Goal: Use online tool/utility: Utilize a website feature to perform a specific function

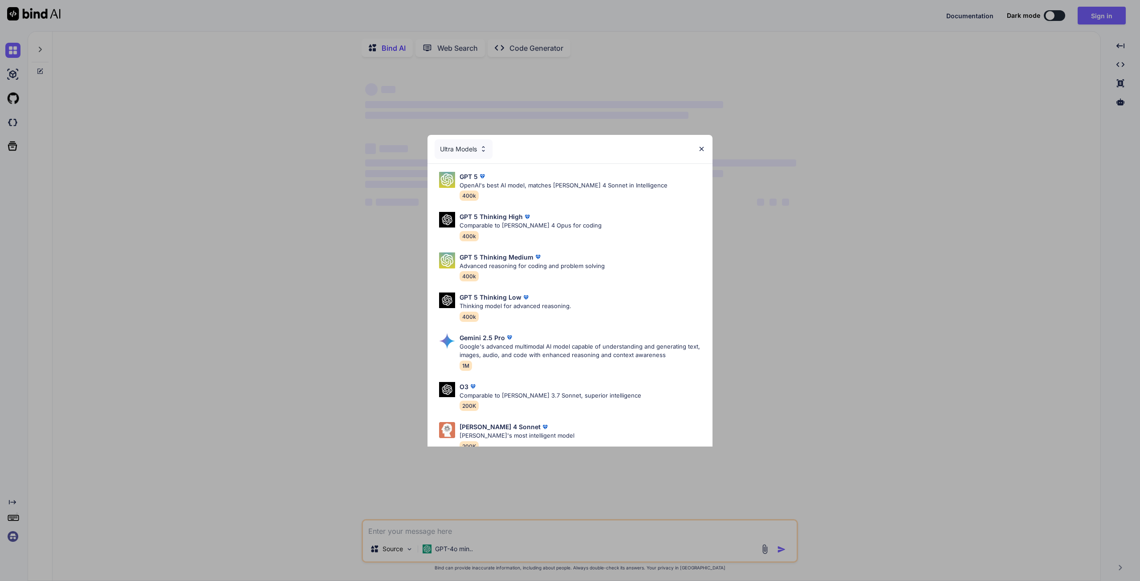
type textarea "x"
click at [704, 142] on div "Ultra Models" at bounding box center [569, 149] width 285 height 28
click at [702, 149] on img at bounding box center [702, 149] width 8 height 8
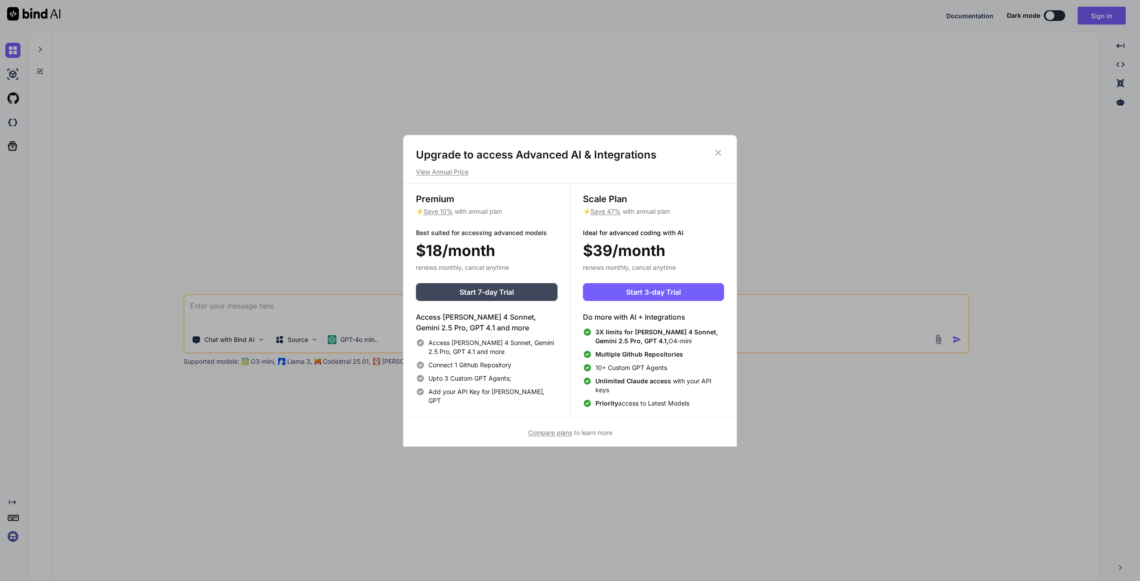
click at [718, 153] on icon at bounding box center [718, 153] width 6 height 6
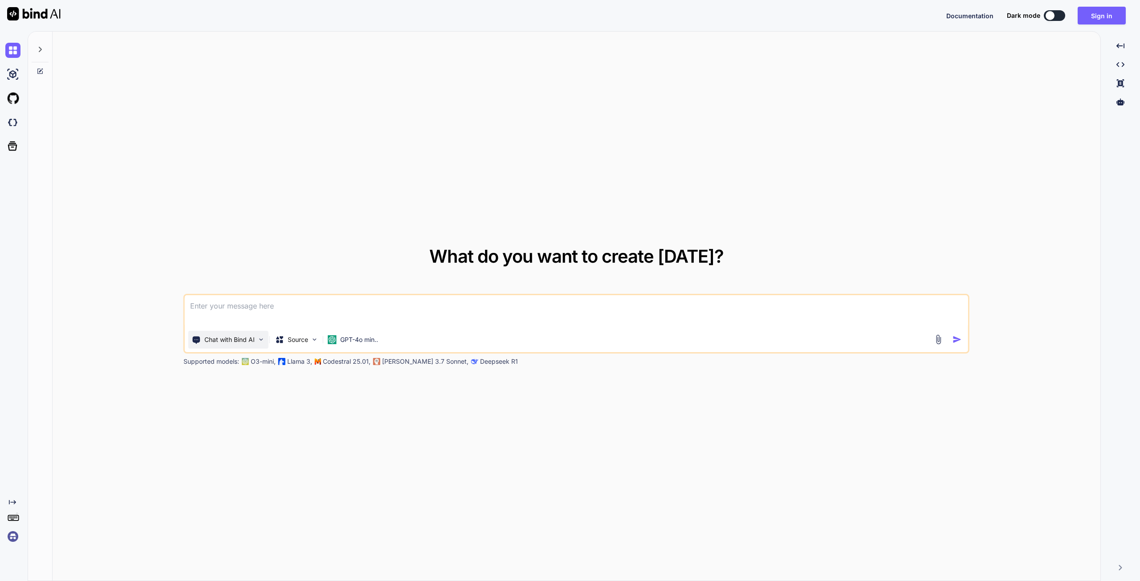
click at [255, 340] on div "Chat with Bind AI" at bounding box center [228, 340] width 80 height 18
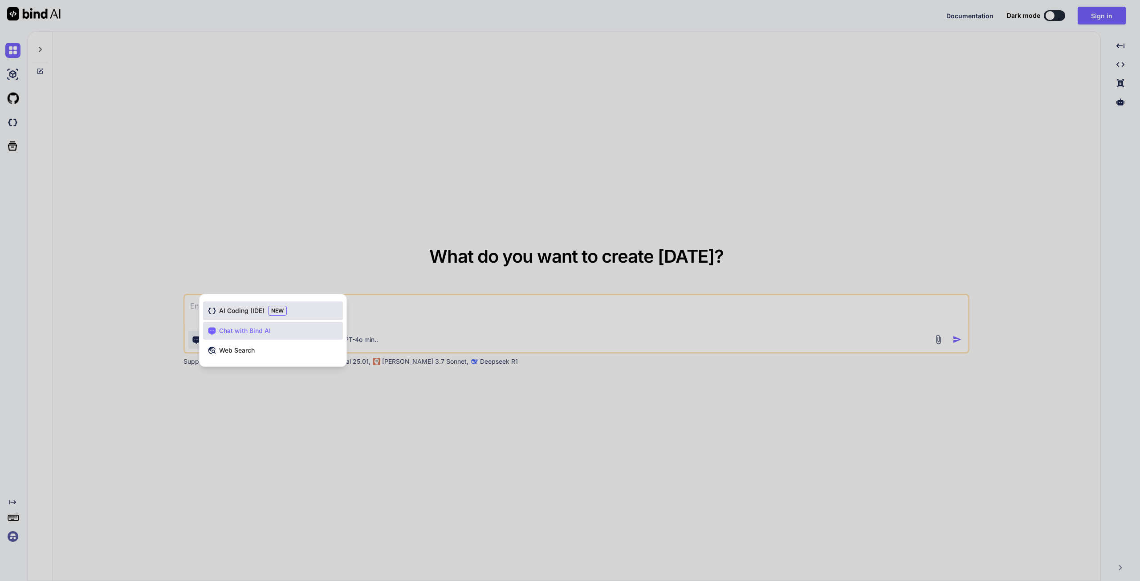
click at [249, 310] on span "AI Coding (IDE)" at bounding box center [241, 310] width 45 height 9
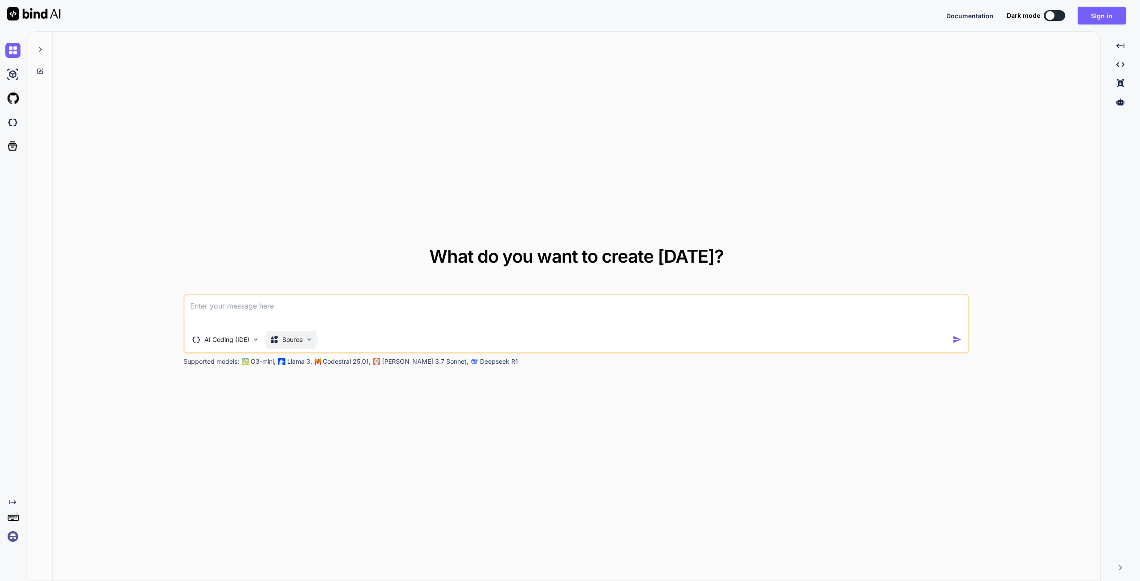
click at [295, 341] on p "Source" at bounding box center [292, 339] width 20 height 9
type textarea "x"
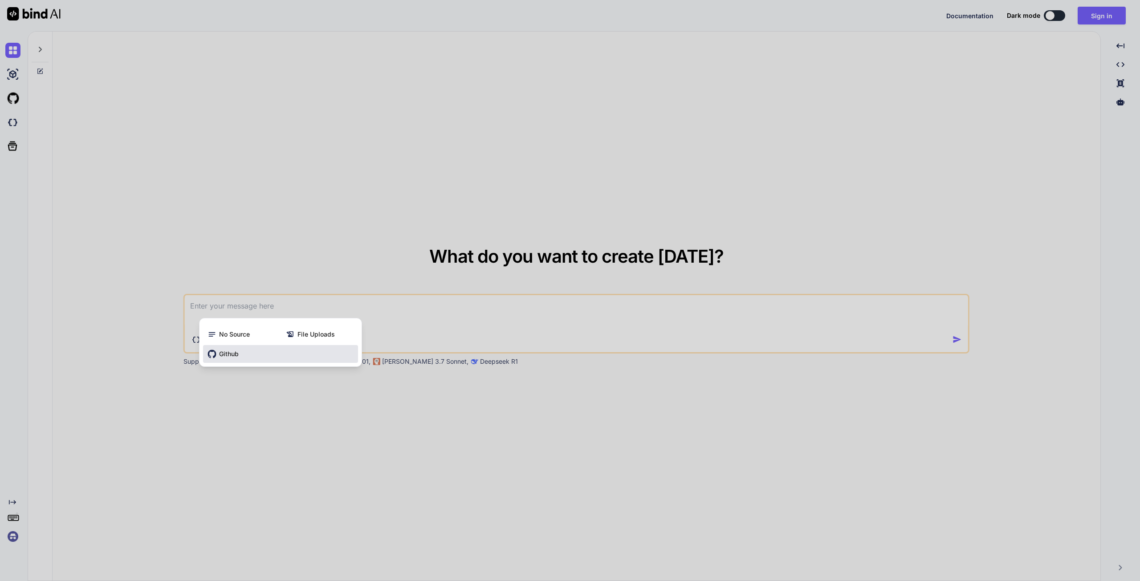
click at [234, 355] on span "Github" at bounding box center [229, 353] width 20 height 9
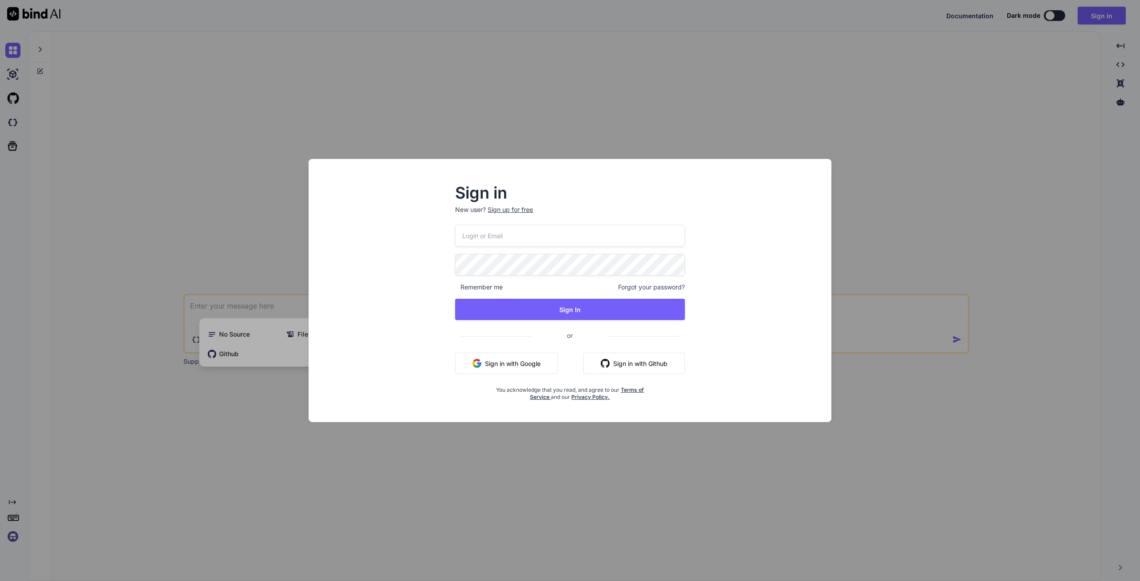
click at [496, 235] on input "email" at bounding box center [570, 236] width 230 height 22
type input "hello@h2concepts.de"
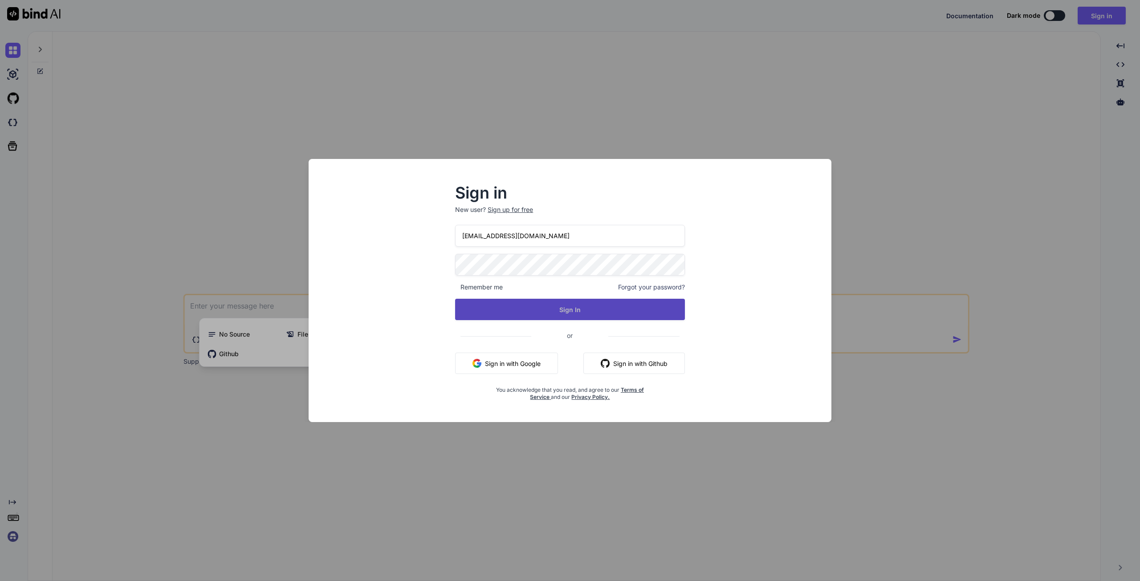
click at [572, 307] on button "Sign In" at bounding box center [570, 309] width 230 height 21
click at [846, 384] on div "Sign in New user? Sign up for free hello@h2concepts.de Remember me Forgot your …" at bounding box center [570, 290] width 570 height 263
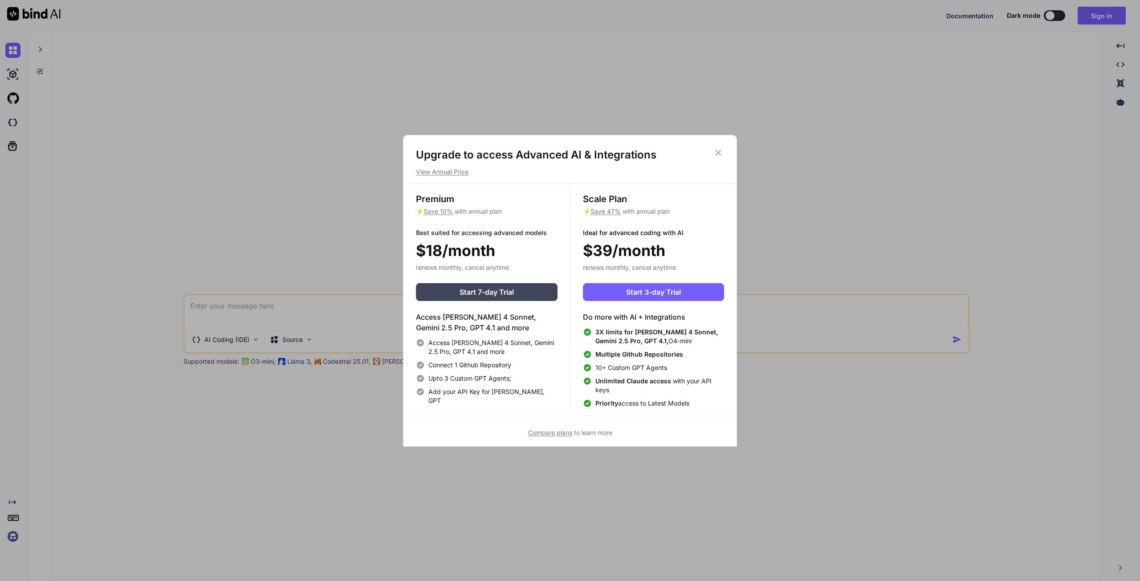
click at [721, 154] on icon at bounding box center [718, 153] width 10 height 10
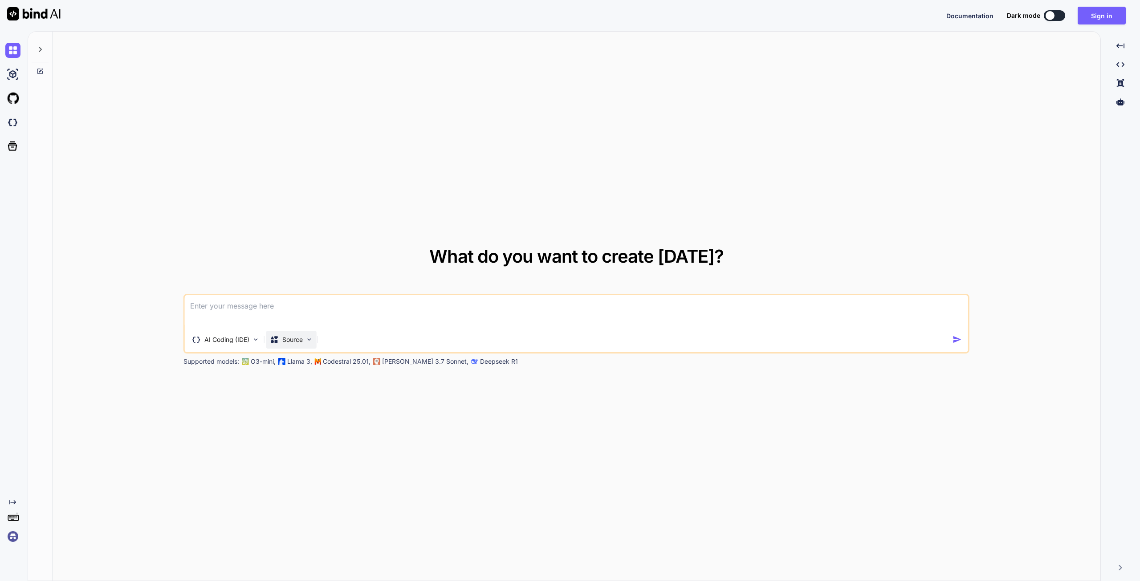
click at [307, 339] on img at bounding box center [309, 340] width 8 height 8
type textarea "x"
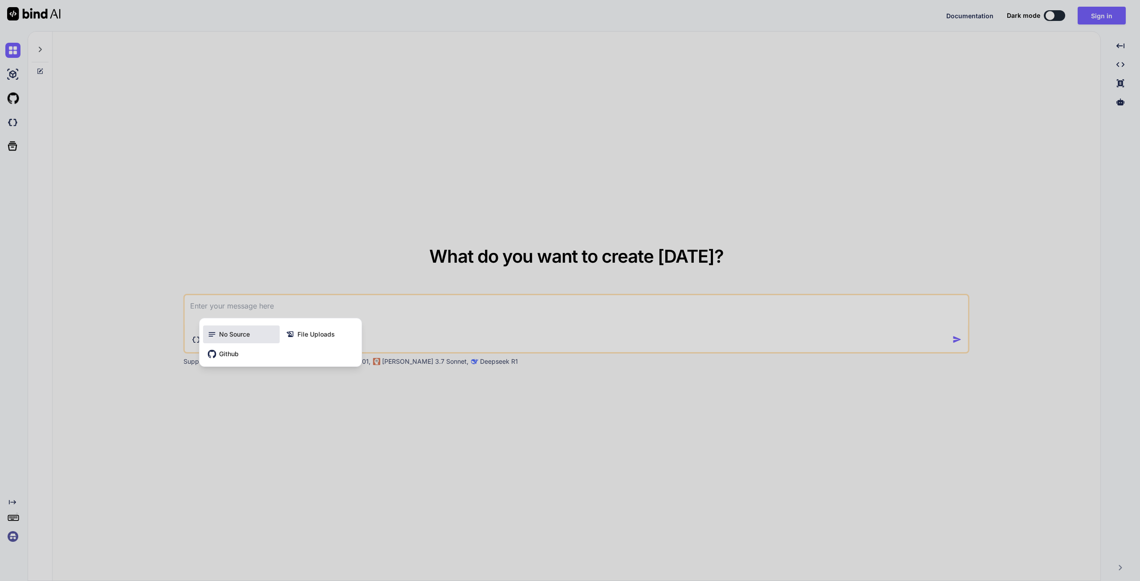
click at [239, 336] on span "No Source" at bounding box center [234, 334] width 31 height 9
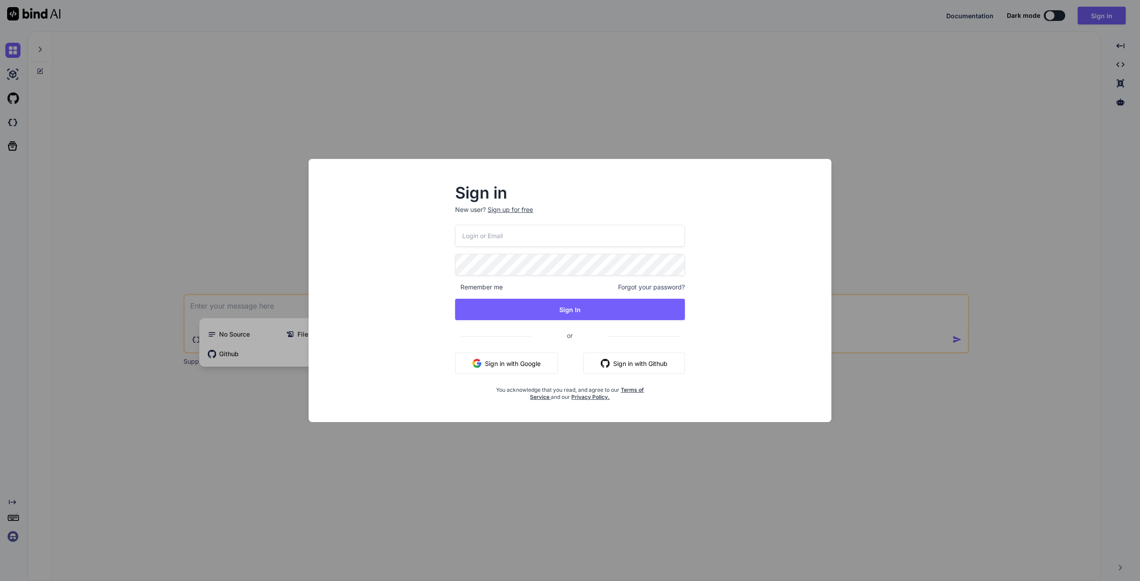
click at [511, 235] on input "email" at bounding box center [570, 236] width 230 height 22
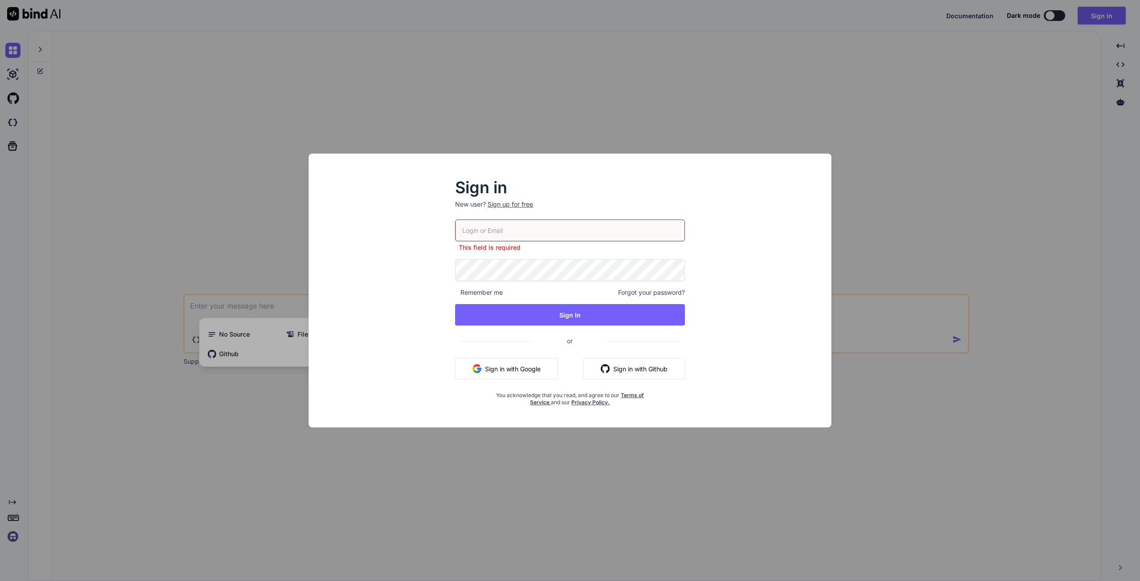
click at [518, 212] on p "New user? Sign up for free" at bounding box center [570, 210] width 230 height 20
click at [519, 203] on div "Sign up for free" at bounding box center [509, 204] width 45 height 9
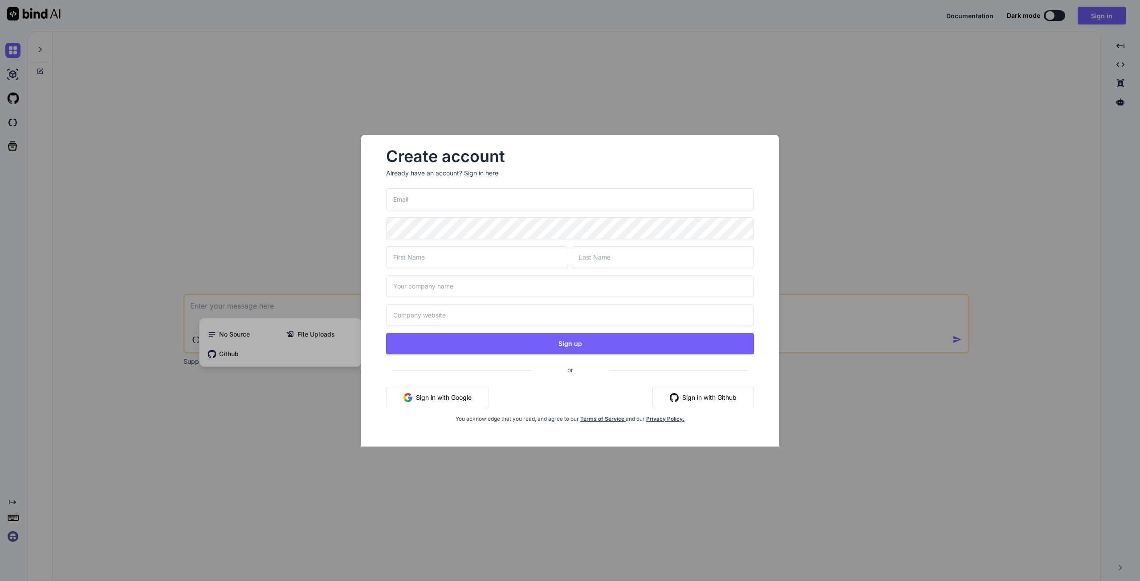
click at [492, 206] on input "email" at bounding box center [570, 199] width 368 height 22
type input "h"
click at [442, 398] on button "Sign in with Google" at bounding box center [437, 397] width 103 height 21
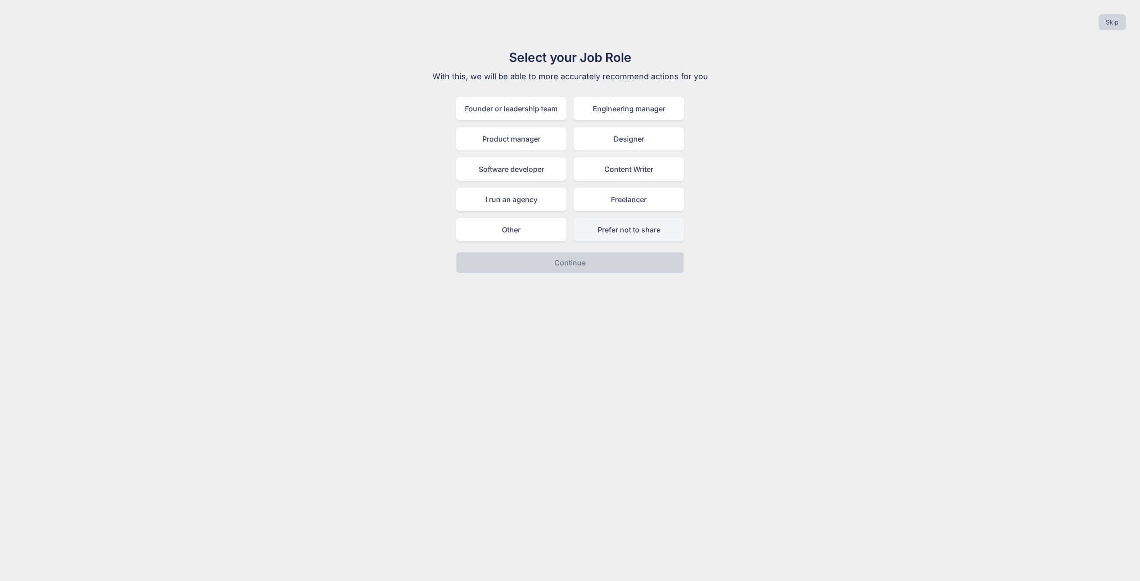
click at [613, 230] on div "Prefer not to share" at bounding box center [628, 229] width 110 height 23
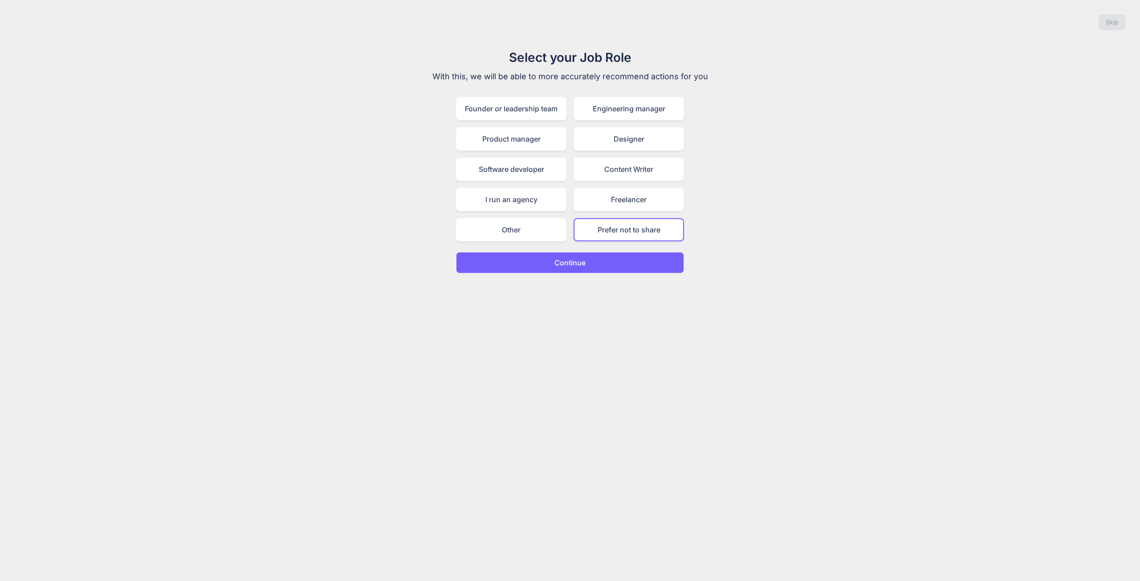
click at [610, 259] on button "Continue" at bounding box center [570, 262] width 228 height 21
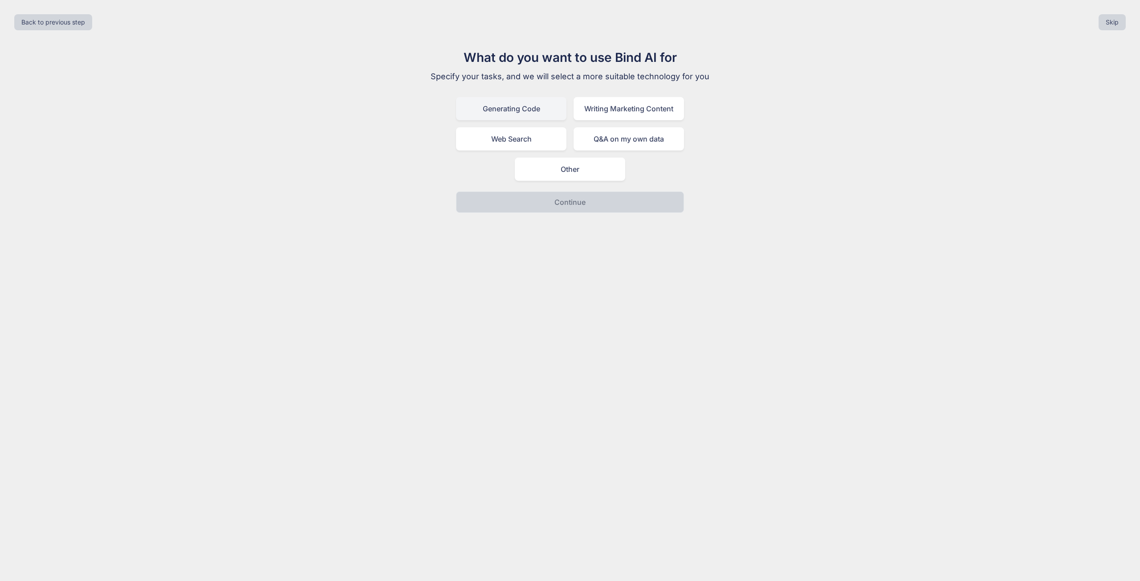
click at [532, 108] on div "Generating Code" at bounding box center [511, 108] width 110 height 23
click at [582, 206] on p "Continue" at bounding box center [569, 202] width 31 height 11
click at [580, 136] on div "I am writing brand new code" at bounding box center [570, 138] width 228 height 23
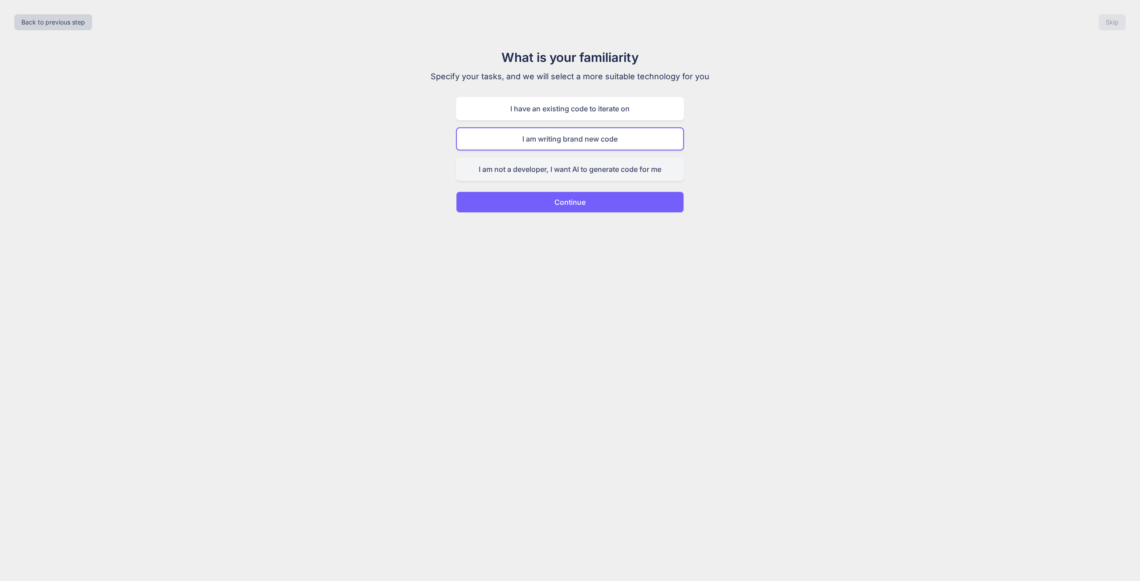
click at [581, 170] on div "I am not a developer, I want AI to generate code for me" at bounding box center [570, 169] width 228 height 23
click at [581, 196] on button "Continue" at bounding box center [570, 201] width 228 height 21
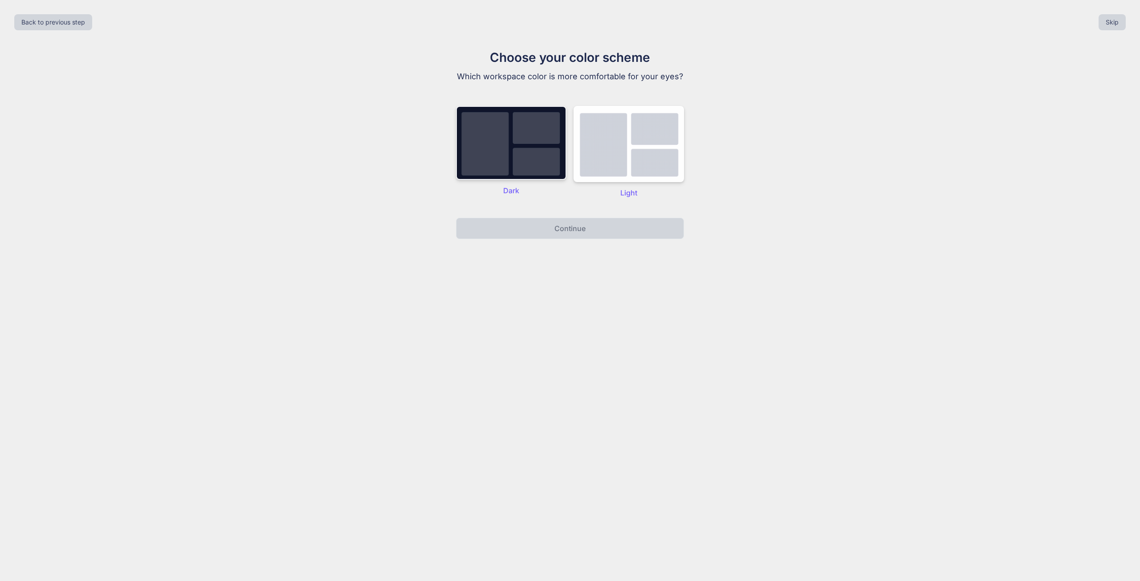
click at [524, 159] on img at bounding box center [511, 143] width 110 height 74
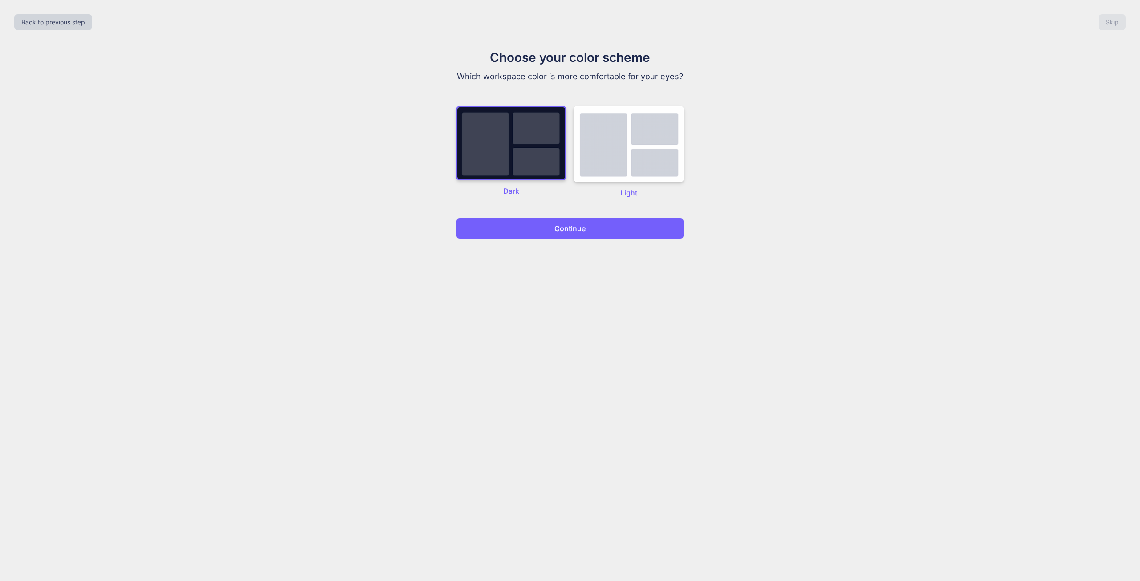
click at [562, 224] on p "Continue" at bounding box center [569, 228] width 31 height 11
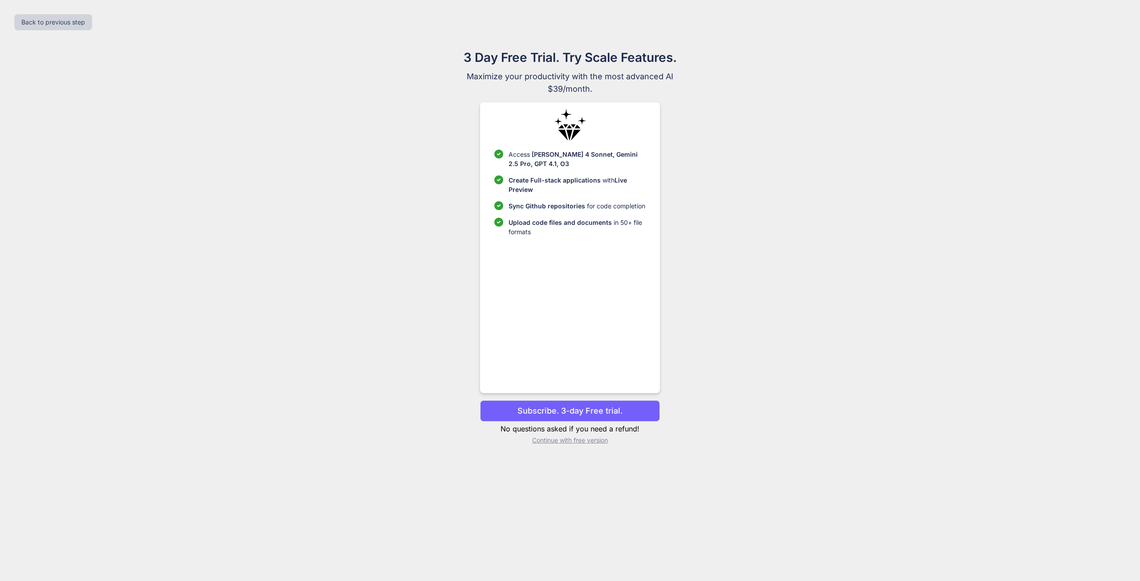
click at [566, 411] on p "Subscribe. 3-day Free trial." at bounding box center [569, 411] width 105 height 12
click at [576, 440] on p "Continue with free version" at bounding box center [569, 440] width 179 height 9
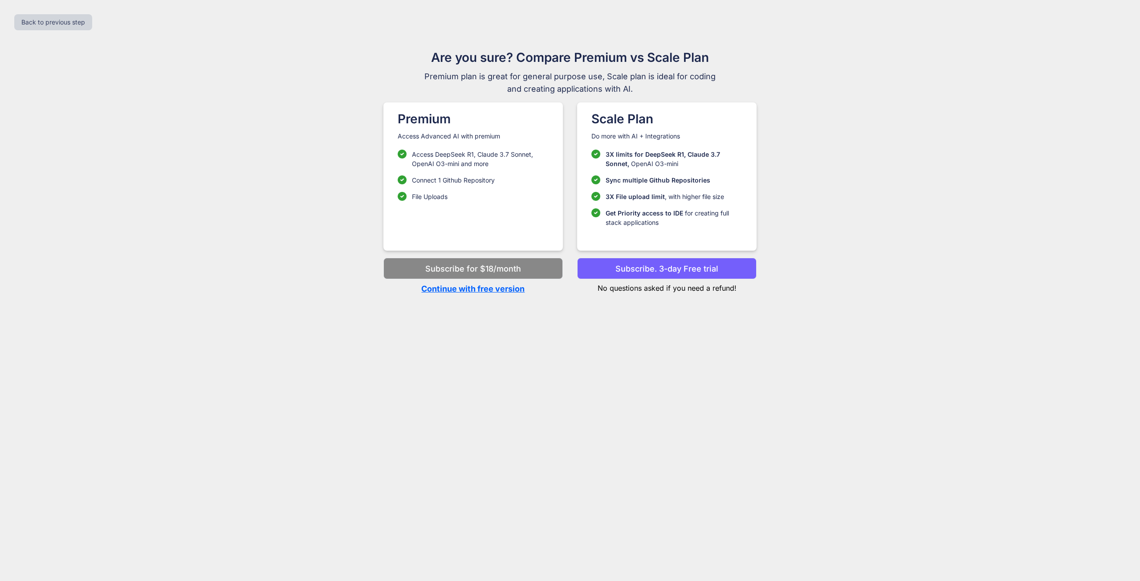
click at [483, 288] on p "Continue with free version" at bounding box center [472, 289] width 179 height 12
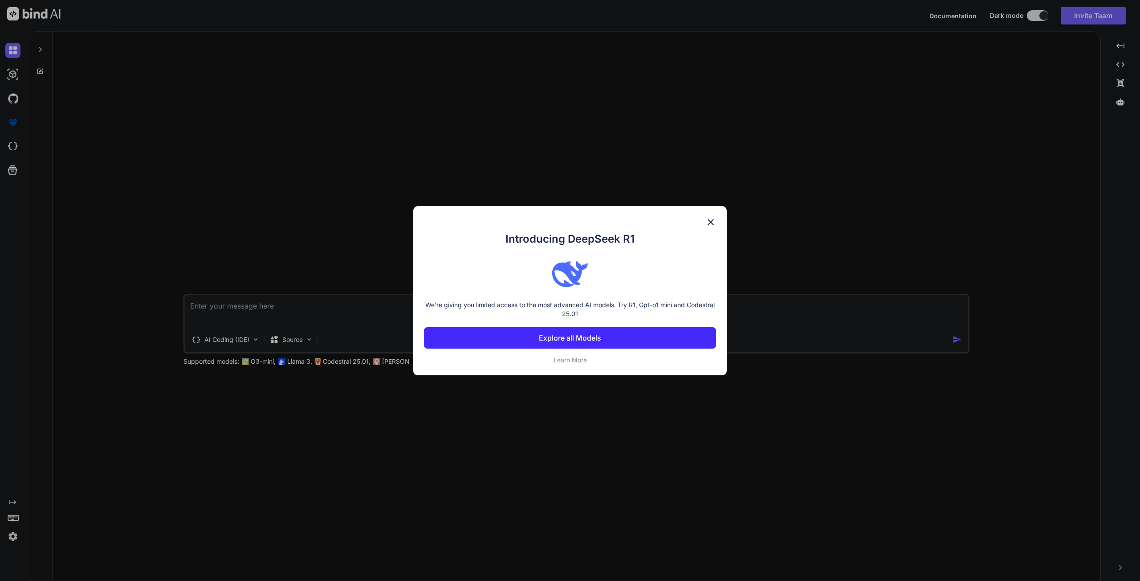
click at [581, 339] on p "Explore all Models" at bounding box center [570, 338] width 62 height 11
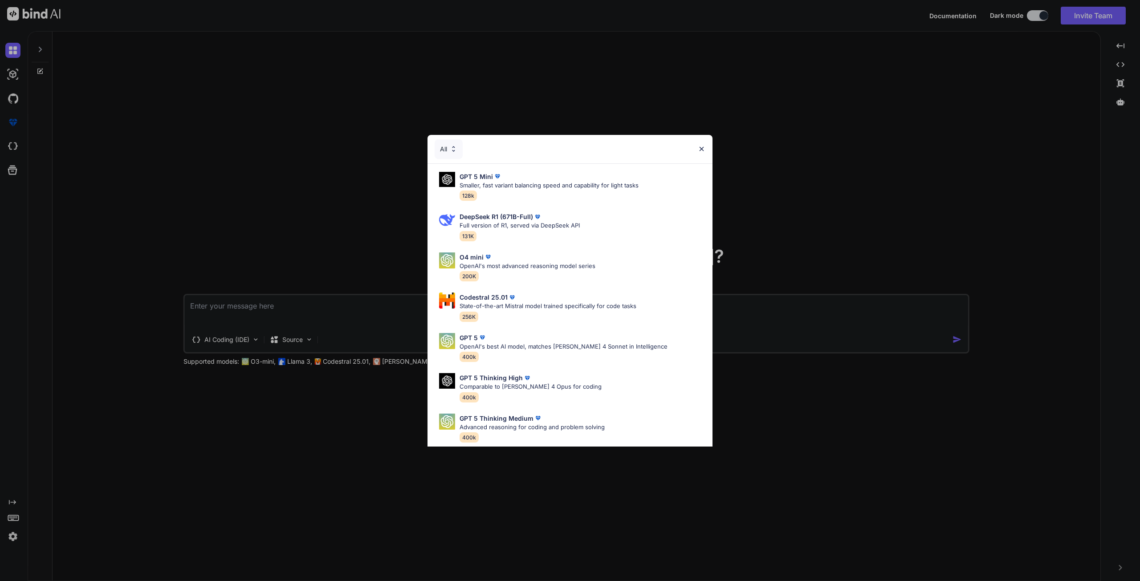
click at [701, 149] on img at bounding box center [702, 149] width 8 height 8
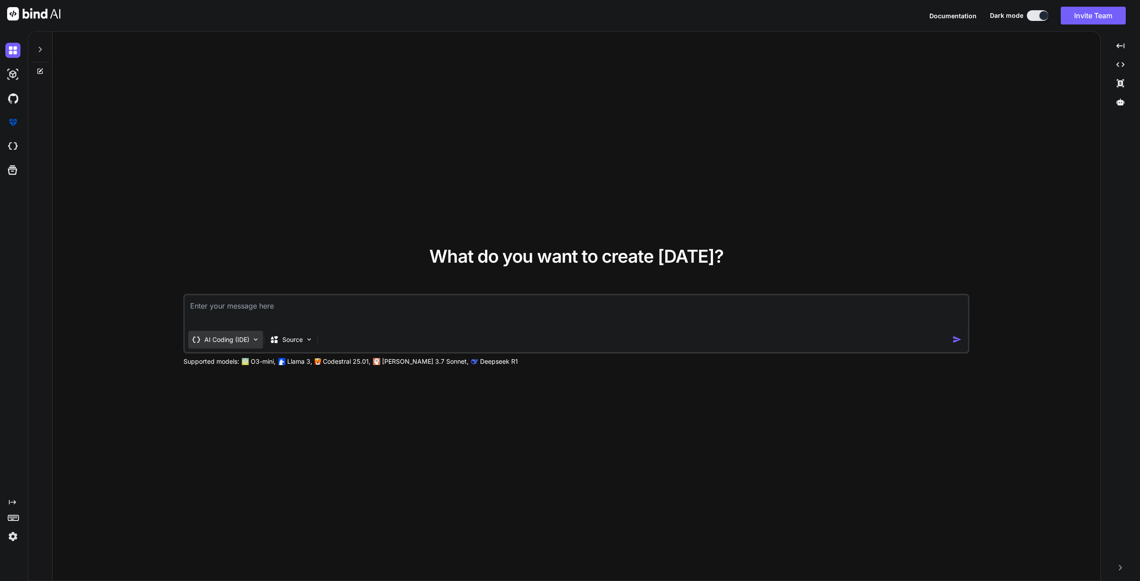
click at [233, 342] on p "AI Coding (IDE)" at bounding box center [226, 339] width 45 height 9
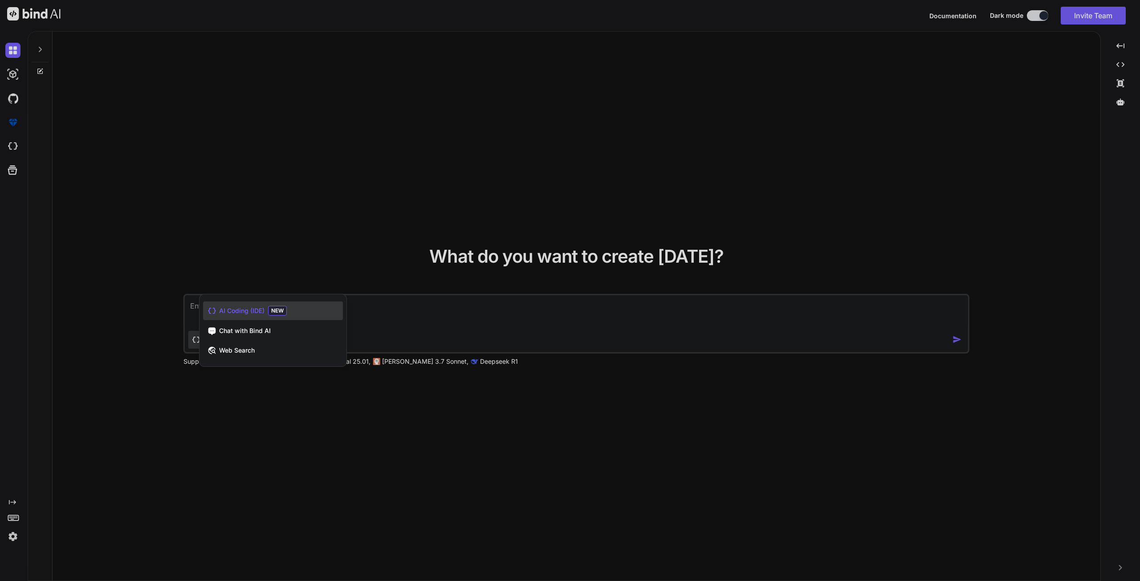
click at [444, 451] on div at bounding box center [570, 290] width 1140 height 581
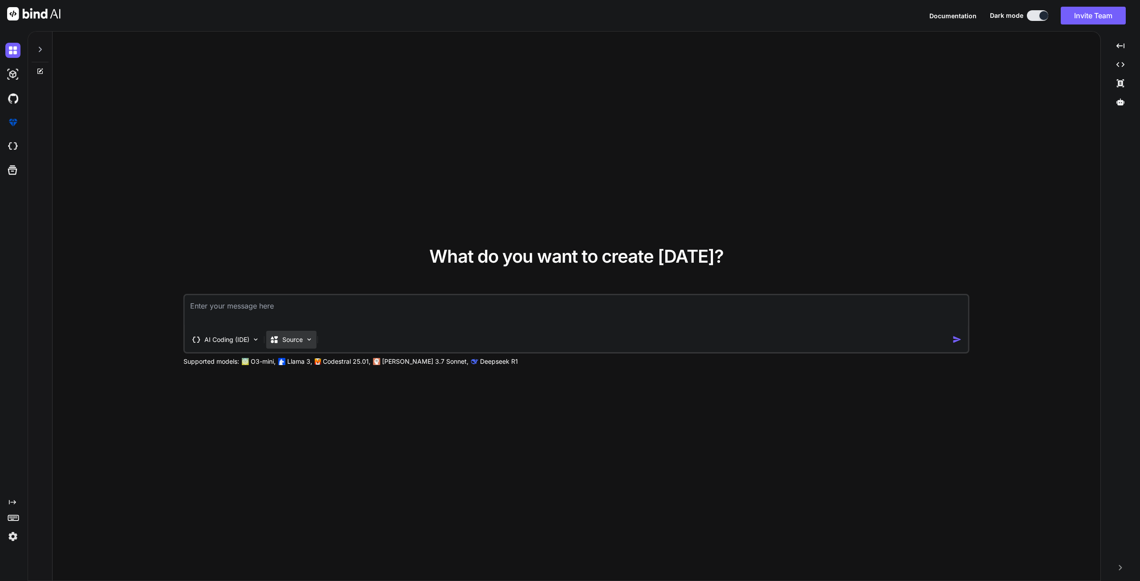
click at [302, 344] on div "Source" at bounding box center [291, 340] width 50 height 18
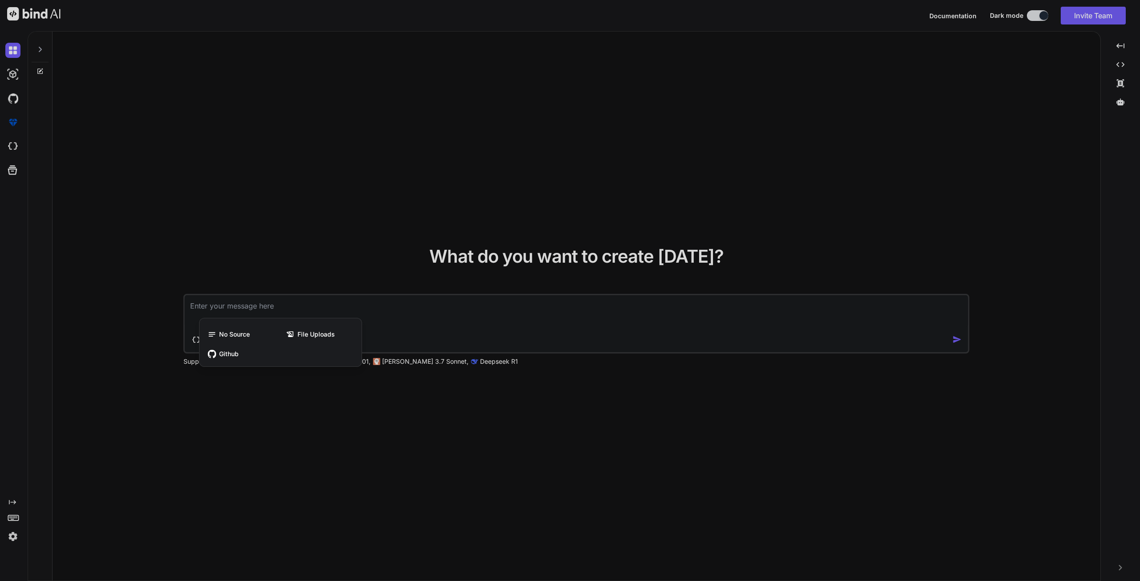
drag, startPoint x: 226, startPoint y: 328, endPoint x: 237, endPoint y: 328, distance: 10.7
click at [226, 328] on div "No Source" at bounding box center [241, 334] width 77 height 18
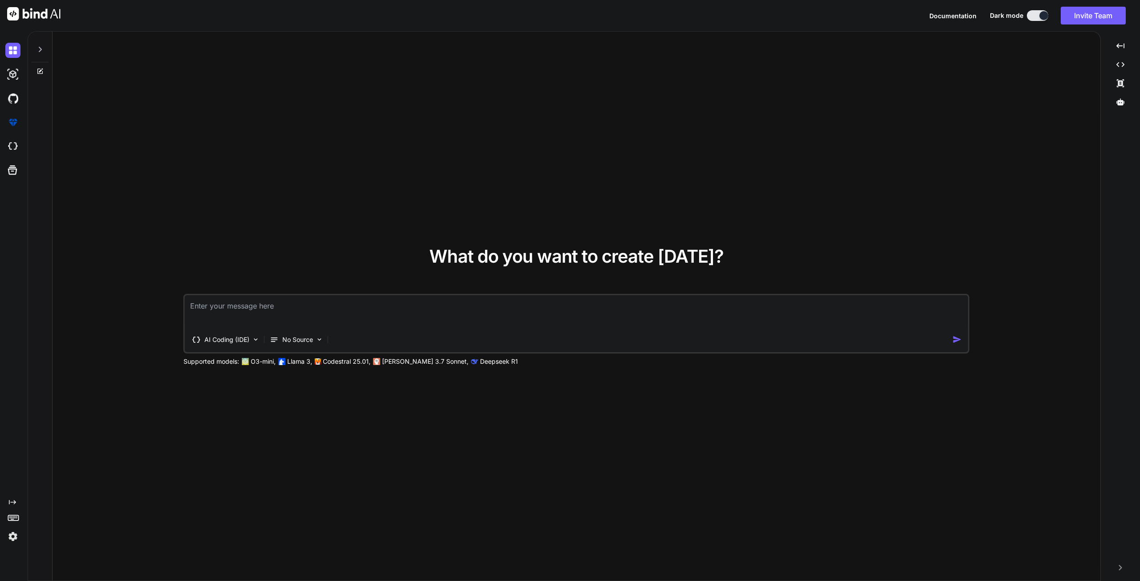
click at [308, 430] on div "What do you want to create today? AI Coding (IDE) No Source Supported models: O…" at bounding box center [576, 307] width 1047 height 550
click at [264, 304] on textarea at bounding box center [576, 311] width 783 height 33
click at [285, 305] on textarea at bounding box center [576, 311] width 783 height 33
paste textarea "https://www.doctolib.de/"
click at [504, 306] on textarea "ich möchte das gleiche umsetzen wie https://www.doctolib.de/ Doctolib aber nich…" at bounding box center [576, 311] width 783 height 33
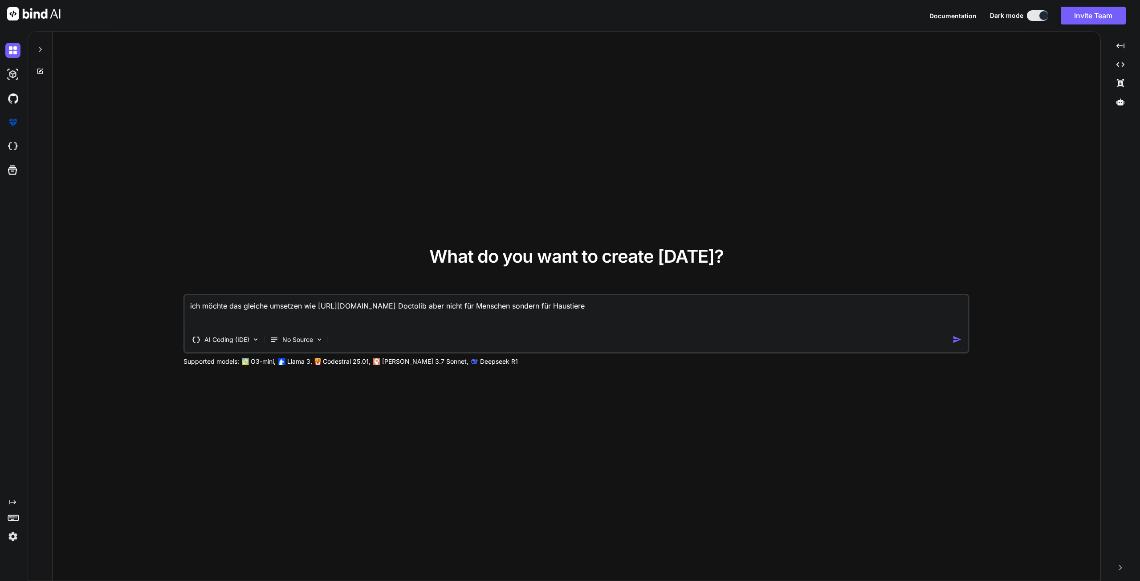
type textarea "ich möchte das gleiche umsetzen wie https://www.doctolib.de/ Doctolib aber nich…"
click at [958, 338] on img "button" at bounding box center [956, 339] width 9 height 9
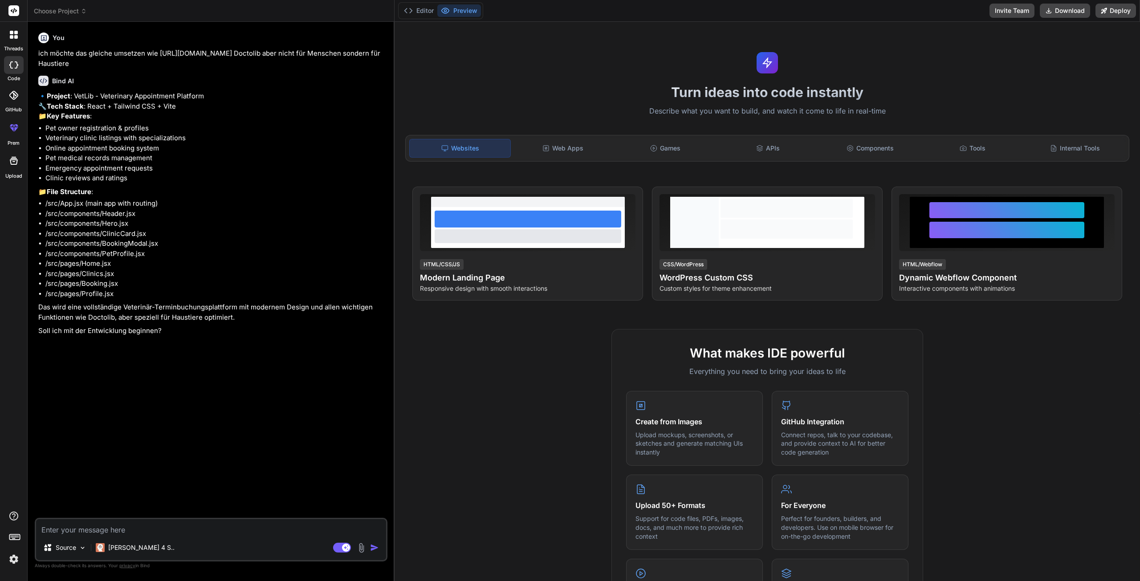
type textarea "x"
type textarea "J"
type textarea "x"
type textarea "[PERSON_NAME]"
type textarea "x"
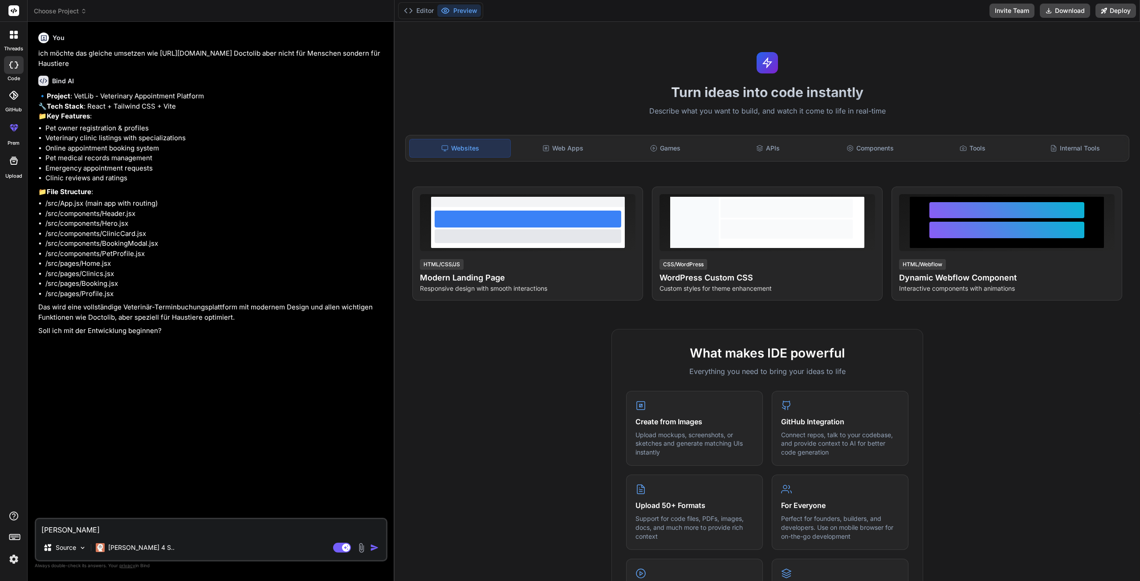
type textarea "[PERSON_NAME]"
type textarea "x"
type textarea "Ja d"
type textarea "x"
type textarea "Ja de"
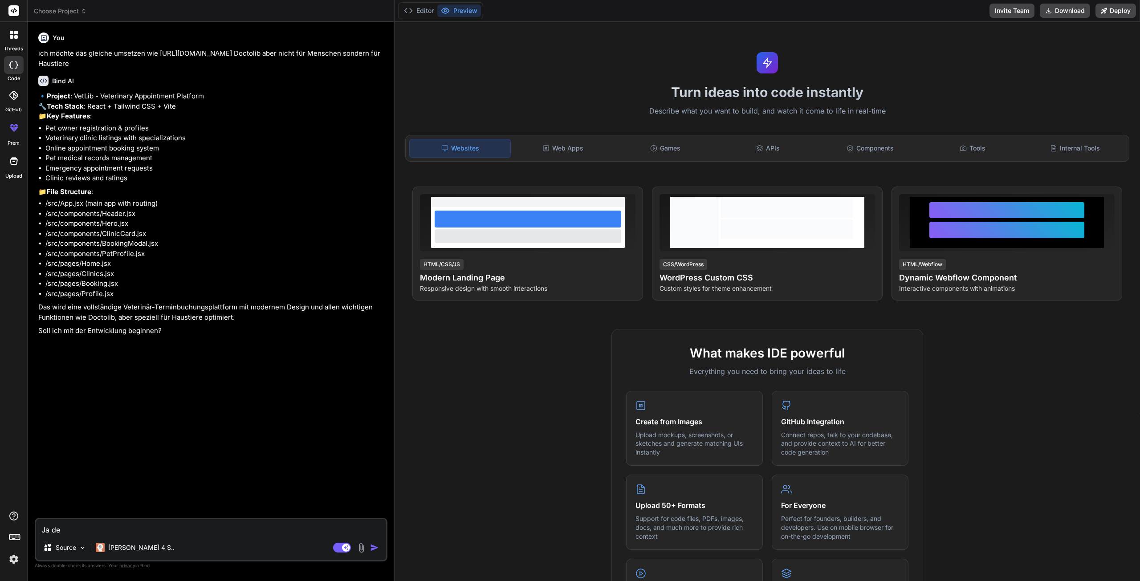
type textarea "x"
type textarea "Ja den"
type textarea "x"
type textarea "Ja denk"
type textarea "x"
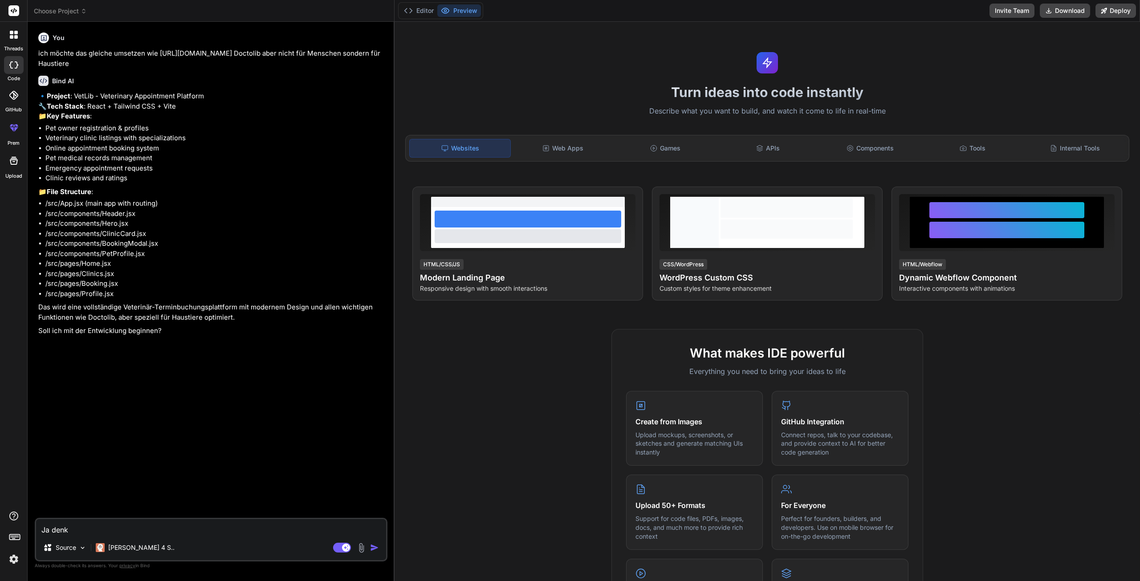
type textarea "Ja denk"
type textarea "x"
type textarea "Ja denk d"
type textarea "x"
type textarea "Ja denk dr"
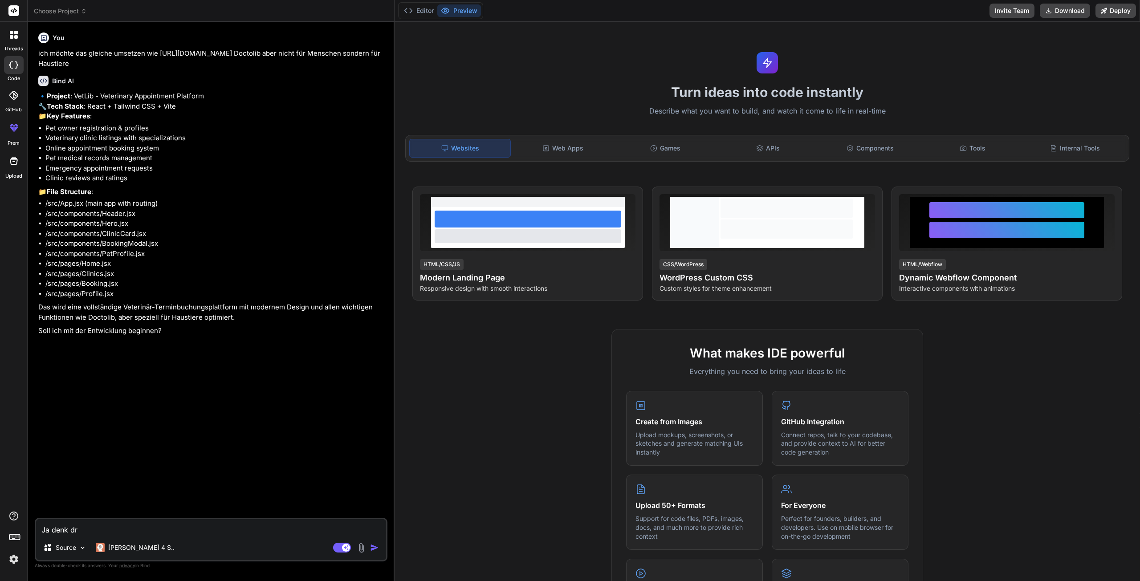
type textarea "x"
type textarea "Ja denk dra"
type textarea "x"
type textarea "Ja denk dran"
type textarea "x"
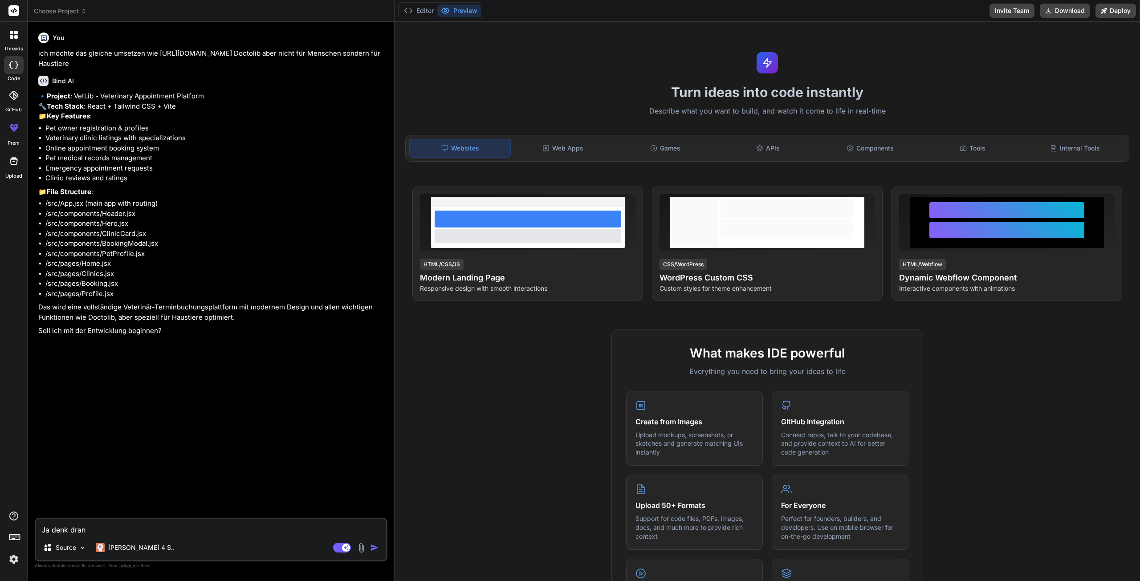
type textarea "Ja denk dran"
type textarea "x"
type textarea "Ja denk dran d"
type textarea "x"
type textarea "Ja denk dran da"
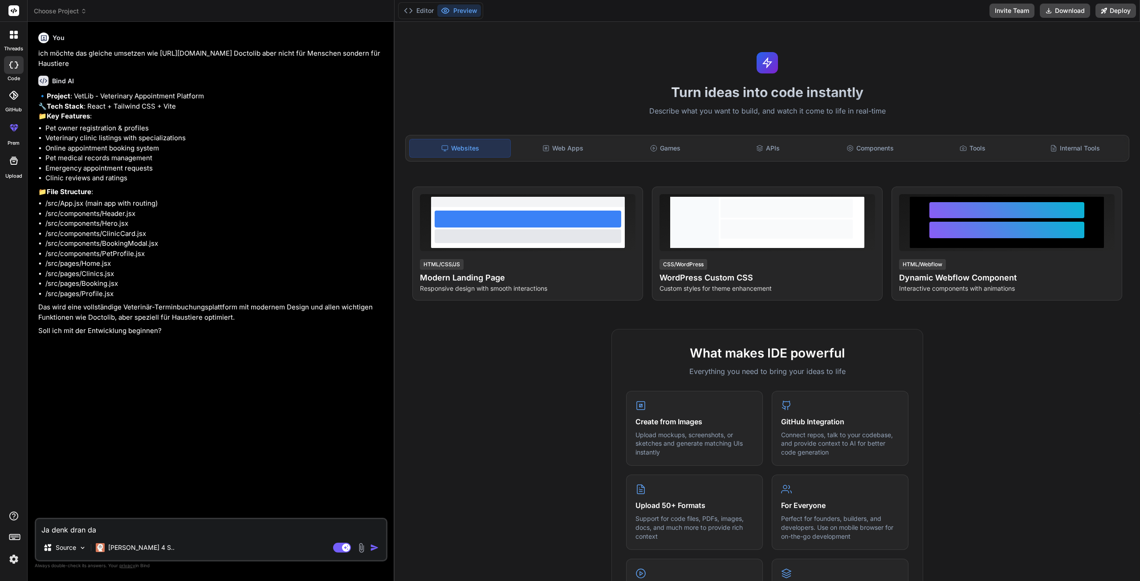
type textarea "x"
type textarea "Ja denk dran das"
type textarea "x"
type textarea "Ja denk dran das"
type textarea "x"
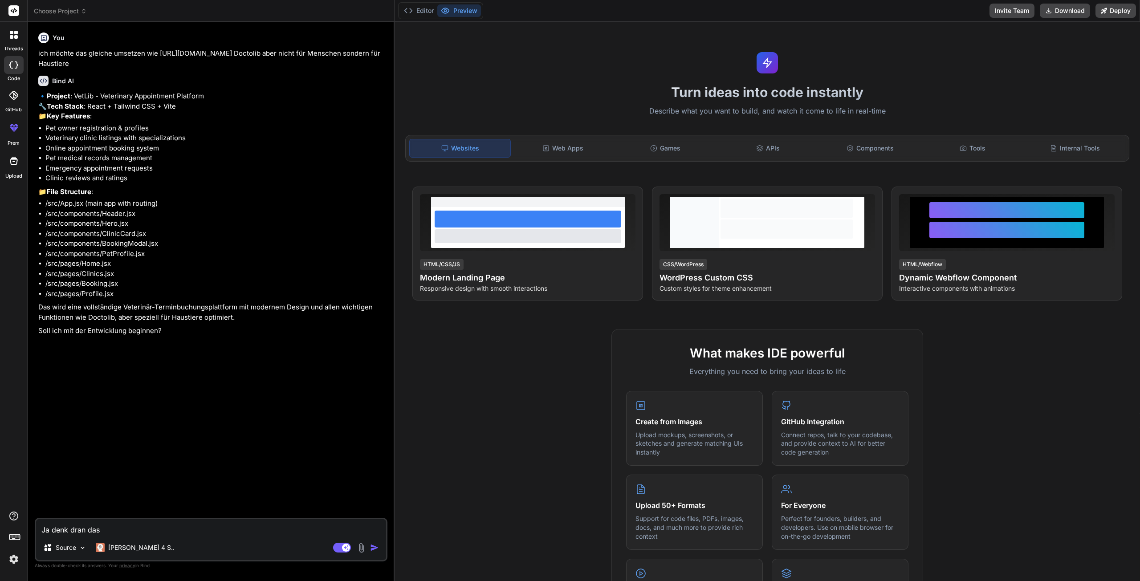
type textarea "Ja denk dran das d"
type textarea "x"
type textarea "Ja denk dran das de"
type textarea "x"
type textarea "Ja denk dran das d"
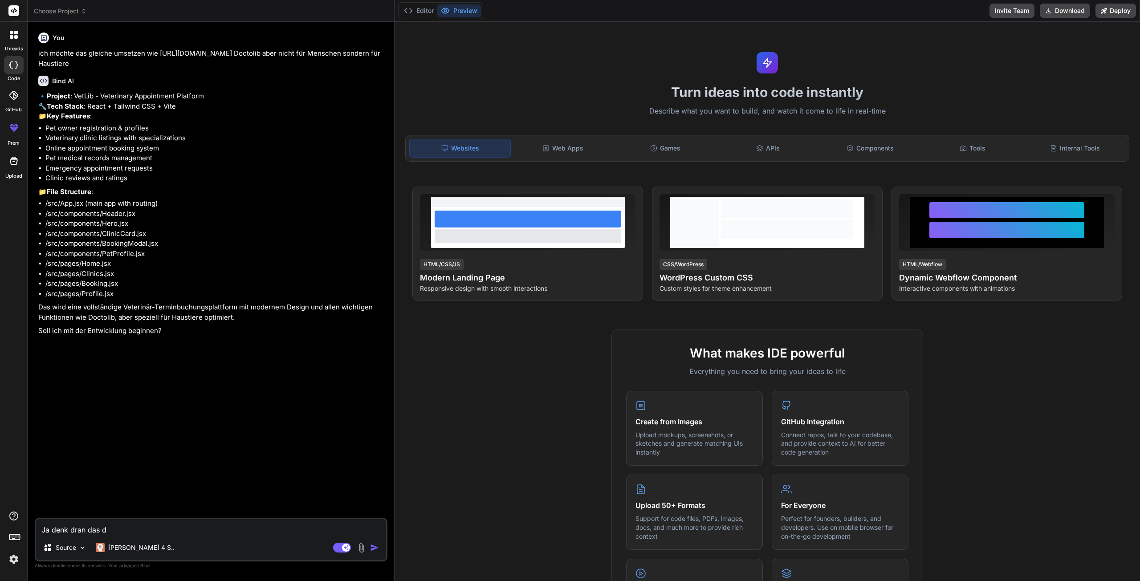
type textarea "x"
type textarea "Ja denk dran das di"
type textarea "x"
type textarea "Ja denk dran das die"
type textarea "x"
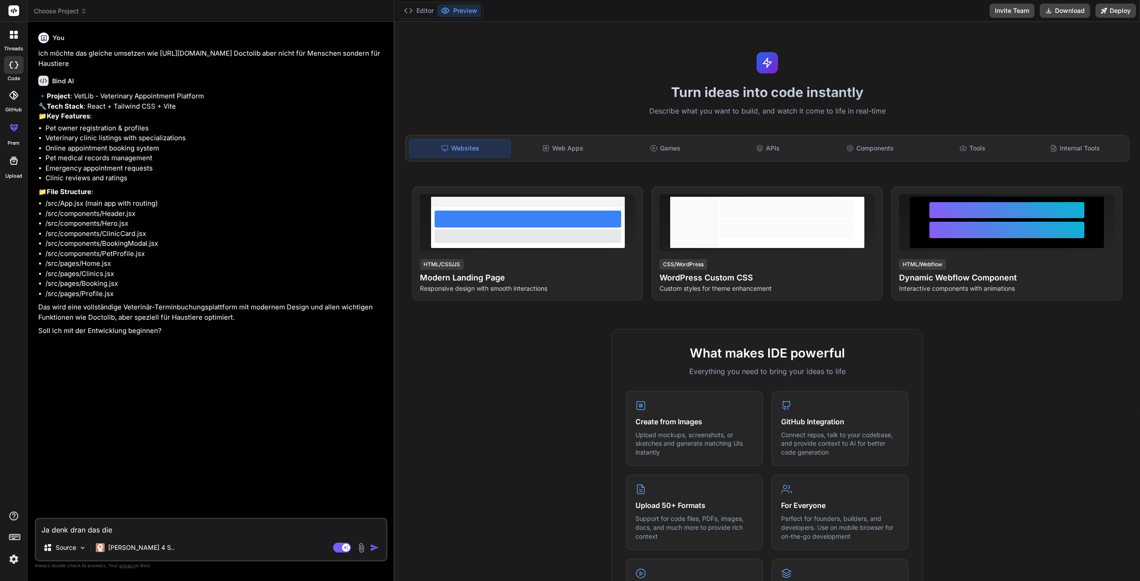
type textarea "Ja denk dran das die"
type textarea "x"
type textarea "Ja denk dran das die H"
type textarea "x"
type textarea "Ja denk dran das die Hu"
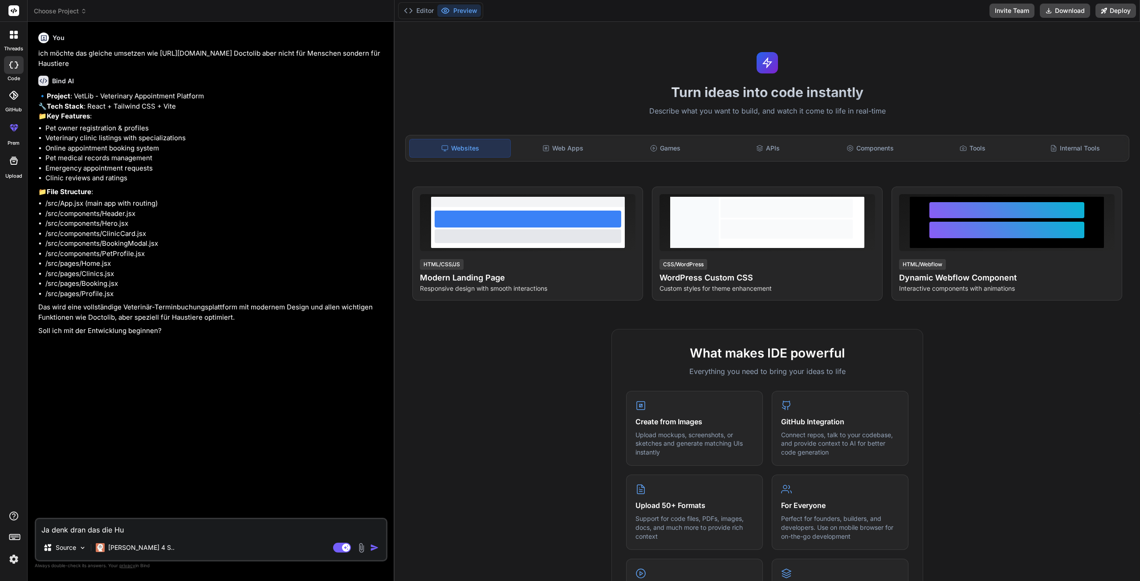
type textarea "x"
type textarea "Ja denk dran das die Hun"
type textarea "x"
type textarea "Ja denk dran das die Hu"
type textarea "x"
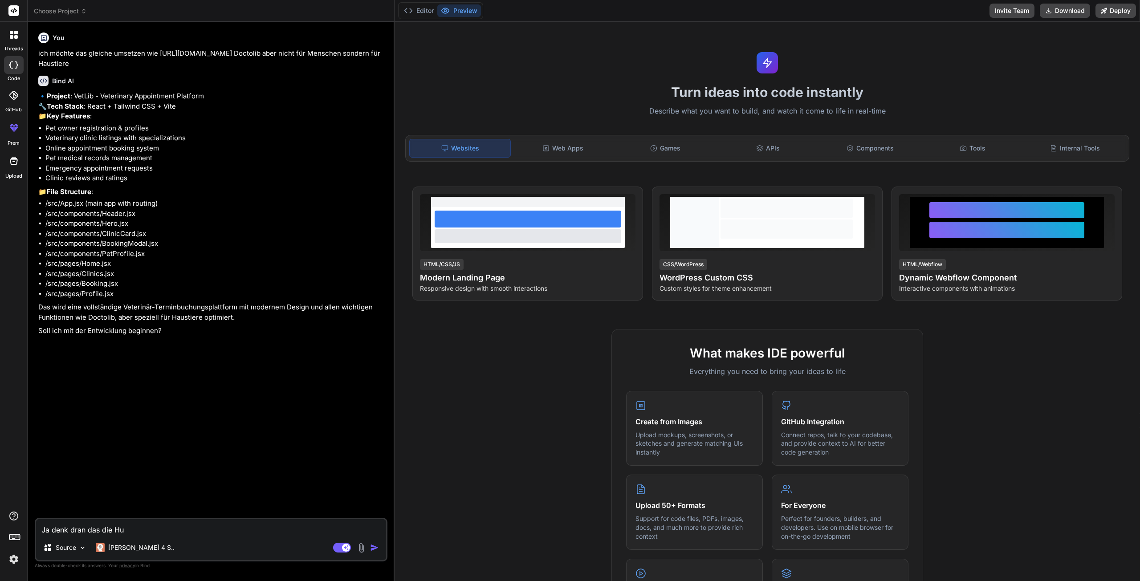
type textarea "Ja denk dran das die H"
type textarea "x"
type textarea "Ja denk dran das die Ha"
type textarea "x"
type textarea "Ja denk dran das die Hau"
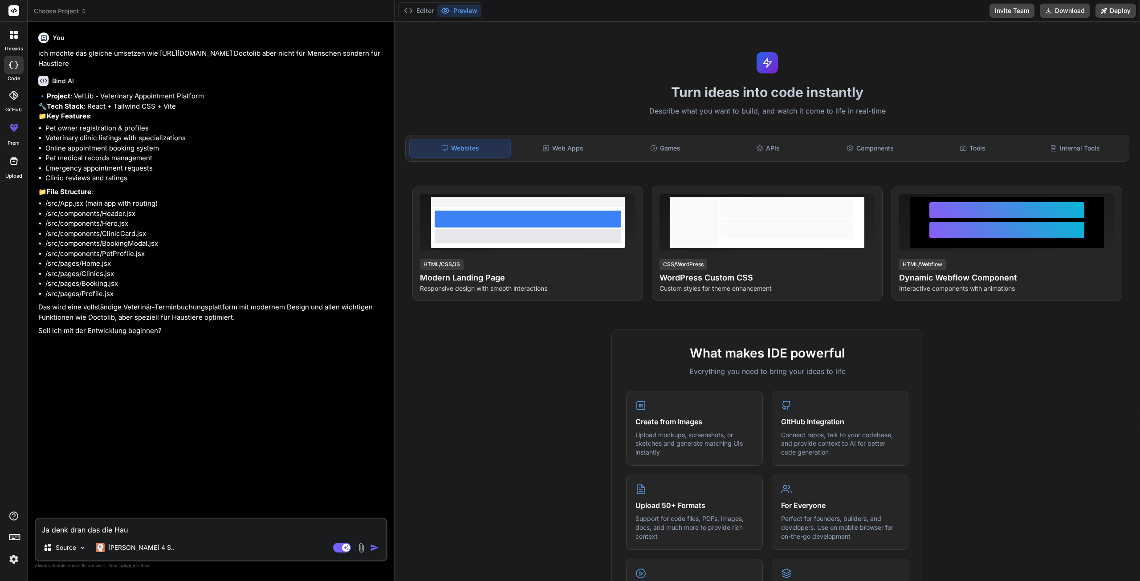
type textarea "x"
type textarea "Ja denk dran das die Haus"
type textarea "x"
type textarea "Ja denk dran das die Haust"
type textarea "x"
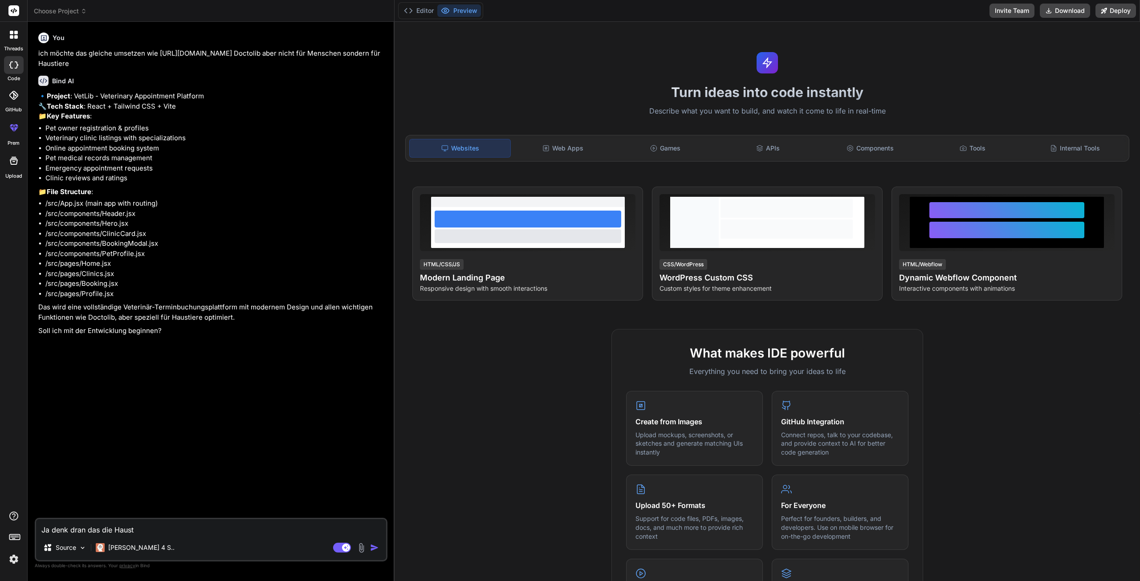
type textarea "Ja denk dran das die Hausti"
type textarea "x"
type textarea "Ja denk dran das die Haustie"
type textarea "x"
type textarea "Ja denk dran das die Haustier"
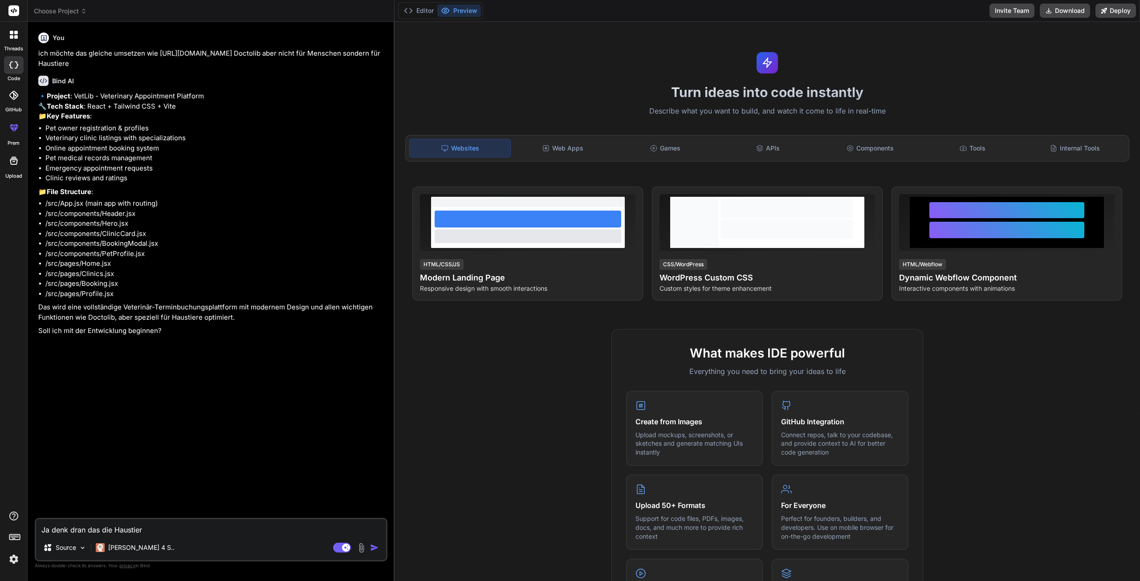
type textarea "x"
type textarea "Ja denk dran das die Haustierb"
type textarea "x"
type textarea "Ja denk dran das die Haustierbe"
type textarea "x"
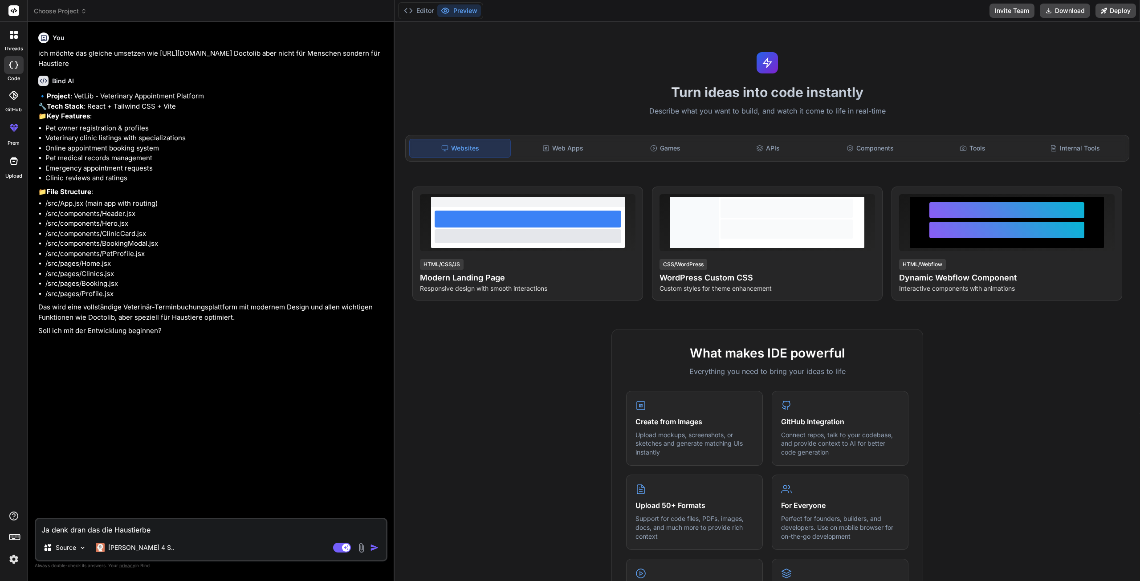
type textarea "Ja denk dran das die Haustierbes"
type textarea "x"
type textarea "Ja denk dran das die Haustierbesi"
type textarea "x"
type textarea "Ja denk dran das die Haustierbesit"
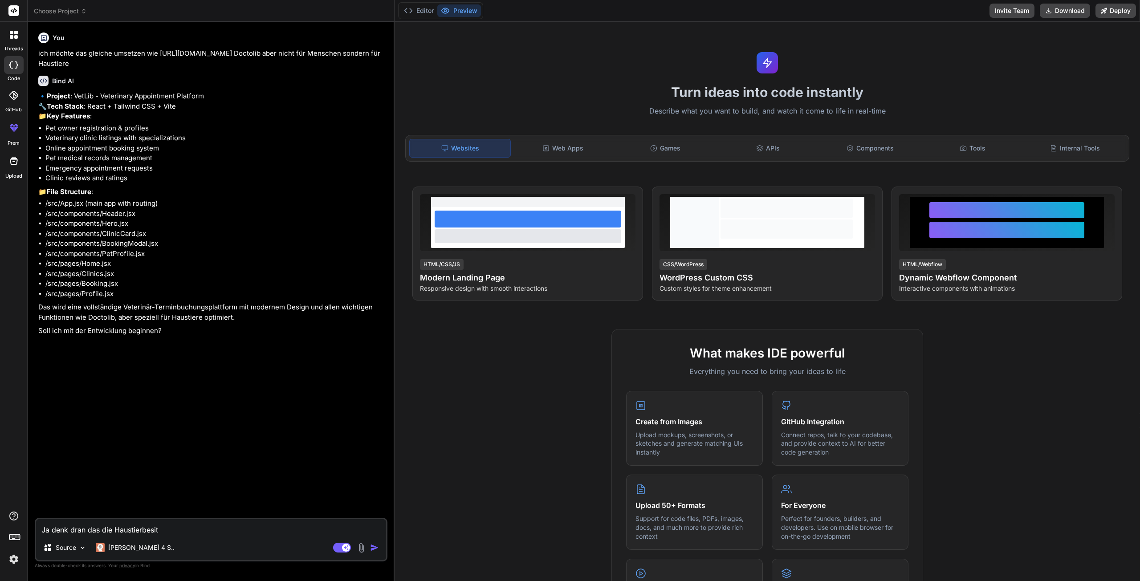
type textarea "x"
type textarea "Ja denk dran das die Haustierbesitz"
type textarea "x"
type textarea "Ja denk dran das die Haustierbesitze"
type textarea "x"
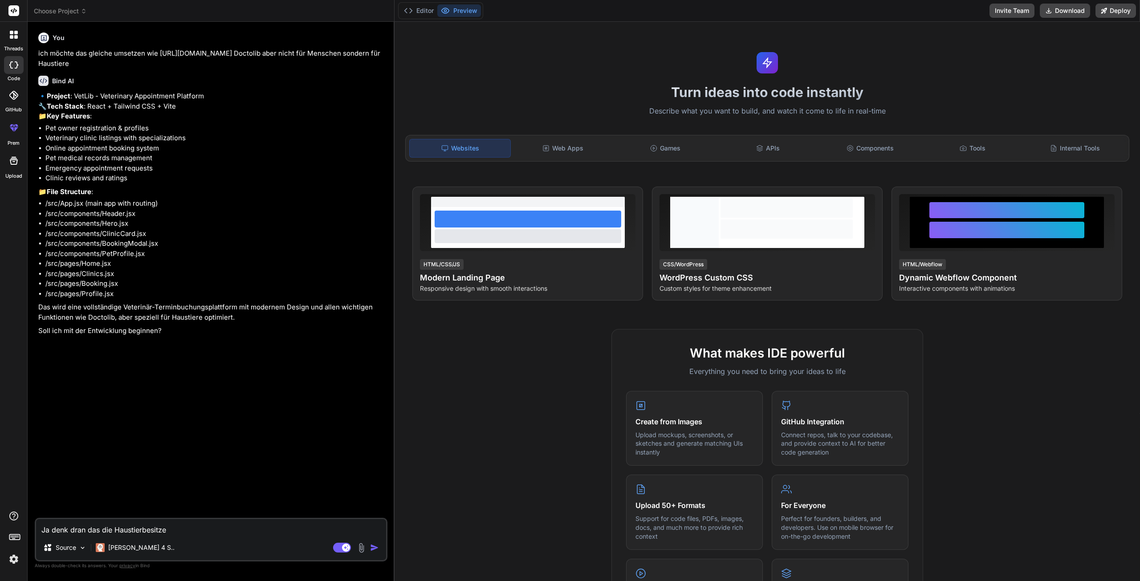
type textarea "Ja denk dran das die Haustierbesitzer"
type textarea "x"
type textarea "Ja denk dran das die Haustierbesitzer"
type textarea "x"
type textarea "Ja denk dran das die Haustierbesitzer e"
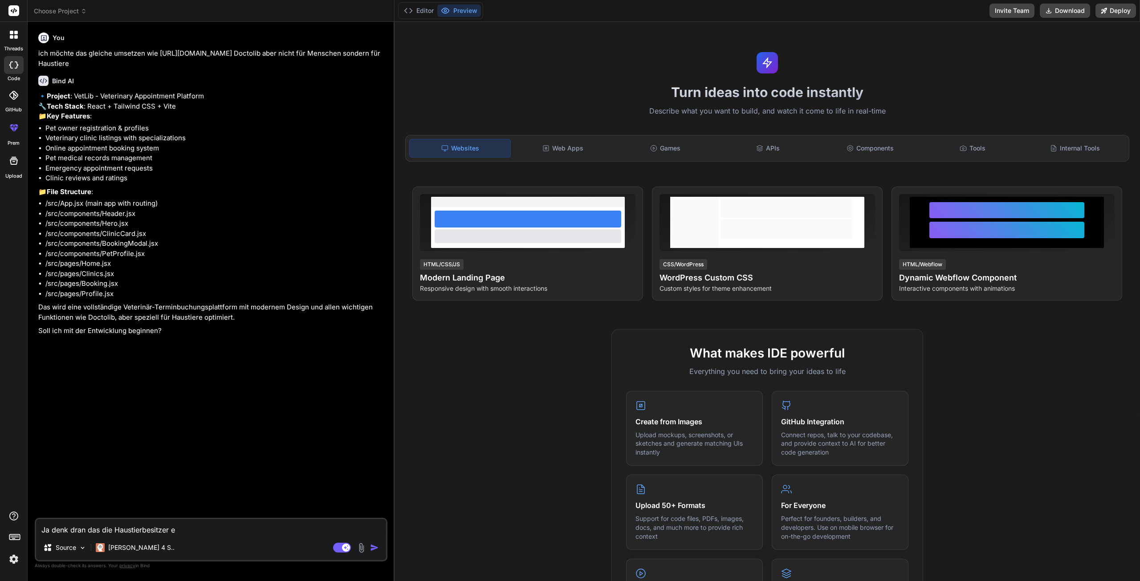
type textarea "x"
type textarea "Ja denk dran das die Haustierbesitzer ei"
type textarea "x"
type textarea "Ja denk dran das die Haustierbesitzer ein"
type textarea "x"
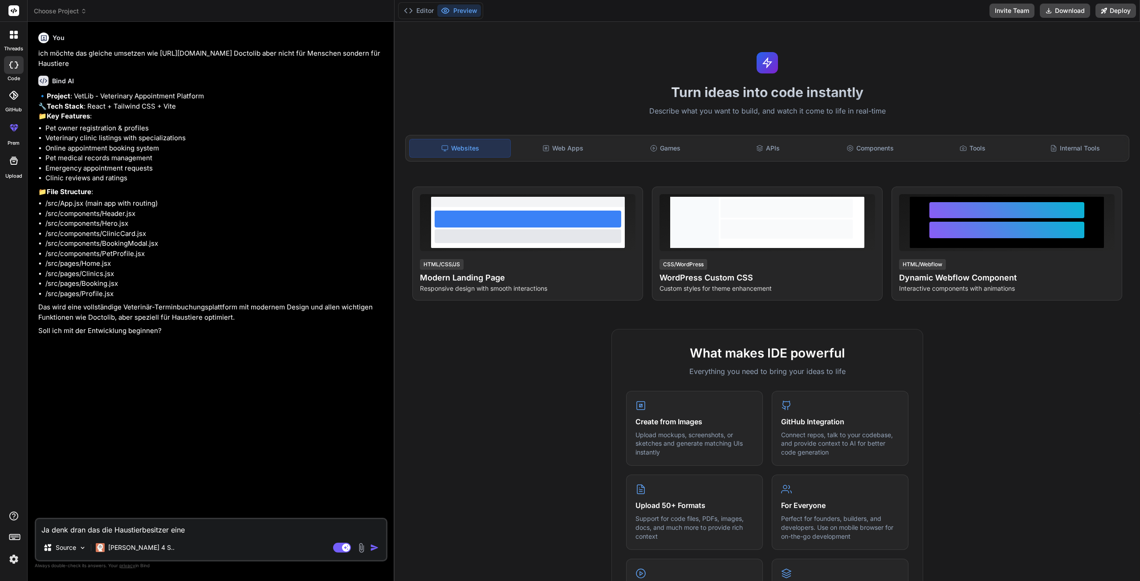
type textarea "Ja denk dran das die Haustierbesitzer einen"
type textarea "x"
type textarea "Ja denk dran das die Haustierbesitzer einen"
type textarea "x"
type textarea "Ja denk dran das die Haustierbesitzer einen z"
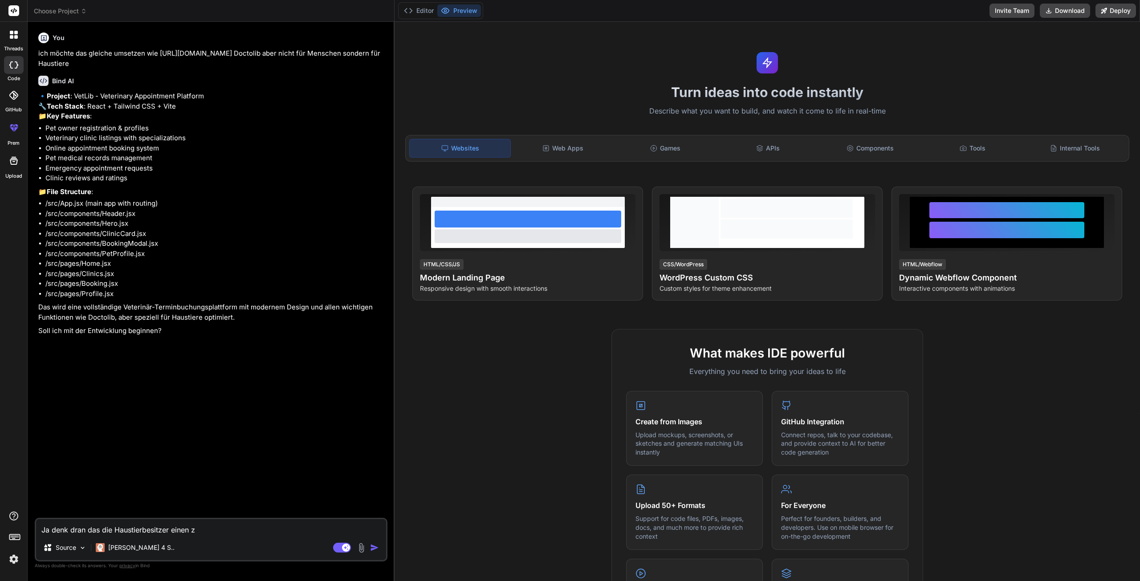
type textarea "x"
type textarea "Ja denk dran das die Haustierbesitzer einen zu"
type textarea "x"
type textarea "Ja denk dran das die Haustierbesitzer einen zuga"
type textarea "x"
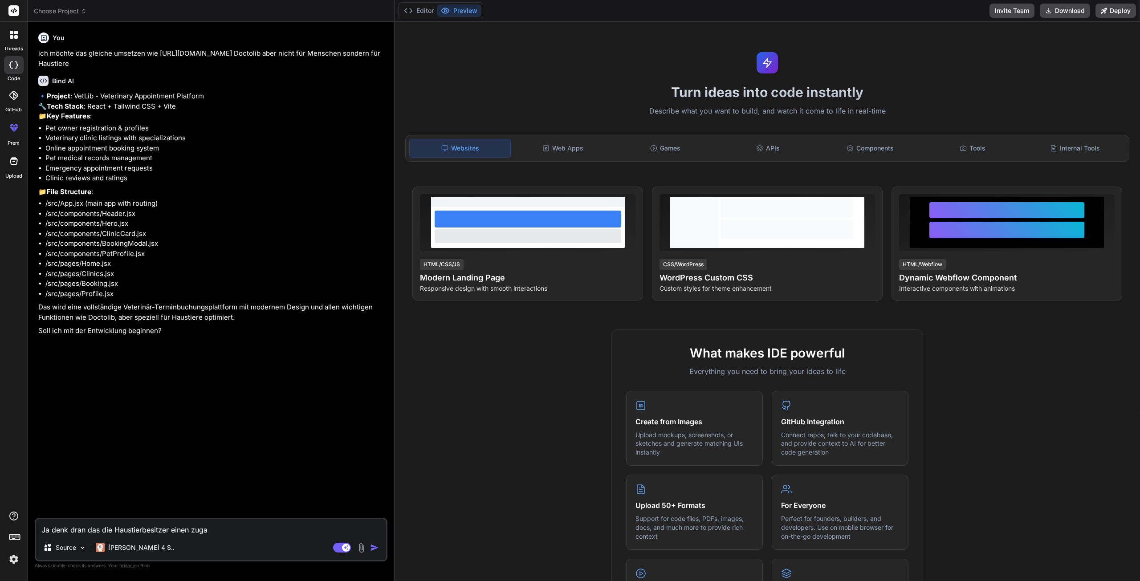
type textarea "Ja denk dran das die Haustierbesitzer einen zugan"
type textarea "x"
type textarea "Ja denk dran das die Haustierbesitzer einen zugang"
type textarea "x"
type textarea "Ja denk dran das die Haustierbesitzer einen zugang"
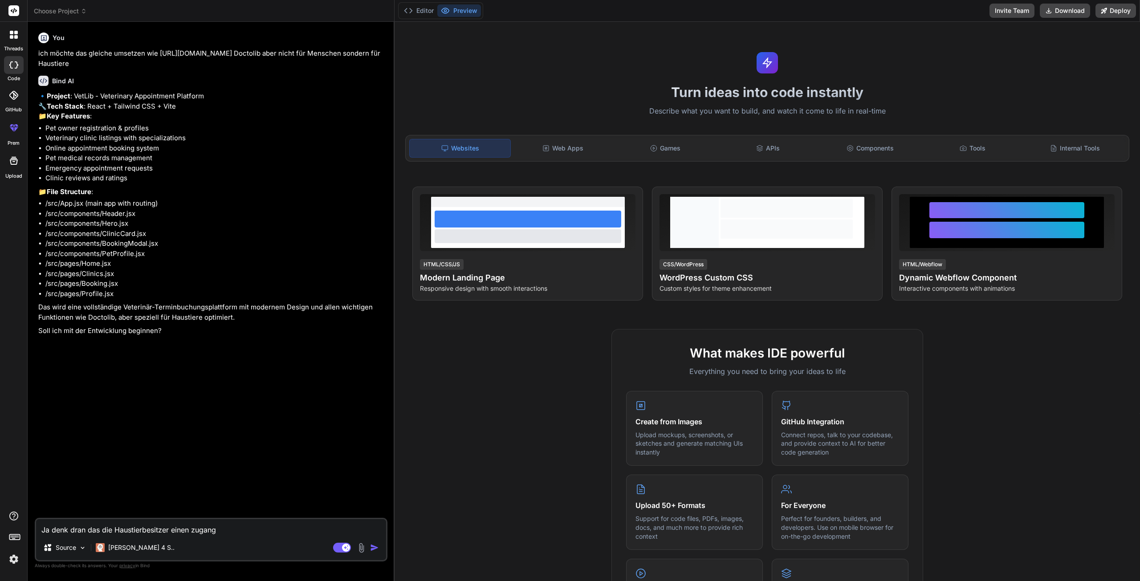
type textarea "x"
type textarea "Ja denk dran das die Haustierbesitzer einen zugang h"
type textarea "x"
type textarea "Ja denk dran das die Haustierbesitzer einen zugang ha"
type textarea "x"
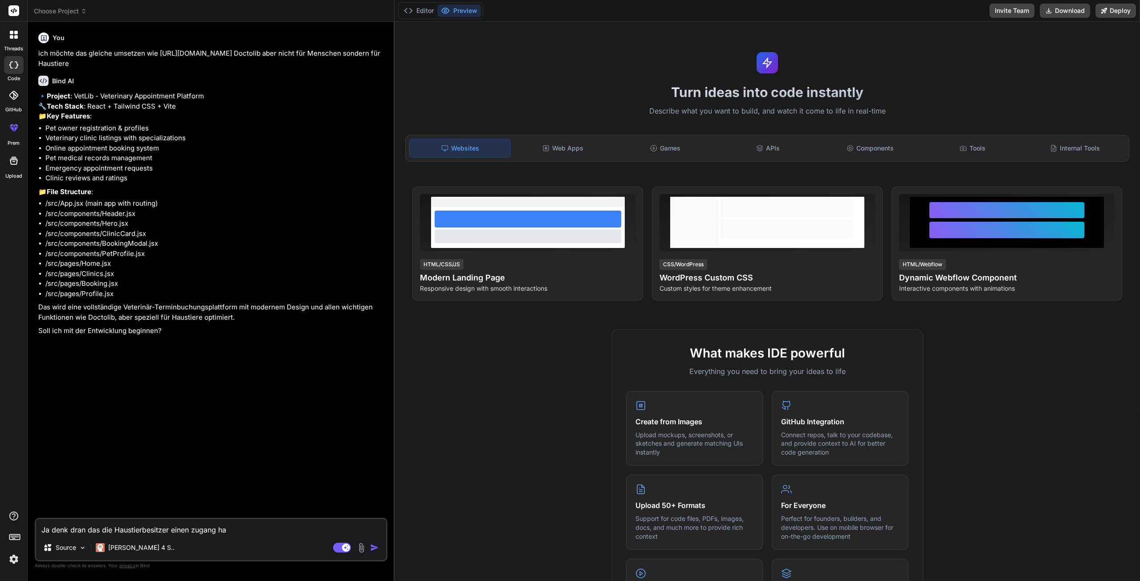
type textarea "Ja denk dran das die Haustierbesitzer einen zugang hab"
type textarea "x"
type textarea "Ja denk dran das die Haustierbesitzer einen zugang habe"
type textarea "x"
type textarea "Ja denk dran das die Haustierbesitzer einen zugang haben"
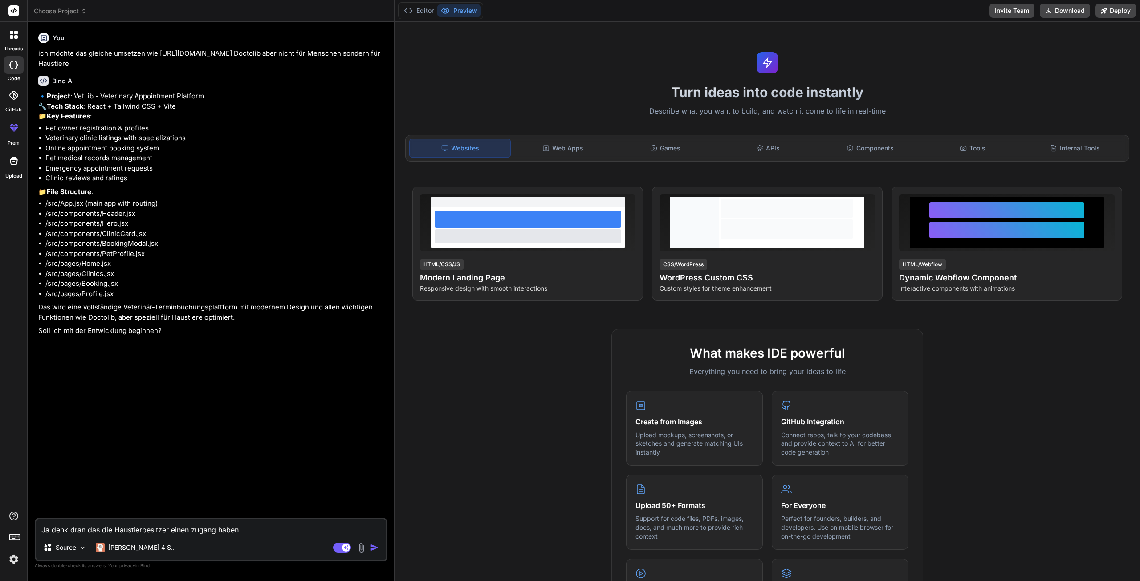
type textarea "x"
type textarea "Ja denk dran das die Haustierbesitzer einen zugang haben i"
type textarea "x"
type textarea "Ja denk dran das die Haustierbesitzer einen zugang haben in"
type textarea "x"
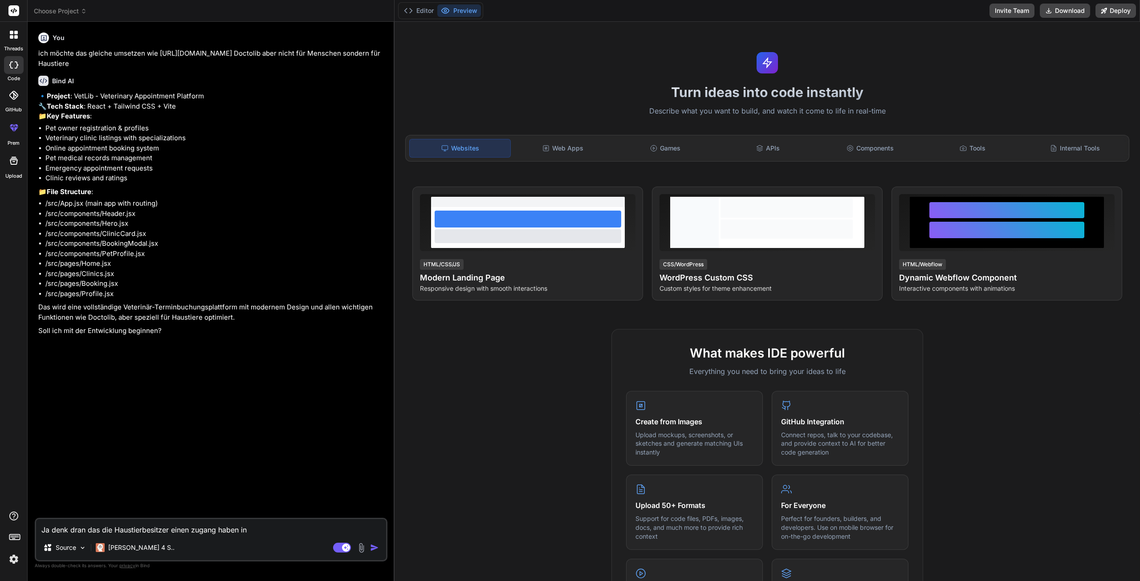
type textarea "Ja denk dran das die Haustierbesitzer einen zugang haben i"
type textarea "x"
type textarea "Ja denk dran das die Haustierbesitzer einen zugang haben"
type textarea "x"
type textarea "Ja denk dran das die Haustierbesitzer einen zugang haben m"
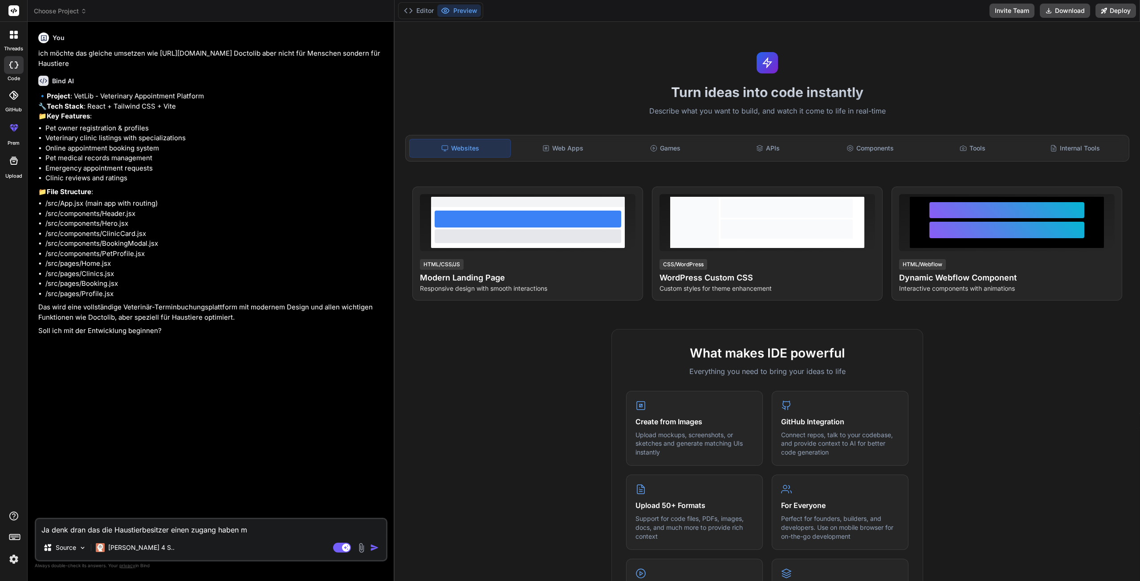
type textarea "x"
type textarea "Ja denk dran das die Haustierbesitzer einen zugang haben mi"
type textarea "x"
type textarea "Ja denk dran das die Haustierbesitzer einen zugang haben mit"
type textarea "x"
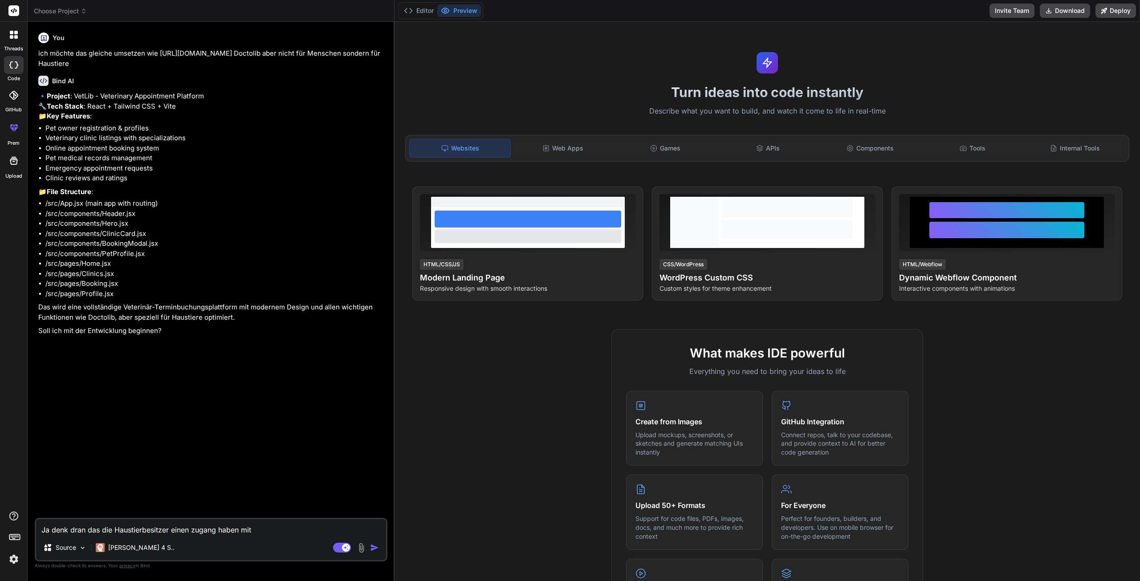
type textarea "Ja denk dran das die Haustierbesitzer einen zugang haben mit"
type textarea "x"
type textarea "Ja denk dran das die Haustierbesitzer einen zugang haben mit bu"
type textarea "x"
type textarea "Ja denk dran das die Haustierbesitzer einen zugang haben mit buc"
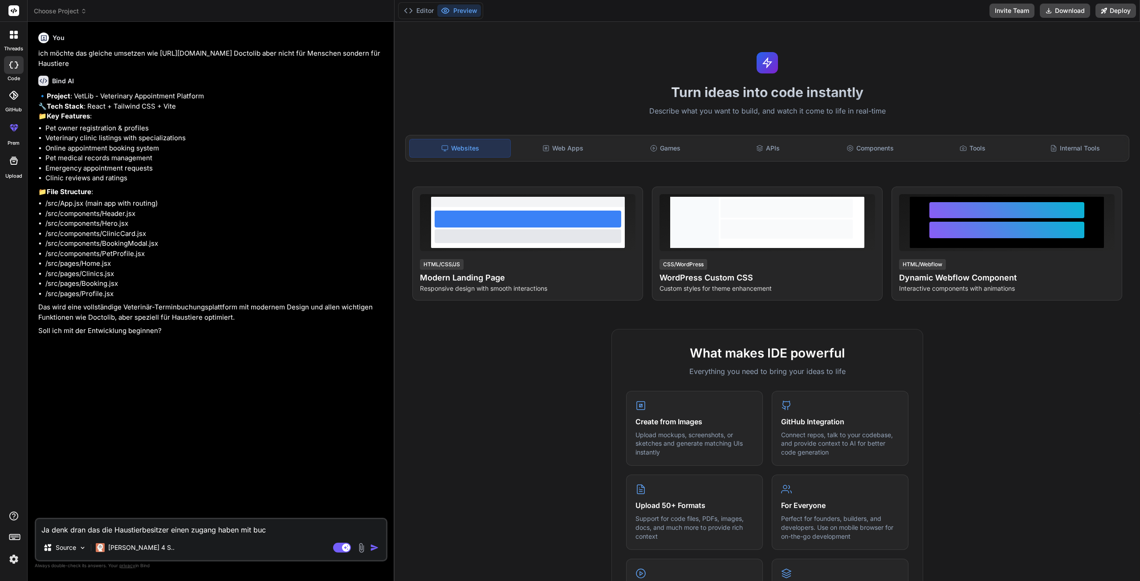
type textarea "x"
type textarea "Ja denk dran das die Haustierbesitzer einen zugang haben mit buch"
type textarea "x"
type textarea "Ja denk dran das die Haustierbesitzer einen zugang haben mit buche"
type textarea "x"
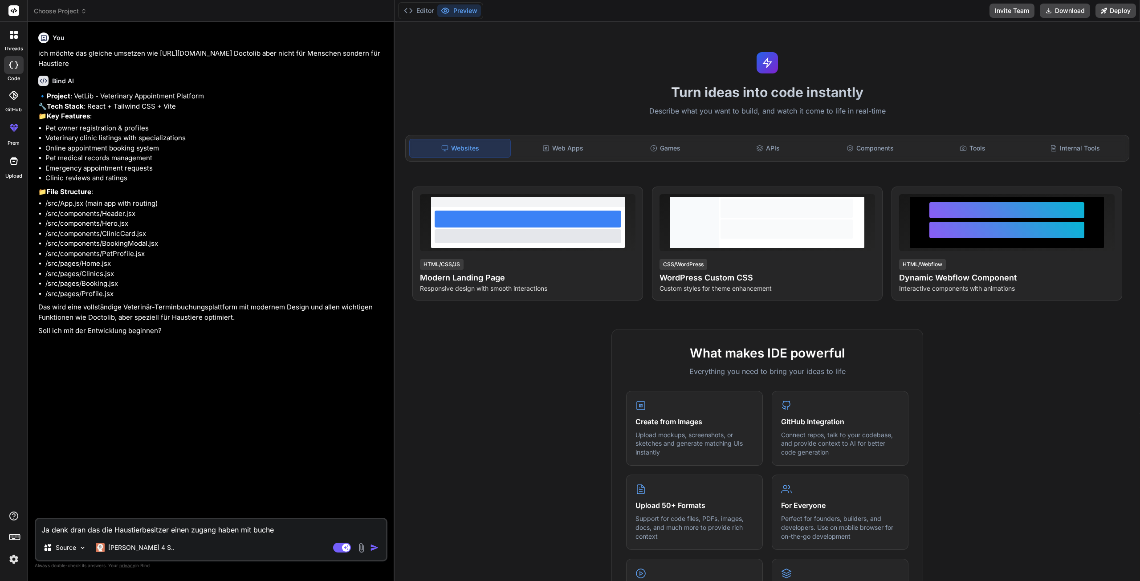
type textarea "Ja denk dran das die Haustierbesitzer einen zugang haben mit buchen"
type textarea "x"
type textarea "Ja denk dran das die Haustierbesitzer einen zugang haben mit buchen"
type textarea "x"
type textarea "Ja denk dran das die Haustierbesitzer einen zugang haben mit buchen v"
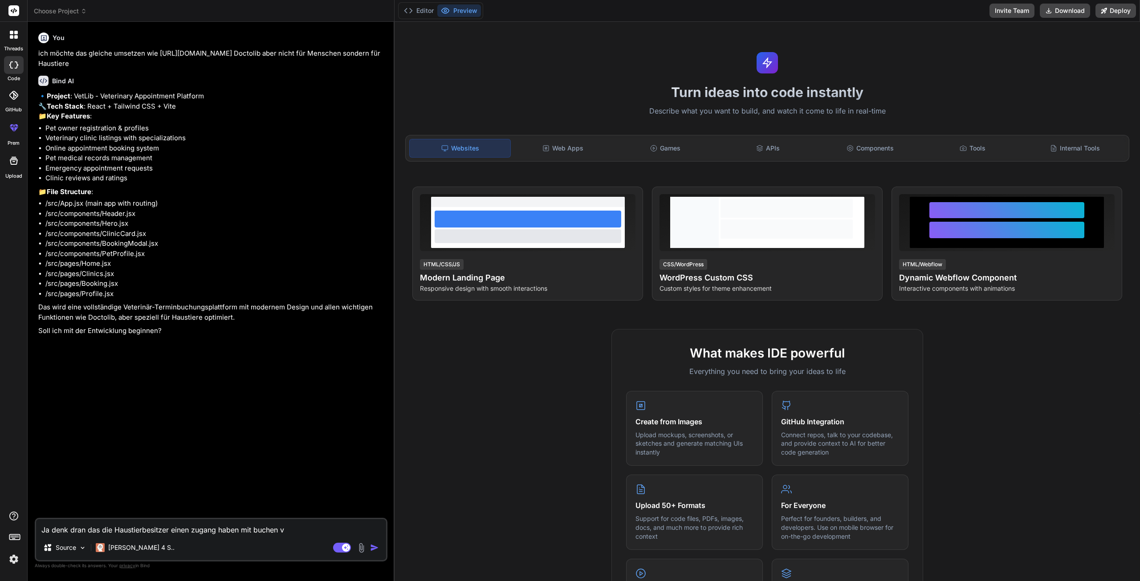
type textarea "x"
type textarea "Ja denk dran das die Haustierbesitzer einen zugang haben mit buchen vo"
type textarea "x"
type textarea "Ja denk dran das die Haustierbesitzer einen zugang haben mit buchen von"
type textarea "x"
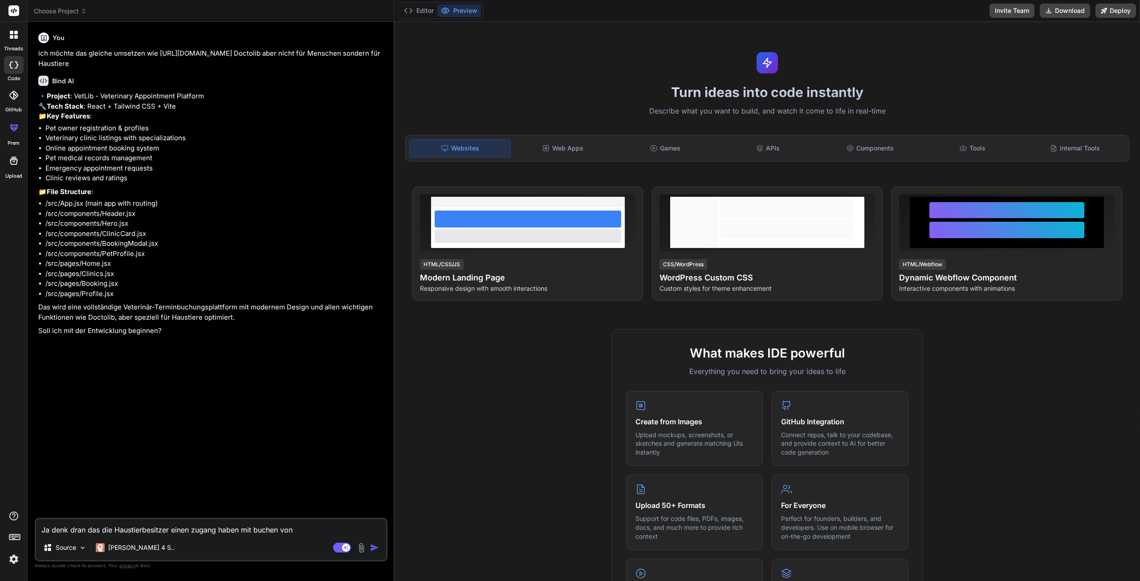
type textarea "Ja denk dran das die Haustierbesitzer einen zugang haben mit buchen von"
type textarea "x"
type textarea "Ja denk dran das die Haustierbesitzer einen zugang haben mit buchen von T"
type textarea "x"
type textarea "Ja denk dran das die Haustierbesitzer einen zugang haben mit buchen von Te"
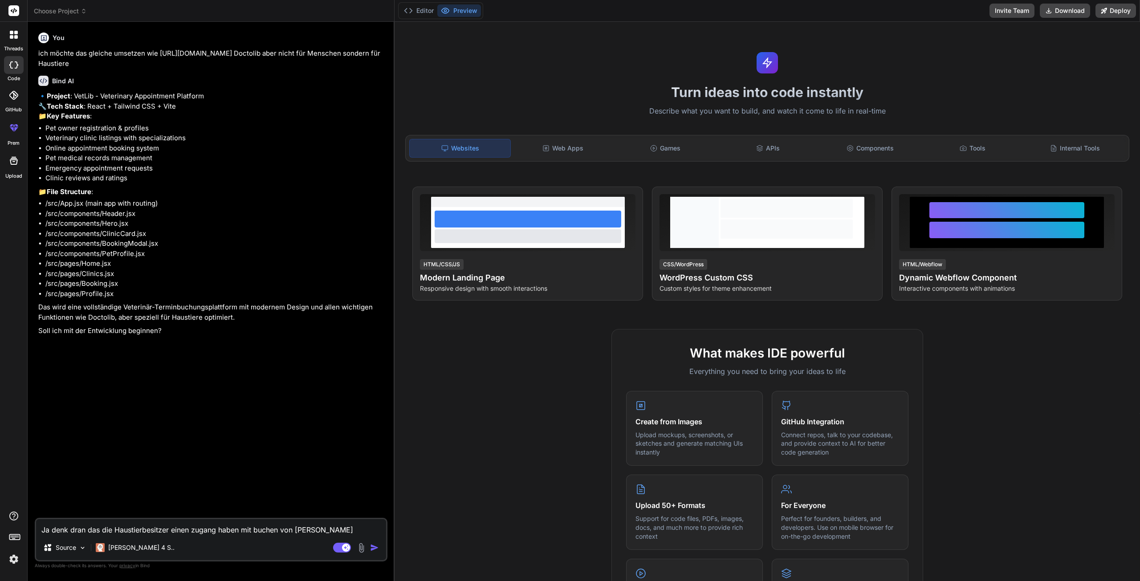
type textarea "x"
type textarea "Ja denk dran das die Haustierbesitzer einen zugang haben mit buchen von Term"
type textarea "x"
type textarea "Ja denk dran das die Haustierbesitzer einen zugang haben mit buchen von Termi"
type textarea "x"
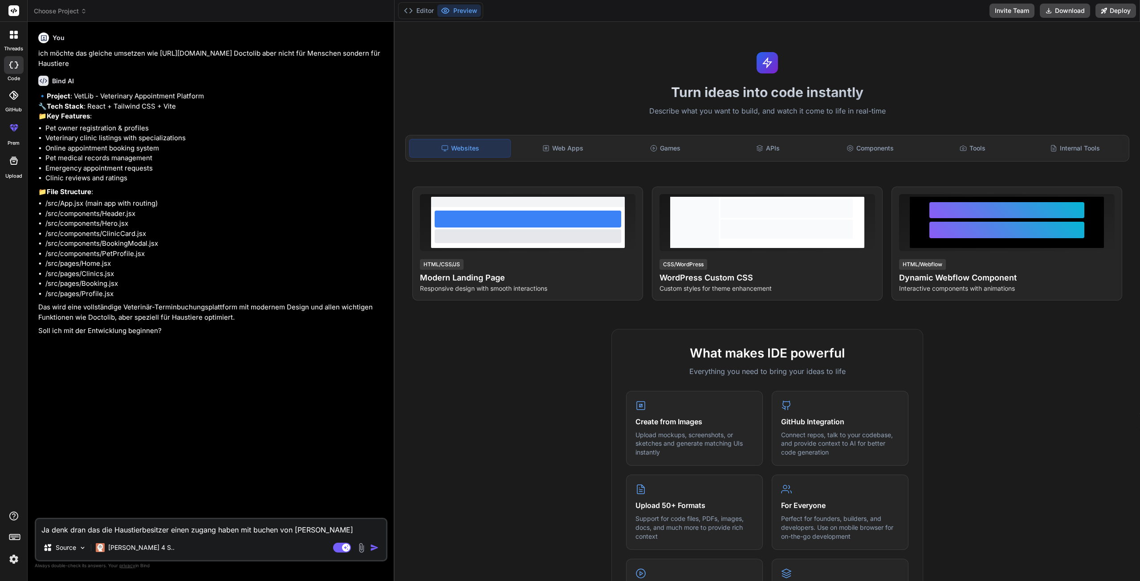
type textarea "Ja denk dran das die Haustierbesitzer einen zugang haben mit buchen von Termin"
type textarea "x"
type textarea "Ja denk dran das die Haustierbesitzer einen zugang haben mit buchen von Termine"
type textarea "x"
type textarea "Ja denk dran das die Haustierbesitzer einen zugang haben mit buchen von Terminen"
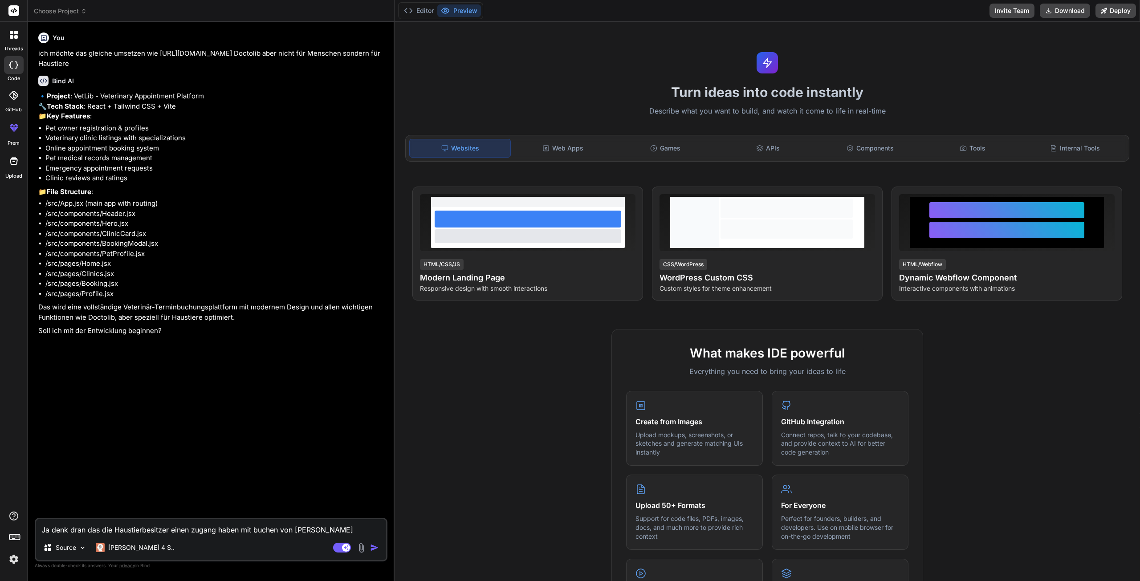
type textarea "x"
type textarea "Ja denk dran das die Haustierbesitzer einen zugang haben mit buchen von Terminen"
type textarea "x"
type textarea "Ja denk dran das die Haustierbesitzer einen zugang haben mit buchen von Termine…"
type textarea "x"
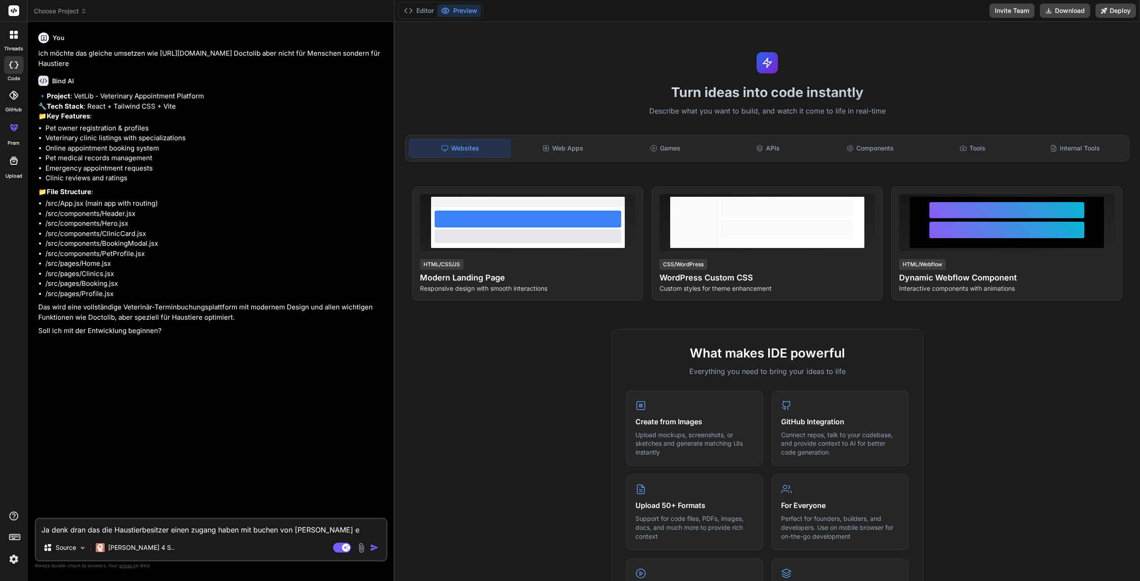
type textarea "Ja denk dran das die Haustierbesitzer einen zugang haben mit buchen von Termine…"
type textarea "x"
type textarea "Ja denk dran das die Haustierbesitzer einen zugang haben mit buchen von Termine…"
type textarea "x"
type textarea "Ja denk dran das die Haustierbesitzer einen zugang haben mit buchen von Termine…"
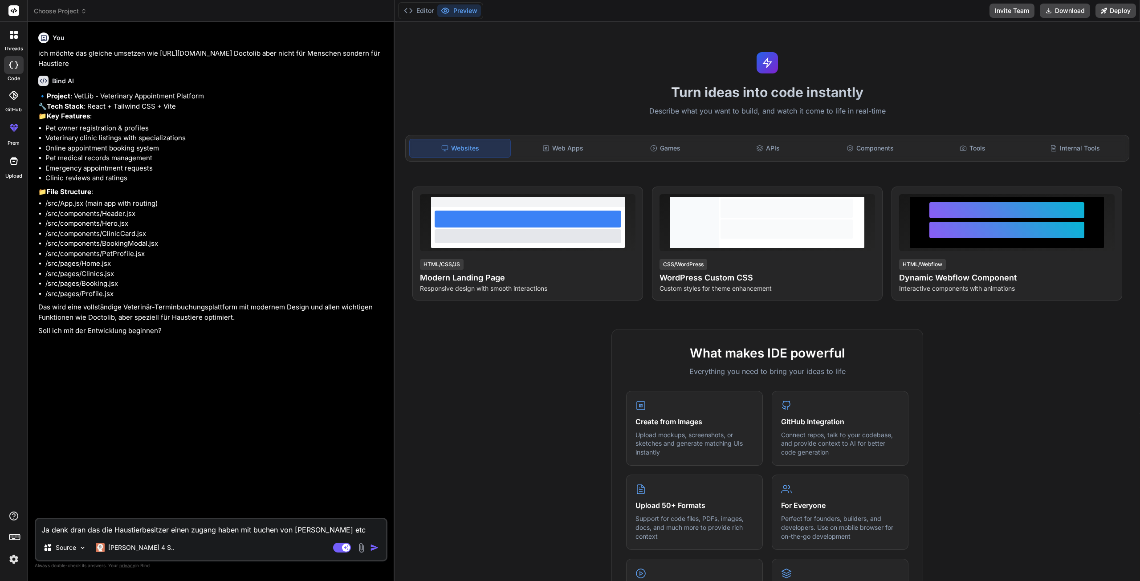
type textarea "x"
type textarea "Ja denk dran das die Haustierbesitzer einen zugang haben mit buchen von Termine…"
type textarea "x"
type textarea "Ja denk dran das die Haustierbesitzer einen zugang haben mit buchen von Termine…"
type textarea "x"
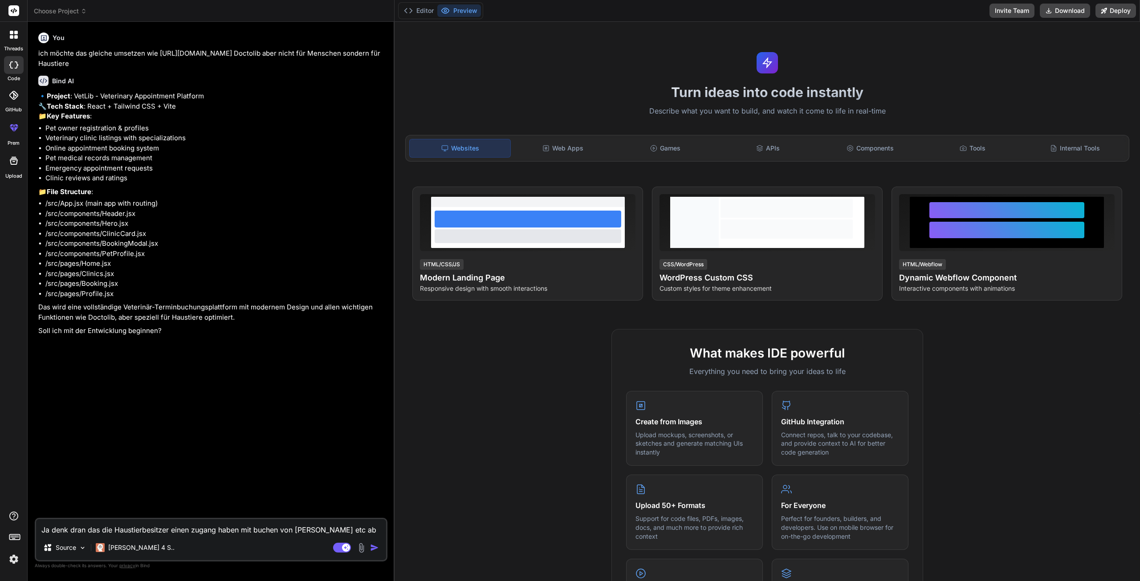
type textarea "Ja denk dran das die Haustierbesitzer einen zugang haben mit buchen von Termine…"
type textarea "x"
type textarea "Ja denk dran das die Haustierbesitzer einen zugang haben mit buchen von Termine…"
type textarea "x"
type textarea "Ja denk dran das die Haustierbesitzer einen zugang haben mit buchen von Termine…"
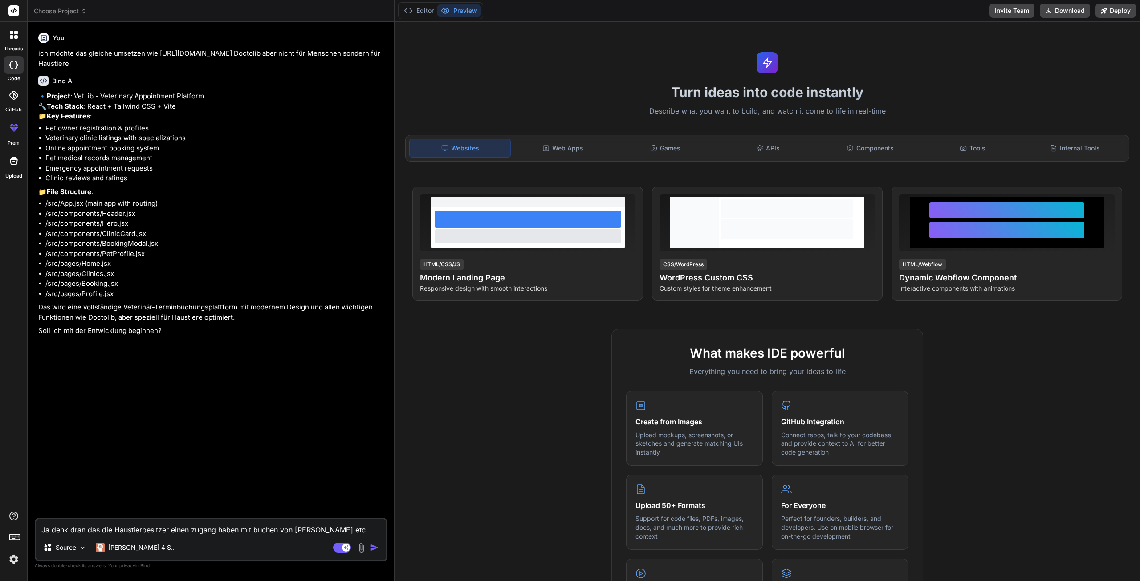
type textarea "x"
type textarea "Ja denk dran das die Haustierbesitzer einen zugang haben mit buchen von Termine…"
type textarea "x"
type textarea "Ja denk dran das die Haustierbesitzer einen zugang haben mit buchen von Termine…"
type textarea "x"
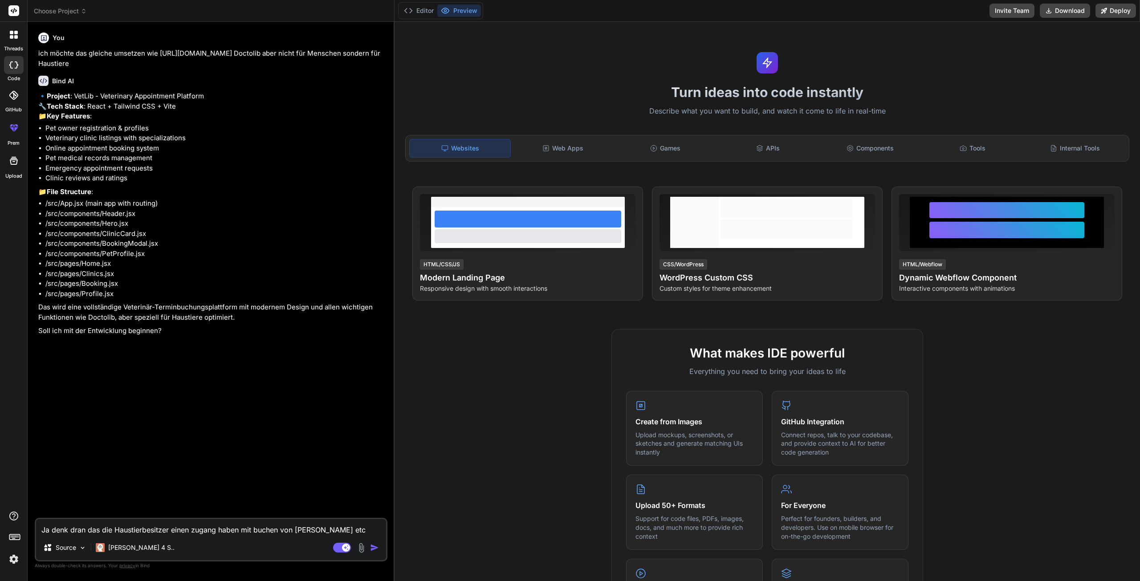
type textarea "Ja denk dran das die Haustierbesitzer einen zugang haben mit buchen von Termine…"
type textarea "x"
type textarea "Ja denk dran das die Haustierbesitzer einen zugang haben mit buchen von Termine…"
type textarea "x"
type textarea "Ja denk dran das die Haustierbesitzer einen zugang haben mit buchen von Termine…"
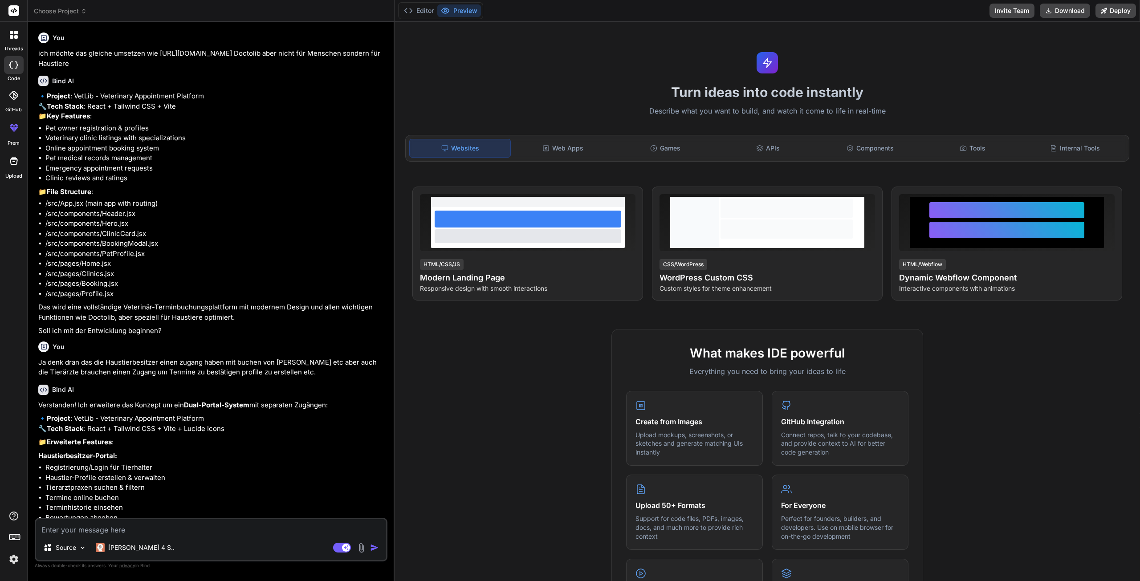
drag, startPoint x: 67, startPoint y: 64, endPoint x: 37, endPoint y: 53, distance: 32.5
click at [37, 53] on div "You ich möchte das gleiche umsetzen wie https://www.doctolib.de/ Doctolib aber …" at bounding box center [212, 273] width 351 height 489
copy p "ich möchte das gleiche umsetzen wie https://www.doctolib.de/ Doctolib aber nich…"
drag, startPoint x: 65, startPoint y: 384, endPoint x: 57, endPoint y: 384, distance: 8.0
click at [65, 377] on p "Ja denk dran das die Haustierbesitzer einen zugang haben mit buchen von Termine…" at bounding box center [211, 367] width 347 height 20
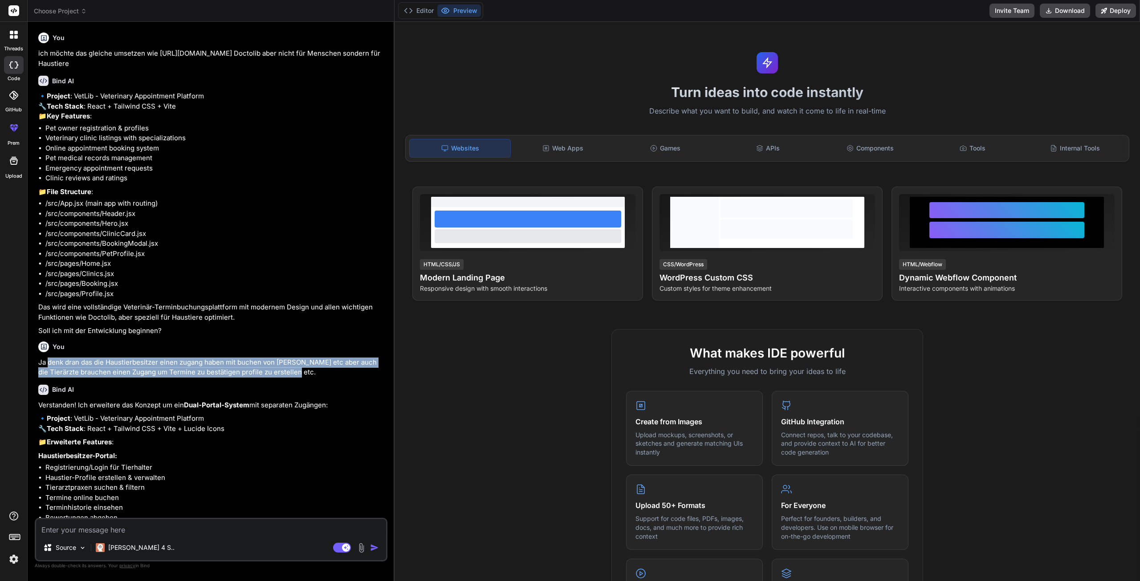
drag, startPoint x: 48, startPoint y: 381, endPoint x: 302, endPoint y: 392, distance: 254.4
click at [302, 377] on p "Ja denk dran das die Haustierbesitzer einen zugang haben mit buchen von Termine…" at bounding box center [211, 367] width 347 height 20
copy p "denk dran das die Haustierbesitzer einen zugang haben mit buchen von Terminen e…"
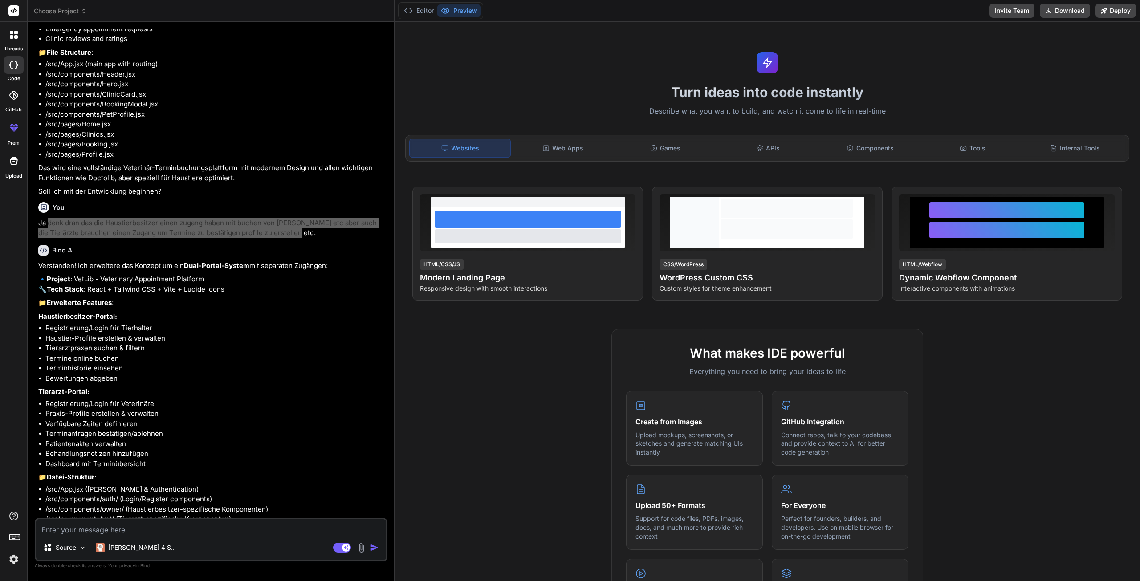
scroll to position [221, 0]
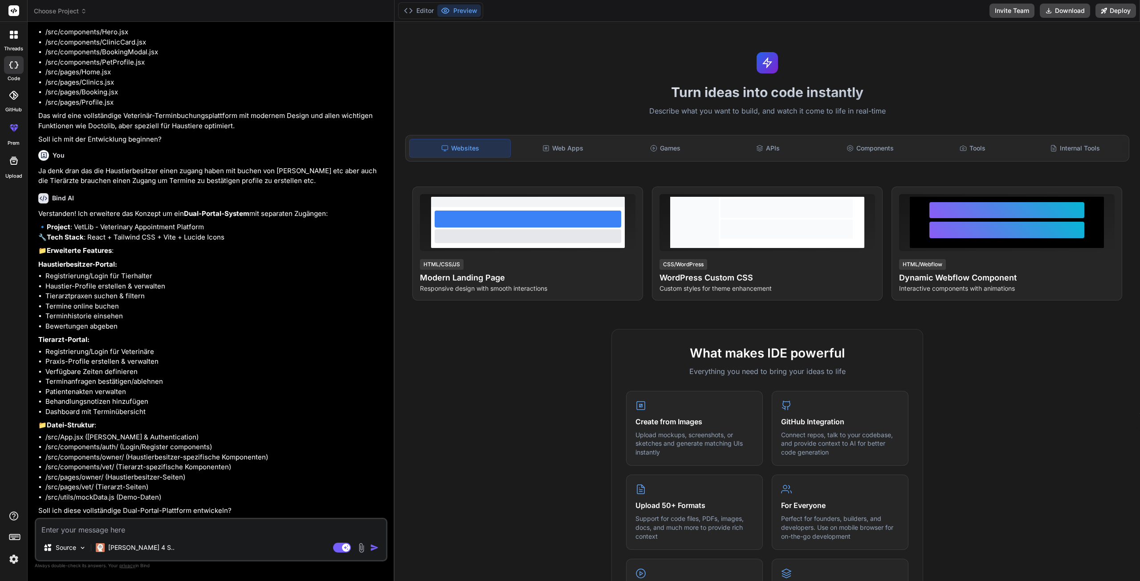
drag, startPoint x: 153, startPoint y: 528, endPoint x: 159, endPoint y: 533, distance: 8.6
click at [153, 528] on textarea at bounding box center [211, 527] width 350 height 16
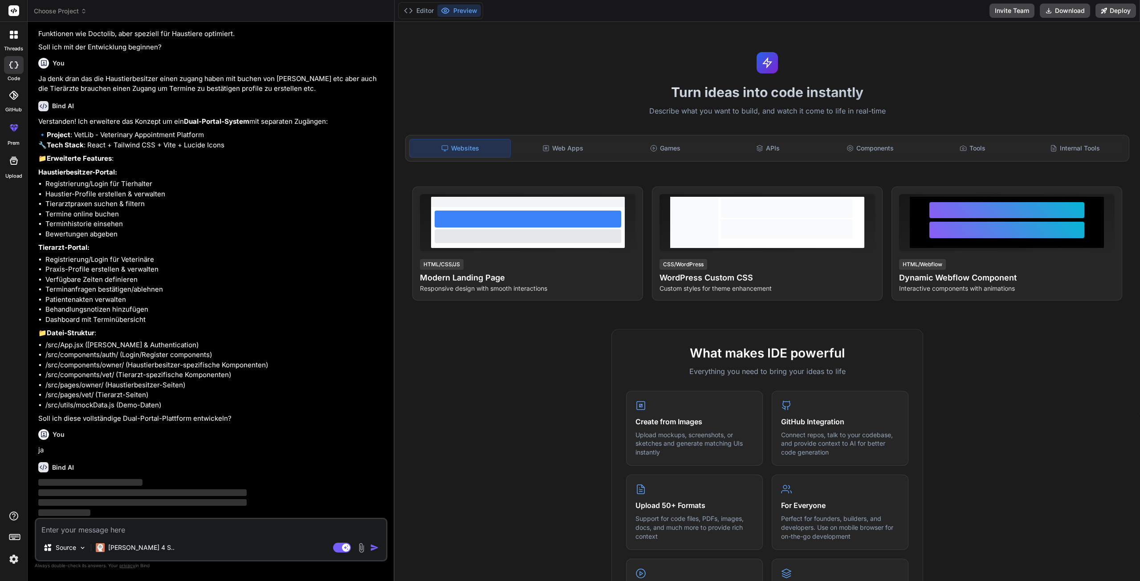
scroll to position [314, 0]
click at [141, 549] on p "Claude 4 S.." at bounding box center [141, 547] width 66 height 9
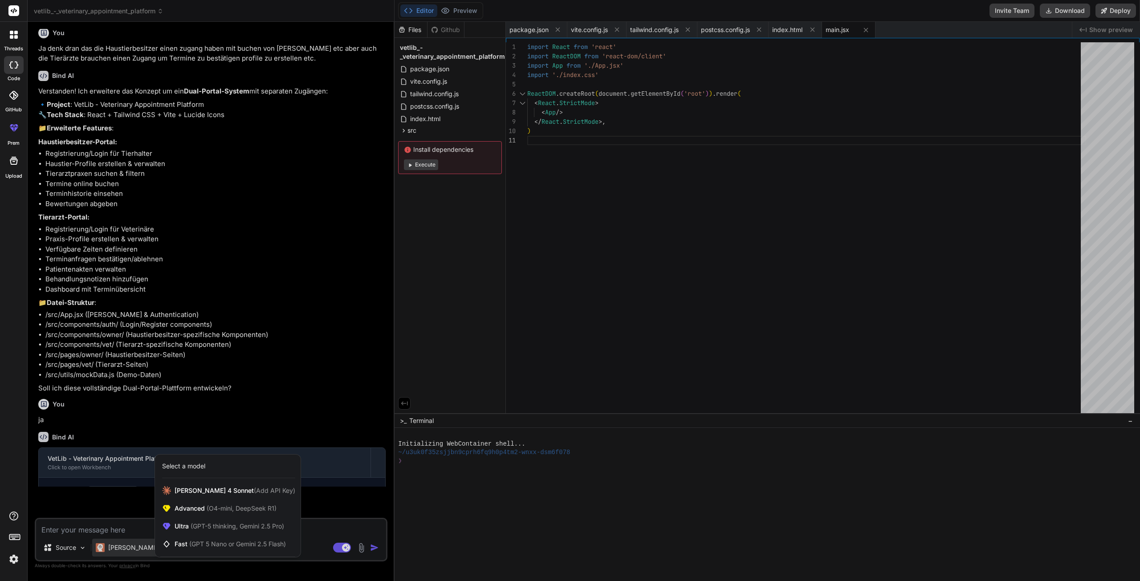
click at [317, 535] on div at bounding box center [570, 290] width 1140 height 581
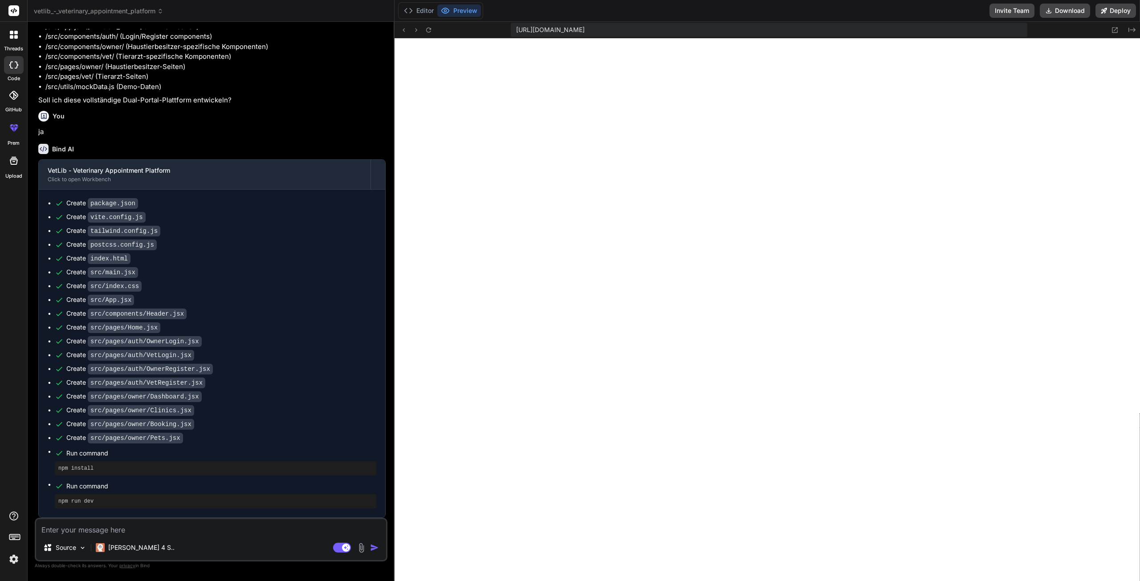
scroll to position [632, 0]
click at [459, 9] on button "Preview" at bounding box center [459, 10] width 44 height 12
click at [428, 29] on icon at bounding box center [429, 30] width 8 height 8
click at [85, 526] on textarea at bounding box center [211, 527] width 350 height 16
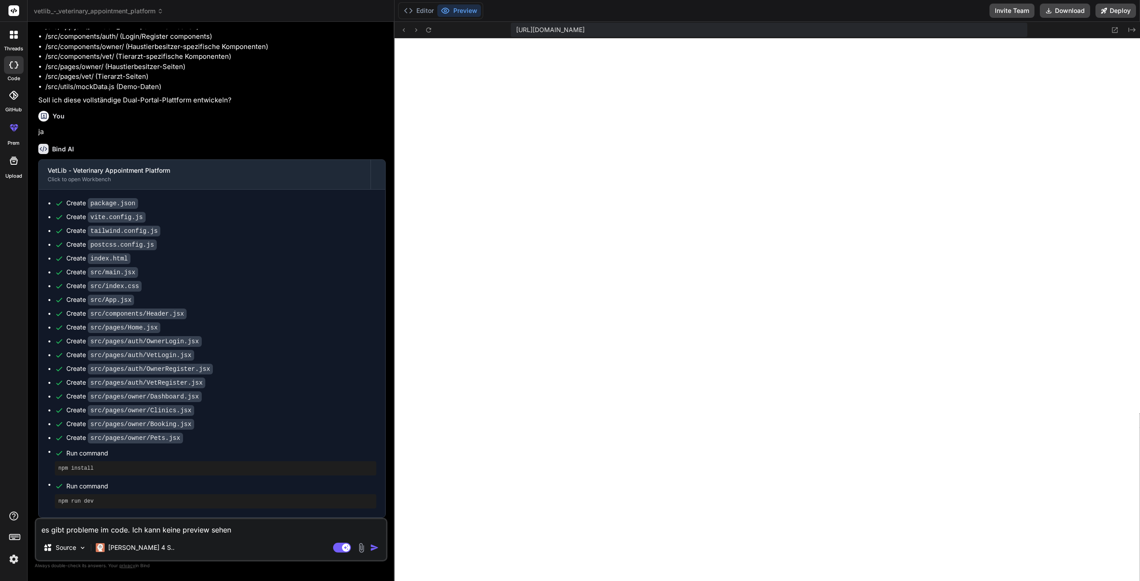
click at [373, 545] on img "button" at bounding box center [374, 547] width 9 height 9
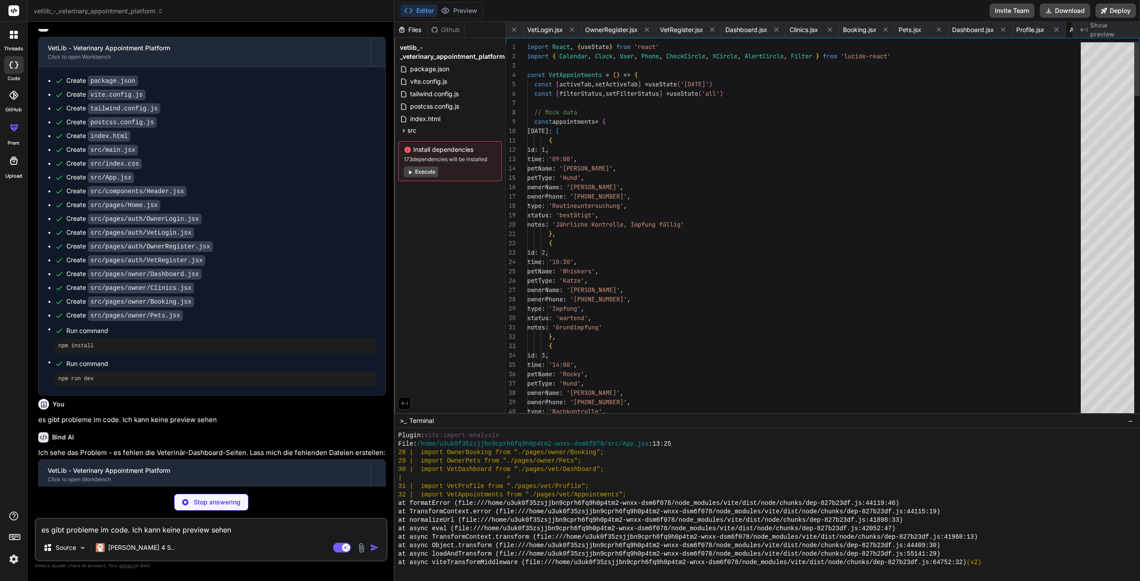
scroll to position [0, 706]
click at [426, 170] on button "Execute" at bounding box center [421, 171] width 34 height 11
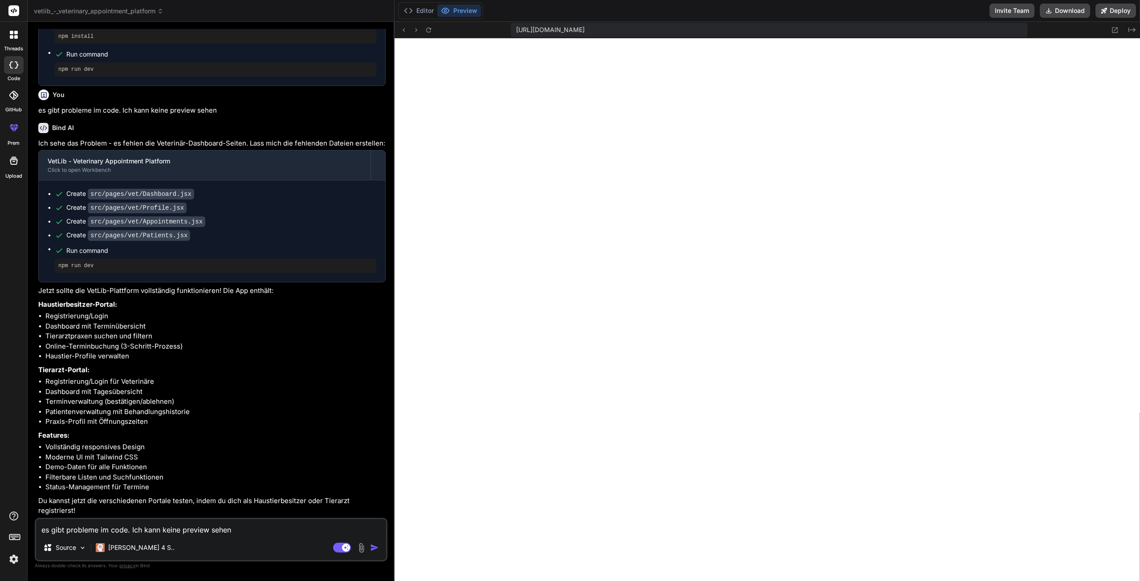
scroll to position [1054, 0]
click at [428, 29] on icon at bounding box center [429, 30] width 8 height 8
click at [165, 528] on textarea "es gibt probleme im code. Ich kann keine preview sehen" at bounding box center [211, 527] width 350 height 16
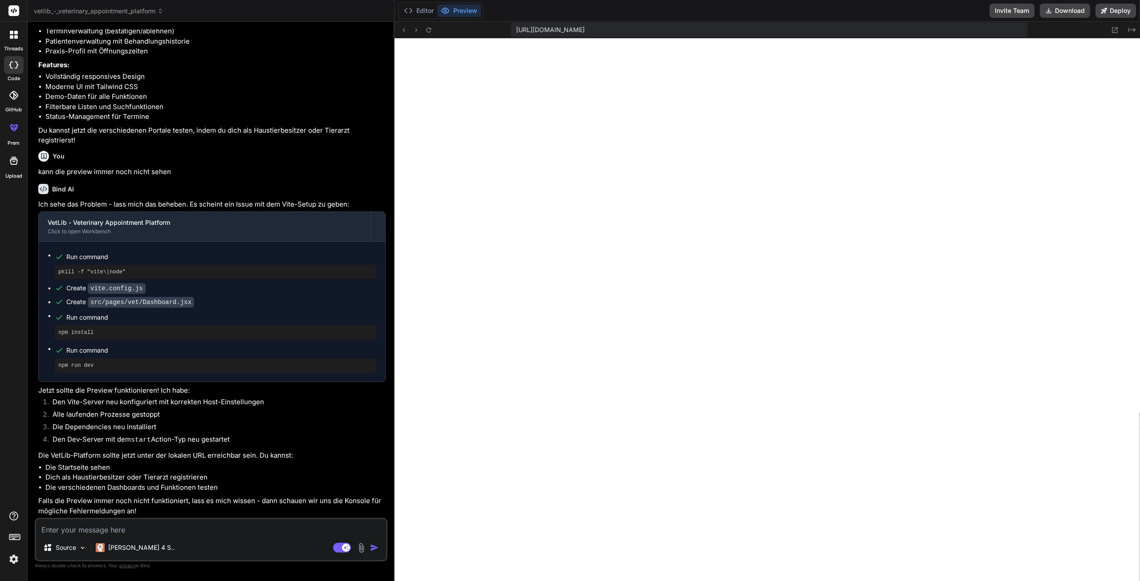
scroll to position [1424, 0]
click at [584, 30] on span "https://u3uk0f35zsjjbn9cprh6fq9h0p4tm2-wnxx-dsm6f078--3000--96435430.local-corp…" at bounding box center [550, 29] width 69 height 9
click at [584, 31] on span "https://u3uk0f35zsjjbn9cprh6fq9h0p4tm2-wnxx-dsm6f078--3000--96435430.local-corp…" at bounding box center [550, 29] width 69 height 9
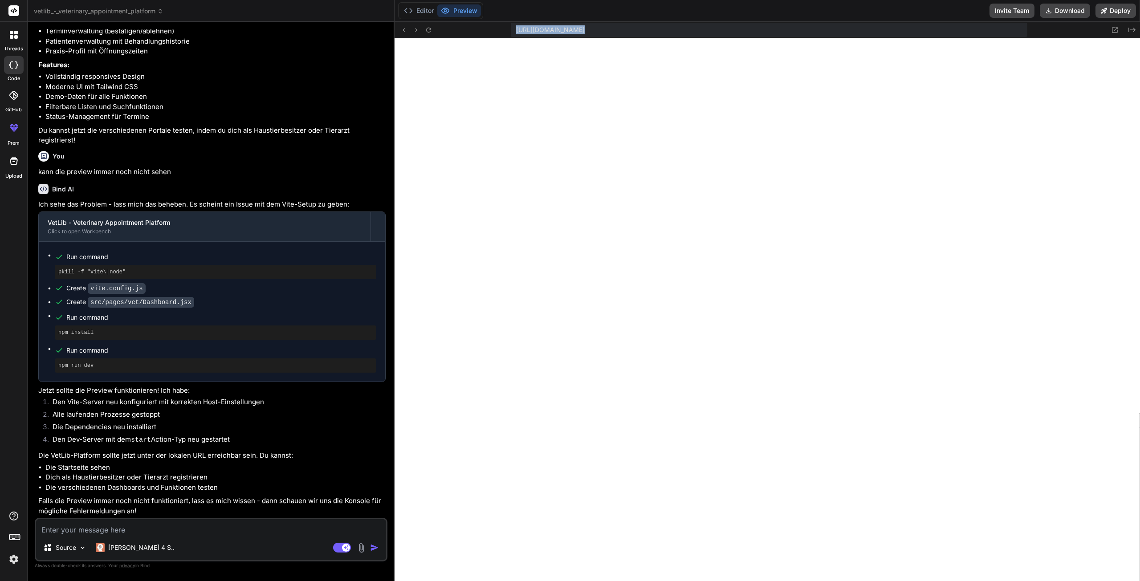
copy div "https://u3uk0f35zsjjbn9cprh6fq9h0p4tm2-wnxx-dsm6f078--3000--96435430.local-corp…"
click at [129, 528] on textarea at bounding box center [211, 527] width 350 height 16
click at [379, 545] on img "button" at bounding box center [374, 547] width 9 height 9
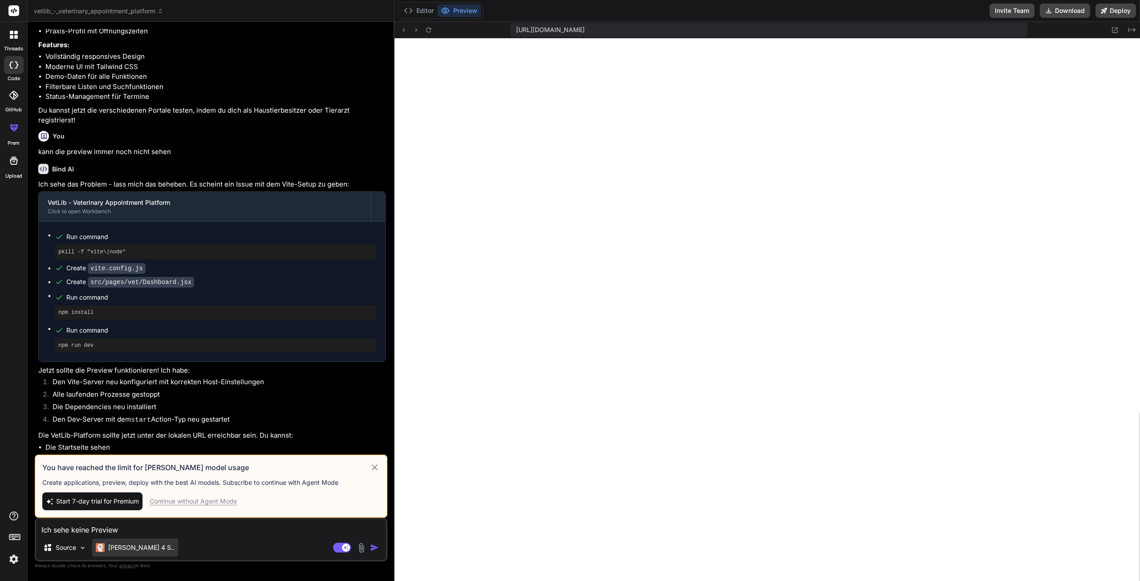
click at [115, 549] on p "Claude 4 S.." at bounding box center [141, 547] width 66 height 9
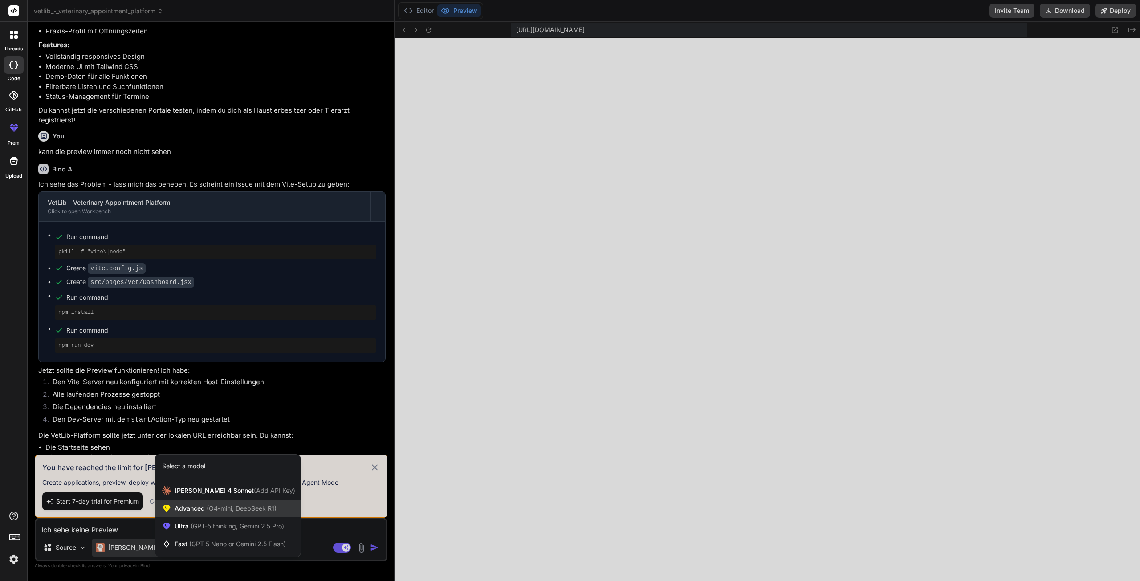
click at [208, 509] on span "(O4-mini, DeepSeek R1)" at bounding box center [241, 508] width 72 height 8
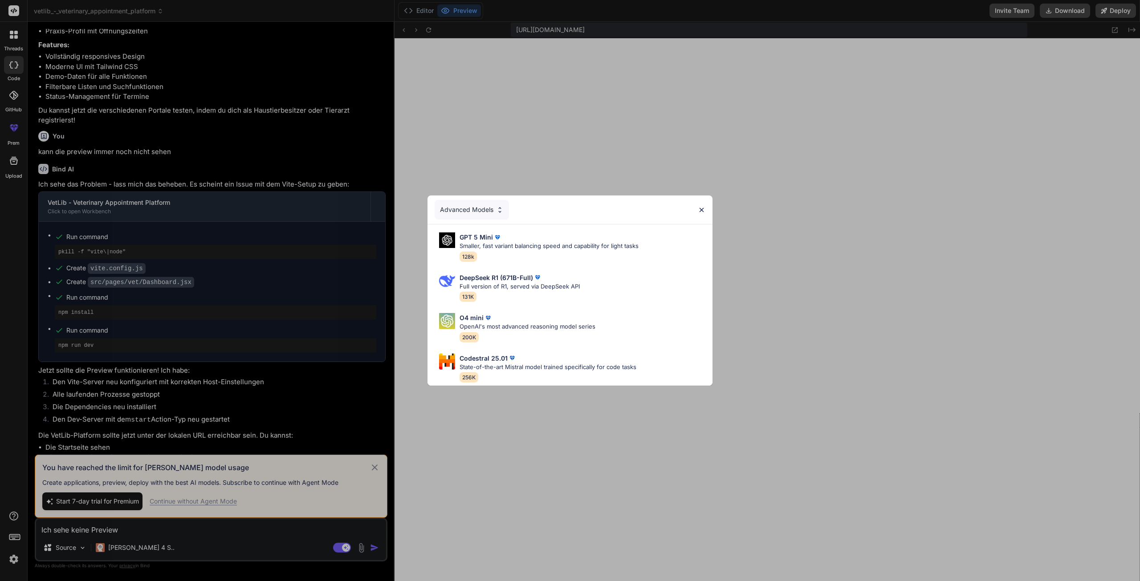
click at [701, 207] on img at bounding box center [702, 210] width 8 height 8
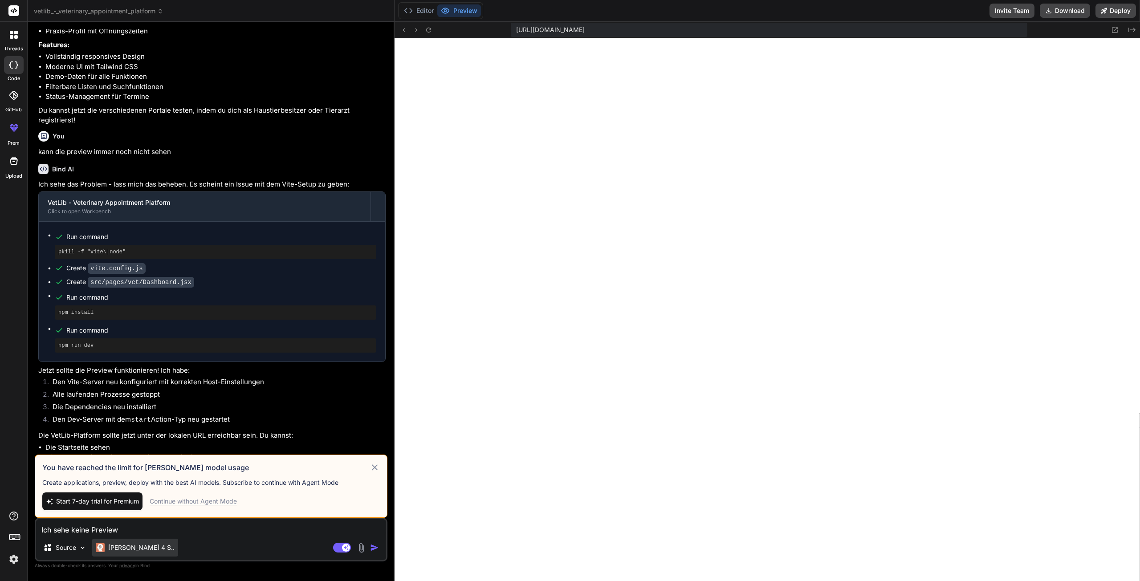
click at [116, 549] on p "Claude 4 S.." at bounding box center [141, 547] width 66 height 9
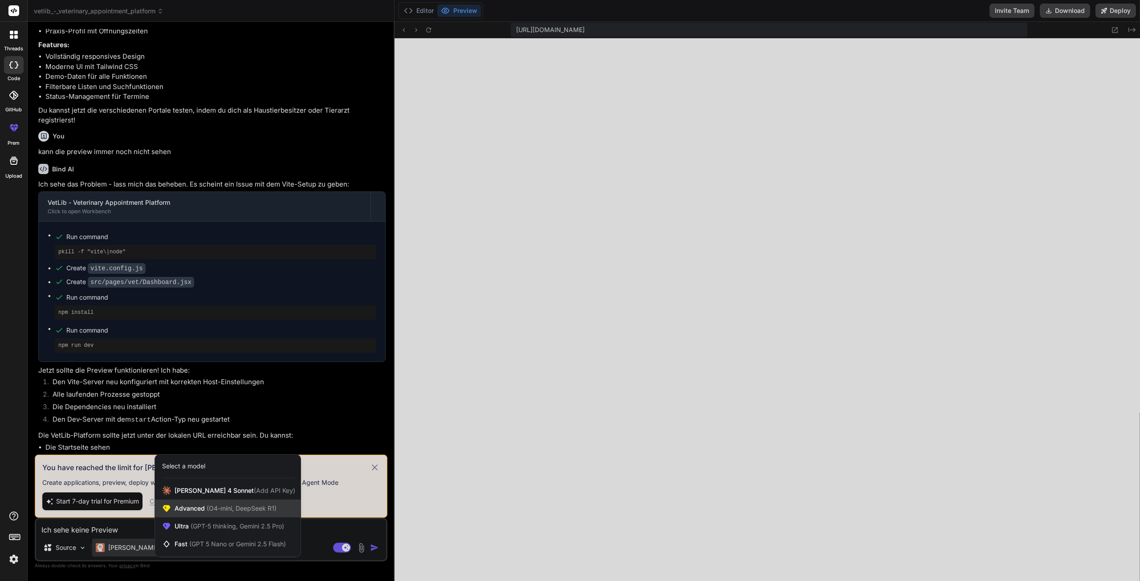
click at [227, 504] on span "Advanced (O4-mini, DeepSeek R1)" at bounding box center [225, 508] width 102 height 9
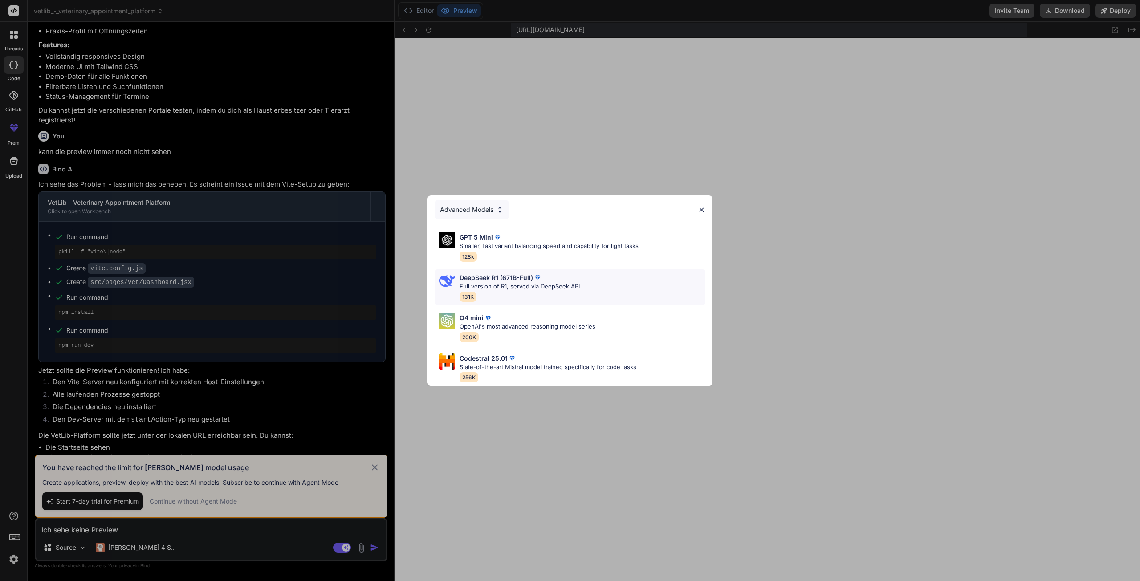
click at [517, 276] on p "DeepSeek R1 (671B-Full)" at bounding box center [495, 277] width 73 height 9
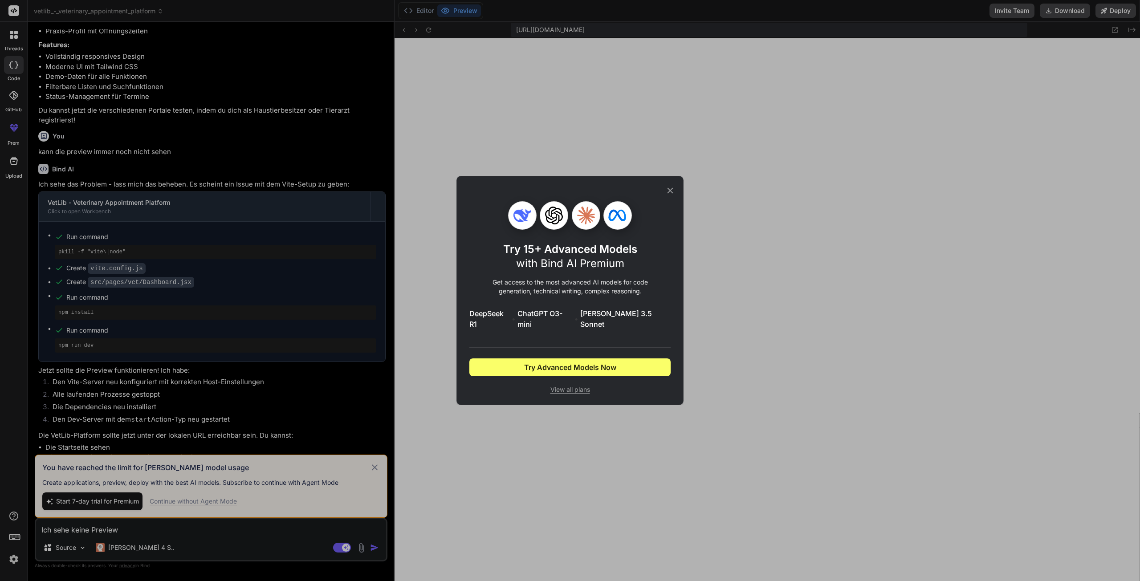
click at [669, 191] on icon at bounding box center [670, 191] width 10 height 10
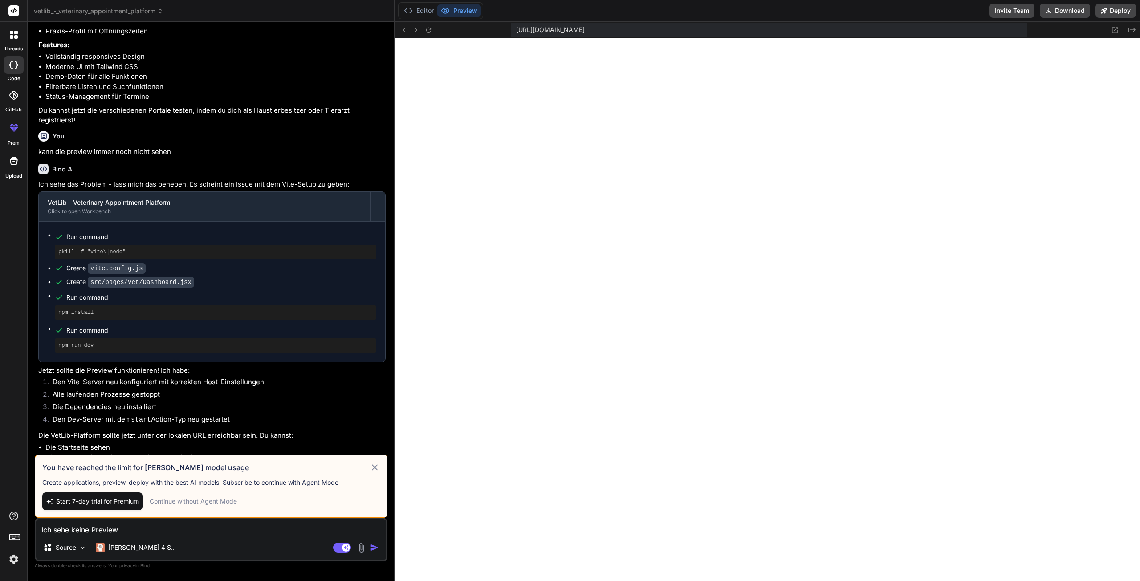
click at [371, 546] on img "button" at bounding box center [374, 547] width 9 height 9
click at [169, 529] on textarea "Ich sehe keine Preview" at bounding box center [211, 527] width 350 height 16
click at [376, 548] on img "button" at bounding box center [374, 547] width 9 height 9
click at [201, 499] on div "Continue without Agent Mode" at bounding box center [193, 501] width 87 height 9
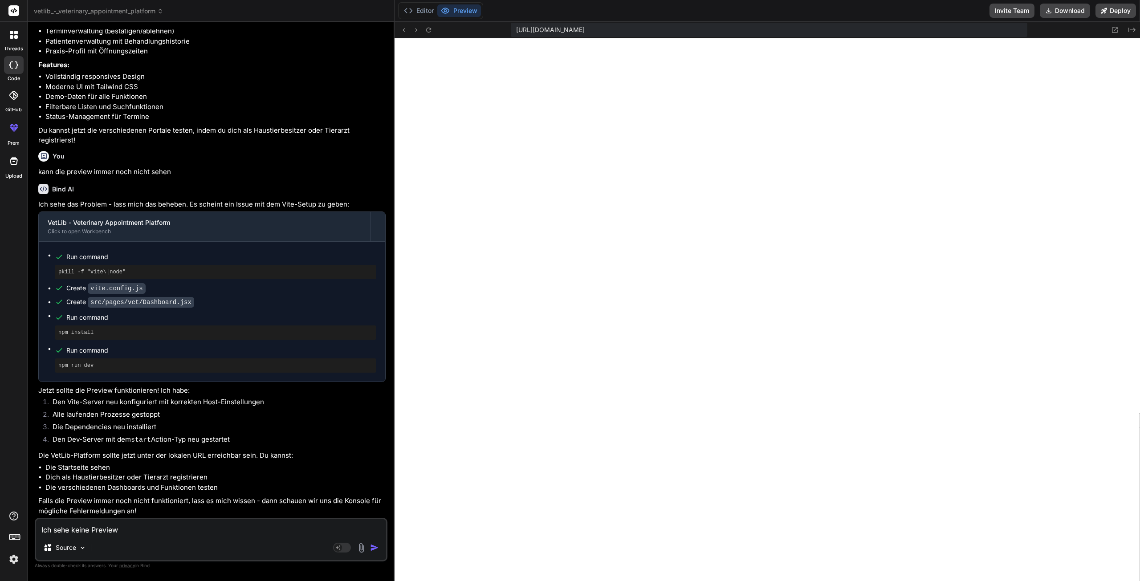
click at [136, 531] on textarea "Ich sehe keine Preview" at bounding box center [211, 527] width 350 height 16
click at [375, 547] on img "button" at bounding box center [374, 547] width 9 height 9
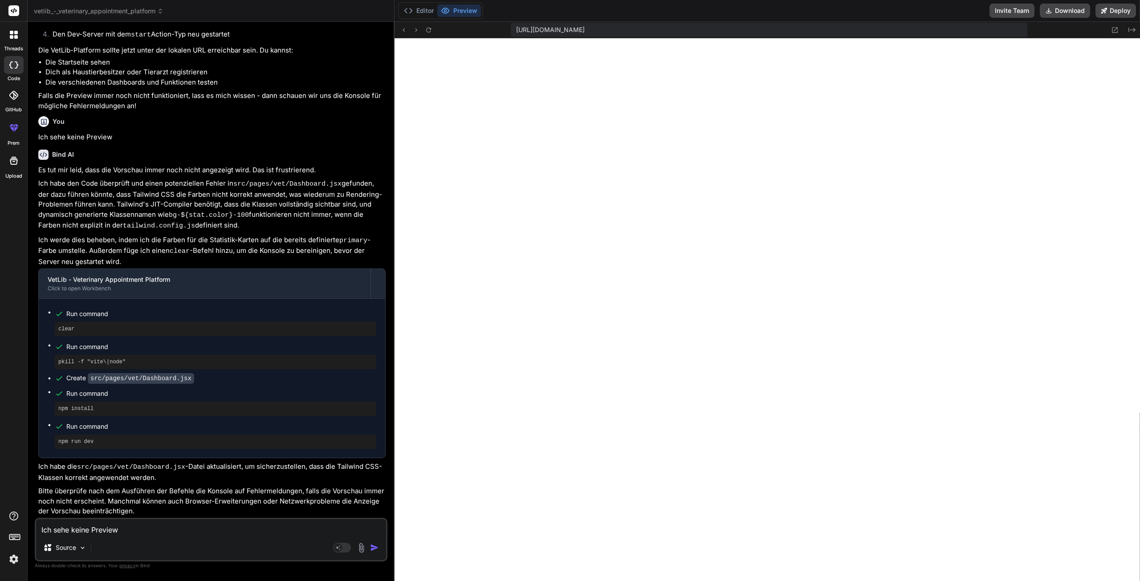
scroll to position [1824, 0]
click at [162, 501] on p "Bitte überprüfe nach dem Ausführen der Befehle die Konsole auf Fehlermeldungen,…" at bounding box center [211, 501] width 347 height 30
click at [427, 14] on button "Editor" at bounding box center [418, 10] width 37 height 12
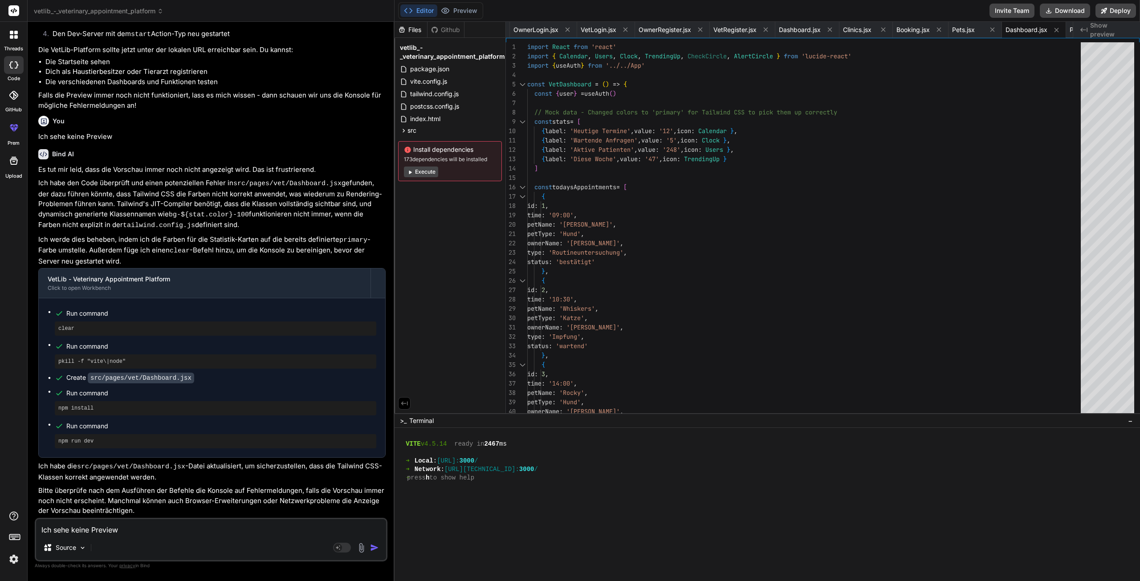
click at [422, 170] on button "Execute" at bounding box center [421, 171] width 34 height 11
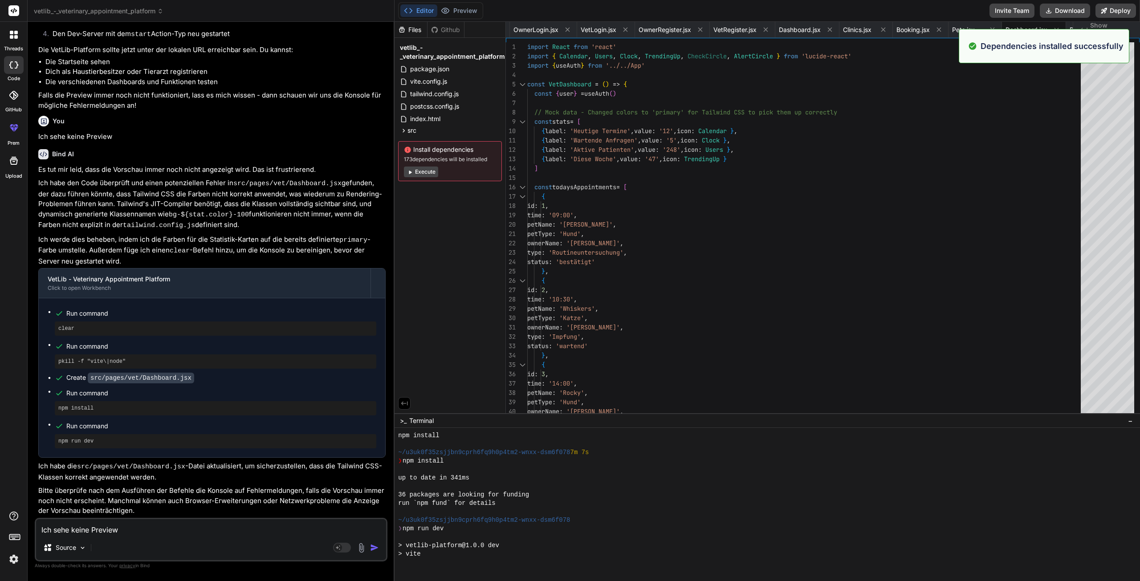
scroll to position [2081, 0]
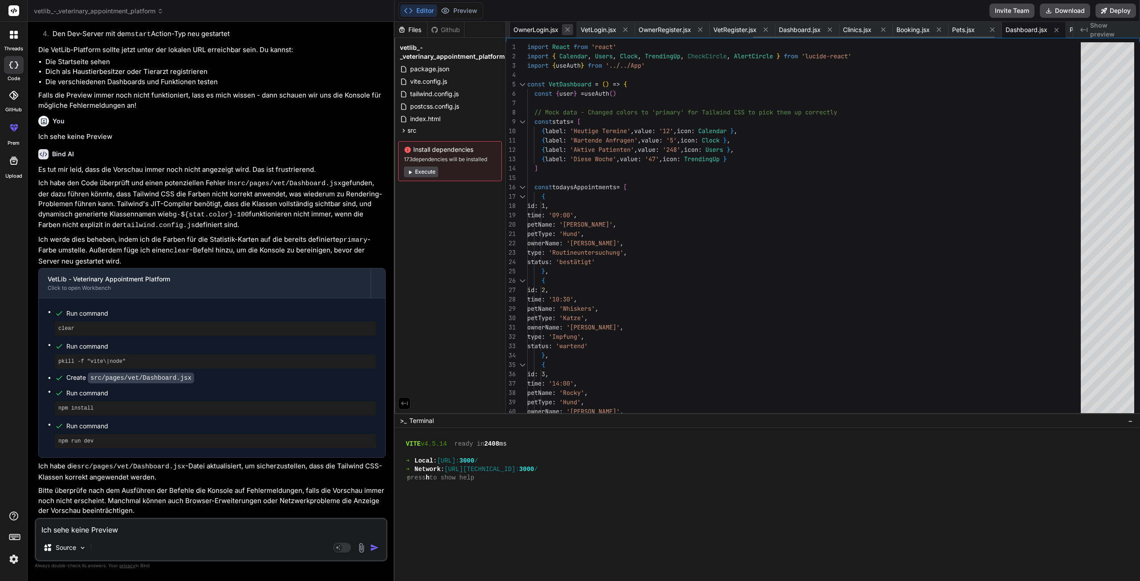
click at [570, 28] on icon at bounding box center [567, 30] width 4 height 4
click at [568, 28] on div "VetLogin.jsx" at bounding box center [539, 30] width 58 height 16
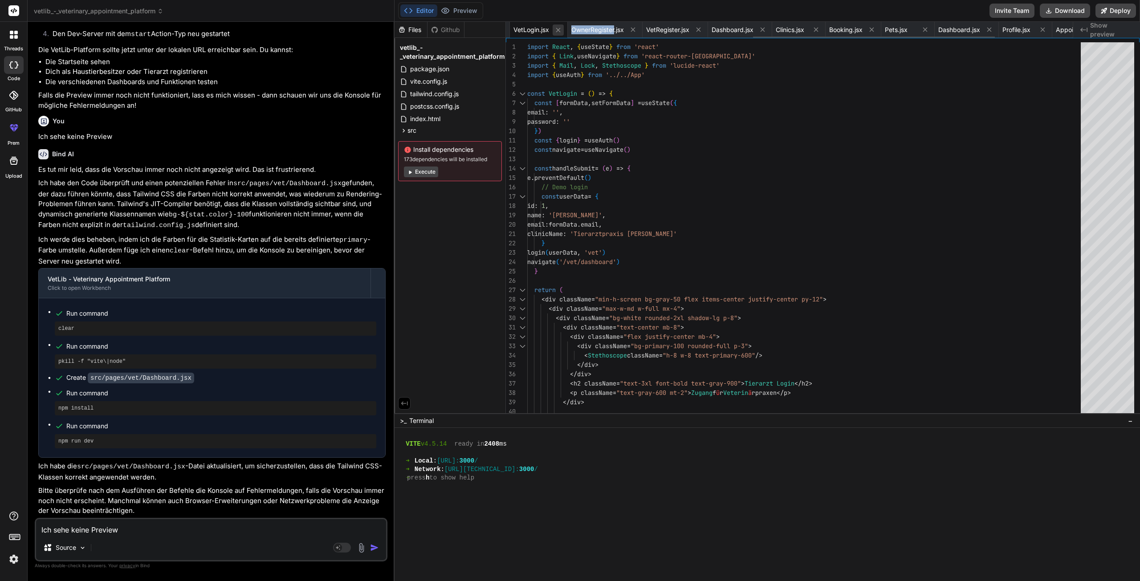
click at [562, 28] on icon at bounding box center [558, 30] width 8 height 8
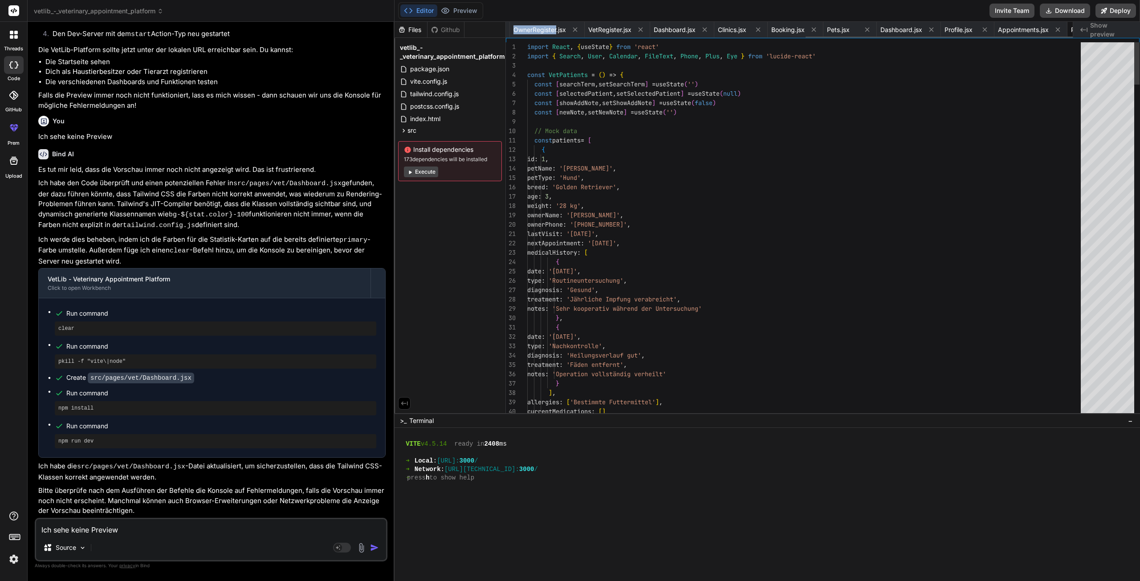
scroll to position [0, 635]
click at [564, 28] on span "VetRegister.jsx" at bounding box center [559, 29] width 43 height 9
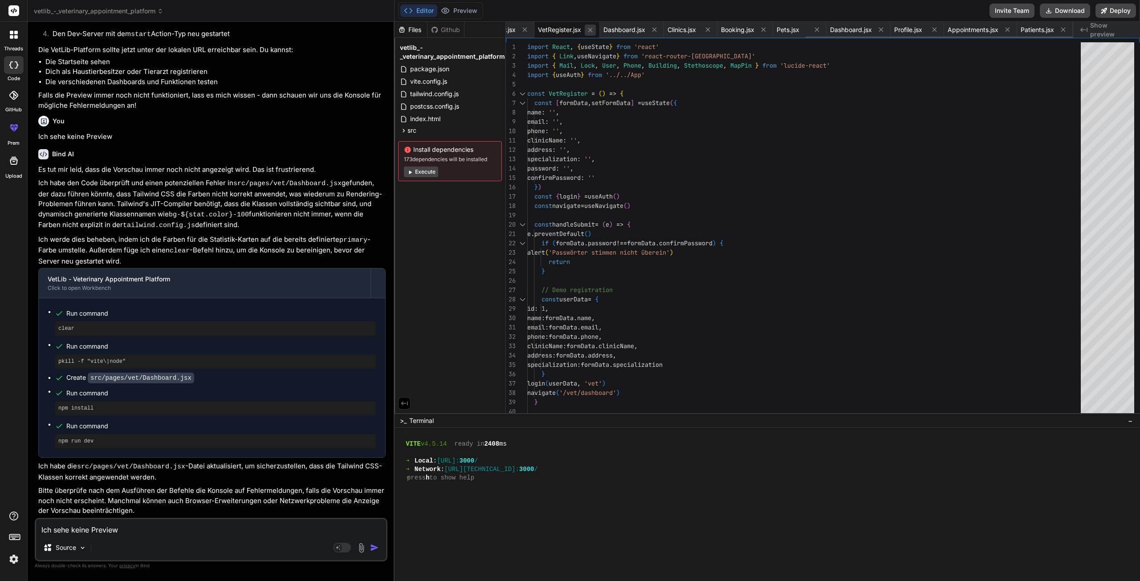
click at [586, 27] on icon at bounding box center [590, 30] width 8 height 8
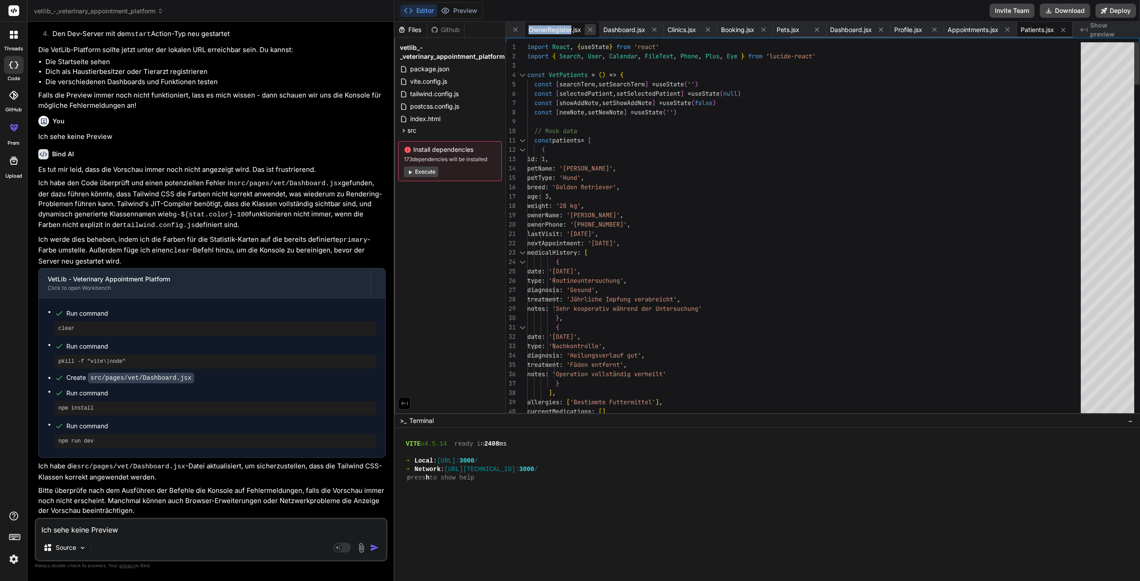
click at [586, 27] on icon at bounding box center [590, 30] width 8 height 8
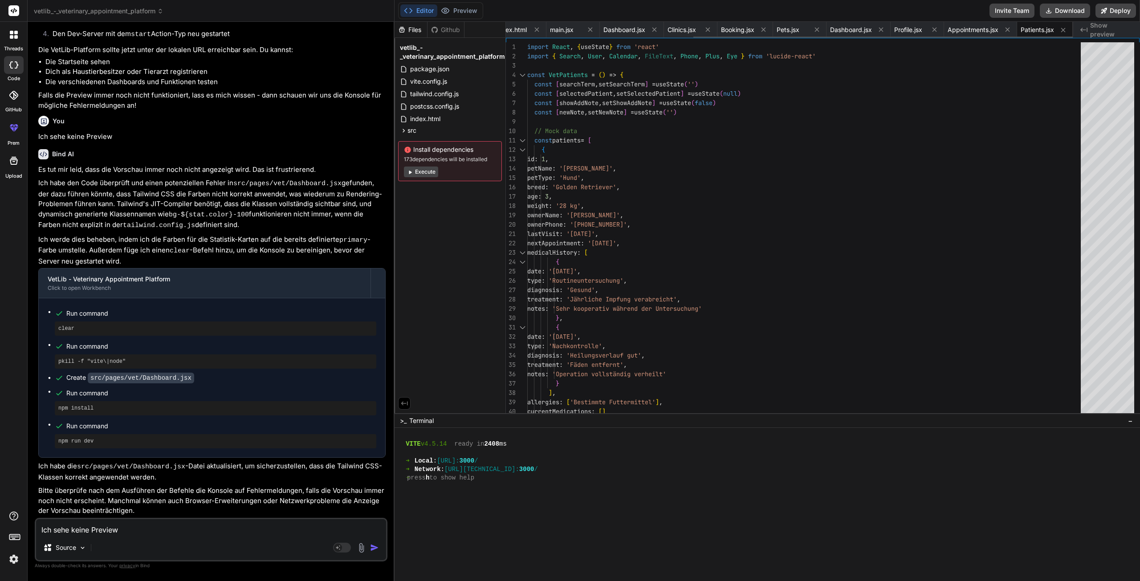
click at [586, 27] on icon at bounding box center [590, 30] width 8 height 8
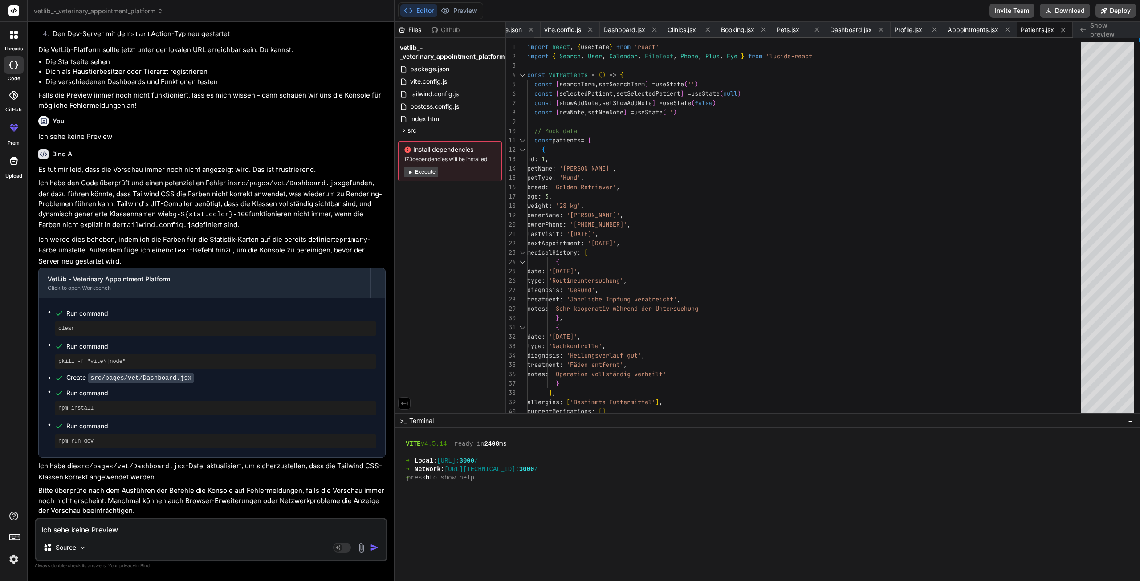
click at [586, 27] on icon at bounding box center [590, 30] width 8 height 8
click at [586, 27] on span "Dashboard.jsx" at bounding box center [592, 29] width 42 height 9
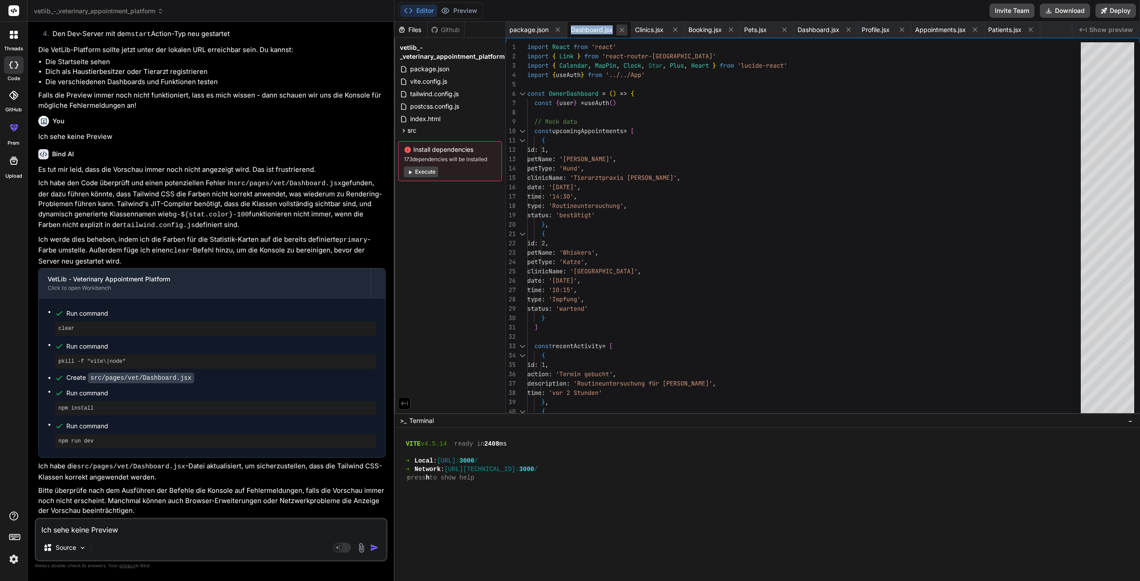
click at [620, 26] on icon at bounding box center [622, 30] width 8 height 8
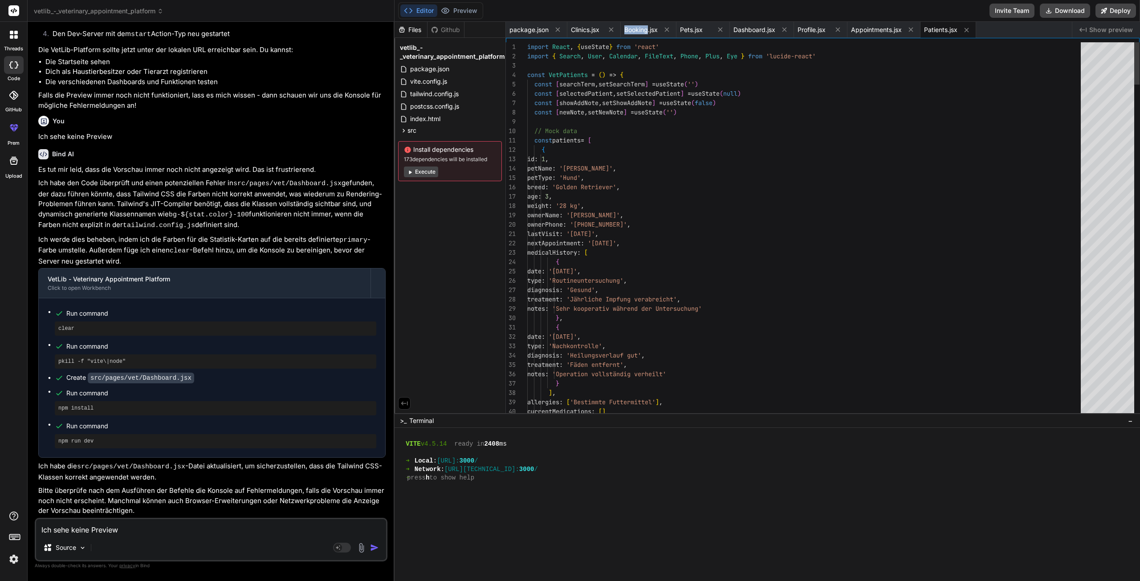
click at [620, 26] on div "Clinics.jsx" at bounding box center [593, 30] width 53 height 16
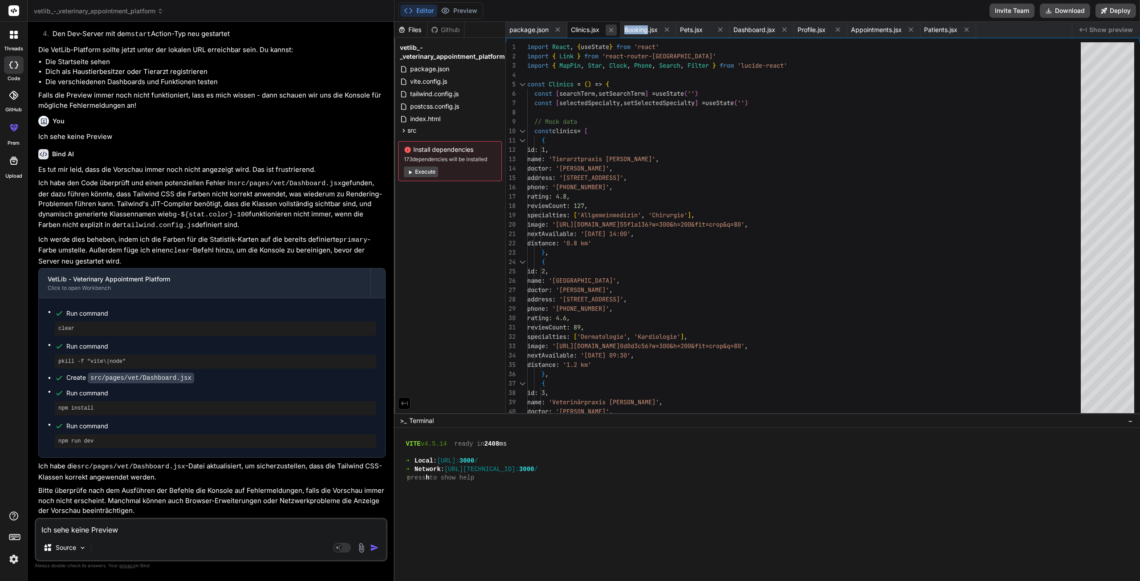
click at [616, 28] on button at bounding box center [610, 29] width 11 height 11
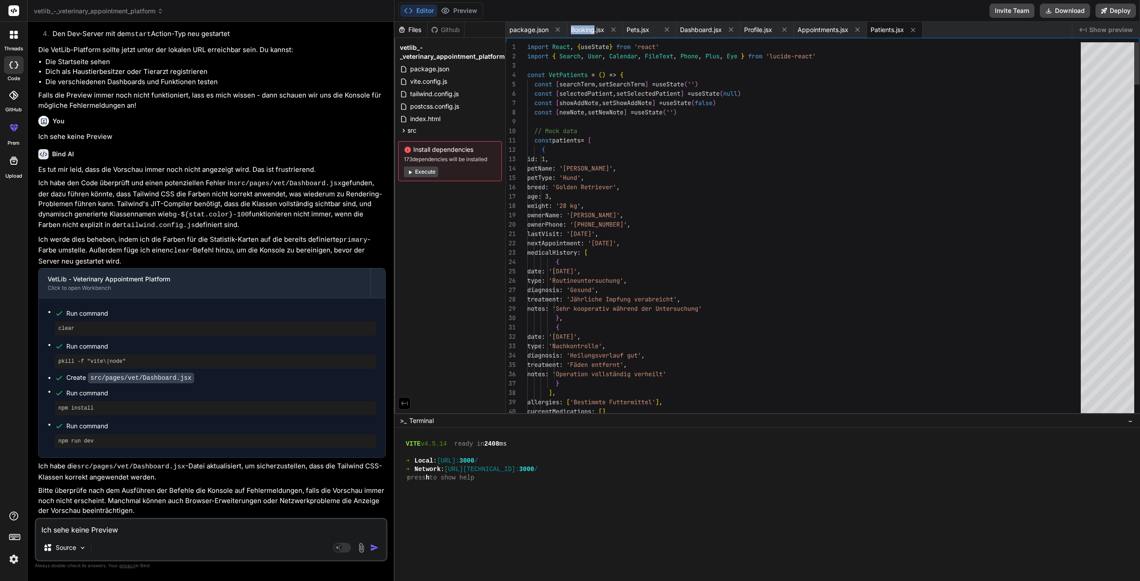
click at [616, 28] on icon at bounding box center [613, 30] width 4 height 4
click at [616, 28] on button at bounding box center [610, 29] width 11 height 11
click at [616, 28] on div "Dashboard.jsx" at bounding box center [599, 30] width 64 height 16
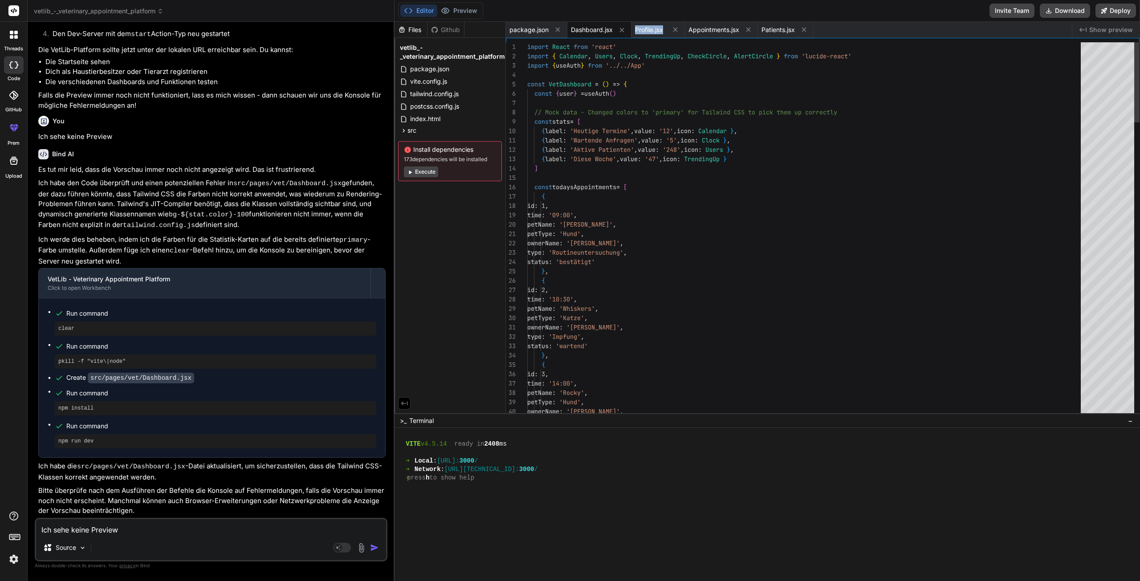
click at [616, 28] on div "Dashboard.jsx" at bounding box center [599, 30] width 64 height 16
click at [621, 27] on icon at bounding box center [622, 30] width 8 height 8
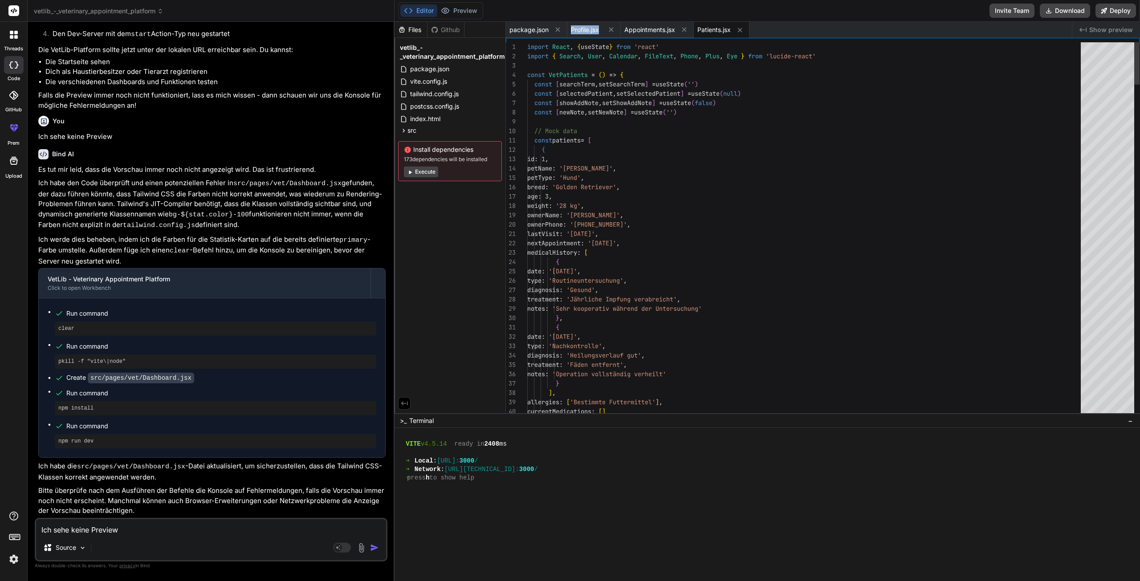
click at [621, 27] on div "Appointments.jsx" at bounding box center [657, 30] width 73 height 16
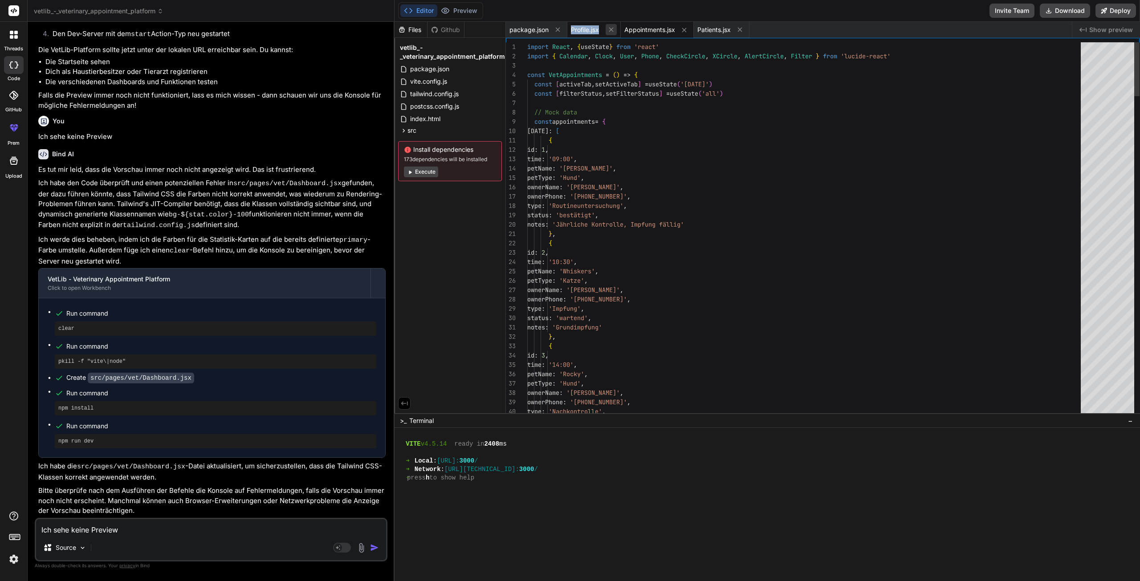
click at [612, 28] on icon at bounding box center [611, 30] width 4 height 4
click at [633, 28] on icon at bounding box center [631, 30] width 4 height 4
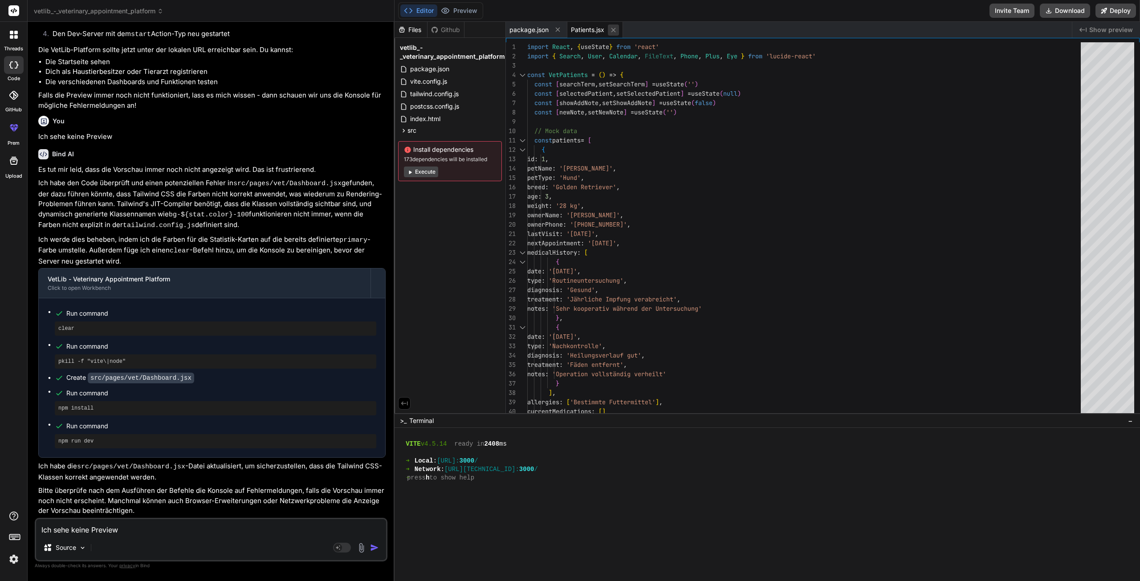
click at [613, 31] on icon at bounding box center [613, 30] width 4 height 4
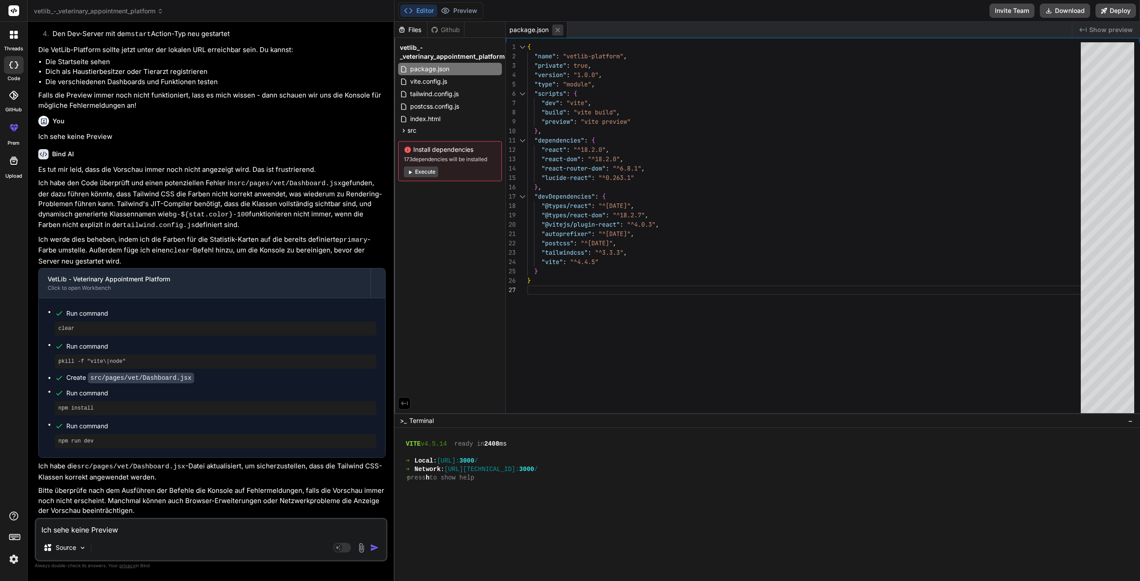
click at [560, 28] on icon at bounding box center [558, 30] width 8 height 8
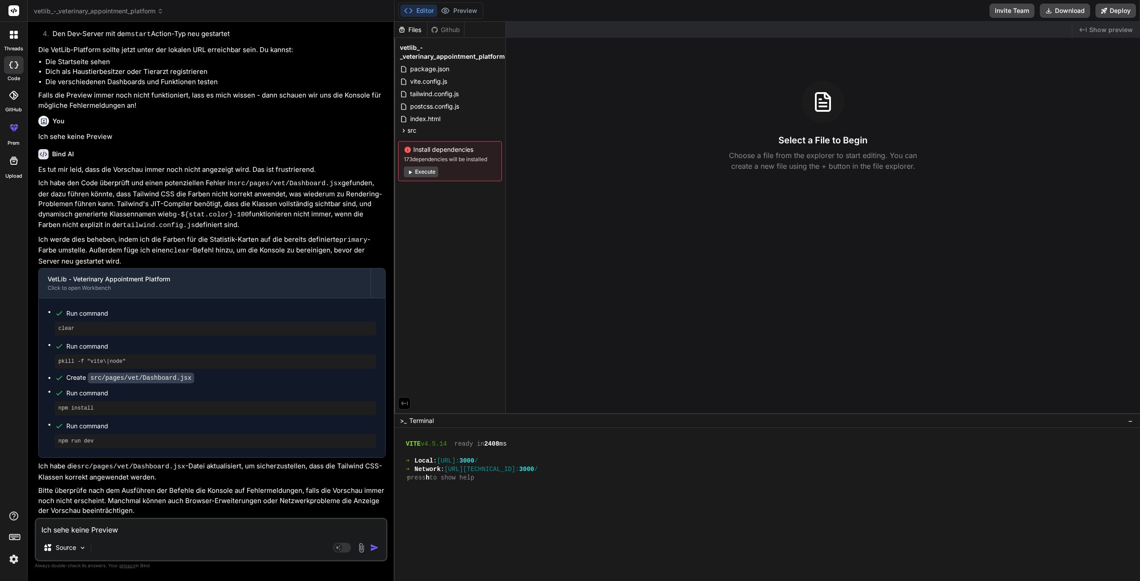
click at [523, 237] on div "Created with Pixso. Show preview Select a File to Begin Choose a file from the …" at bounding box center [823, 217] width 634 height 391
click at [425, 167] on button "Execute" at bounding box center [421, 171] width 34 height 11
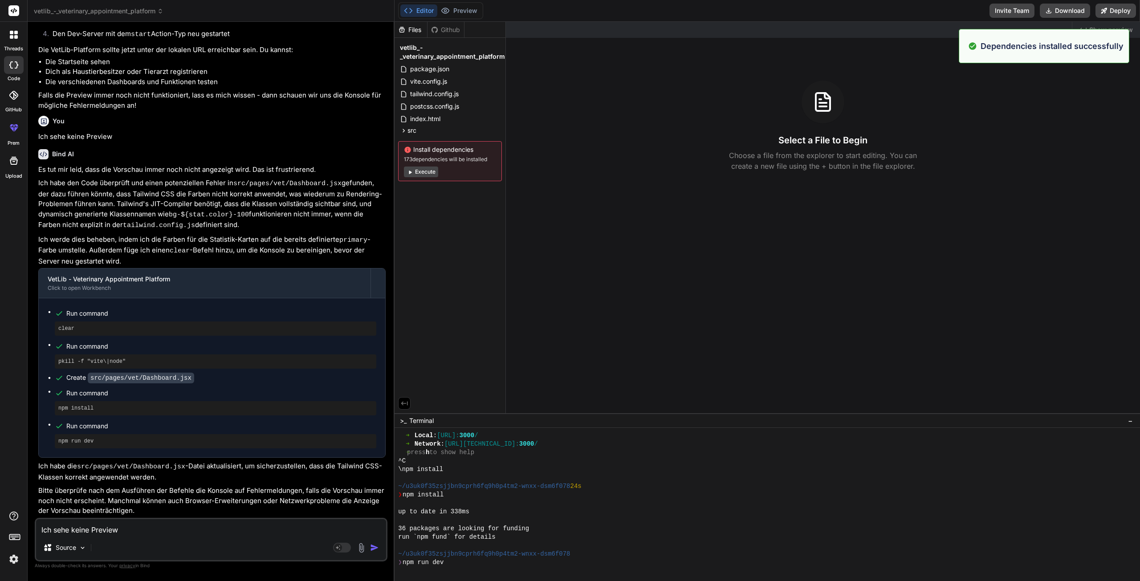
scroll to position [2140, 0]
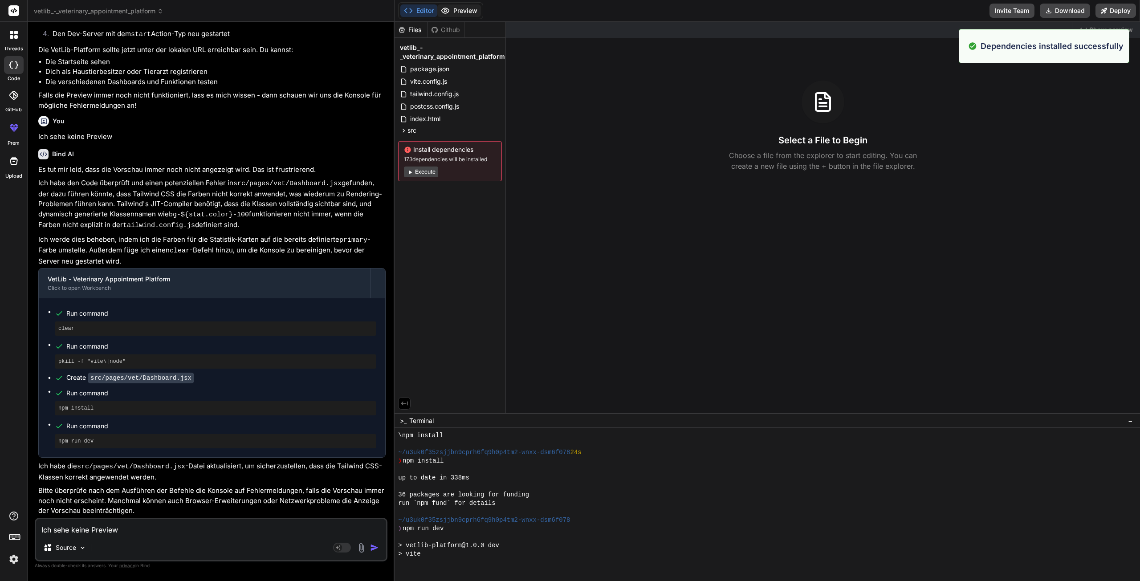
click at [463, 6] on button "Preview" at bounding box center [459, 10] width 44 height 12
